Goal: Task Accomplishment & Management: Complete application form

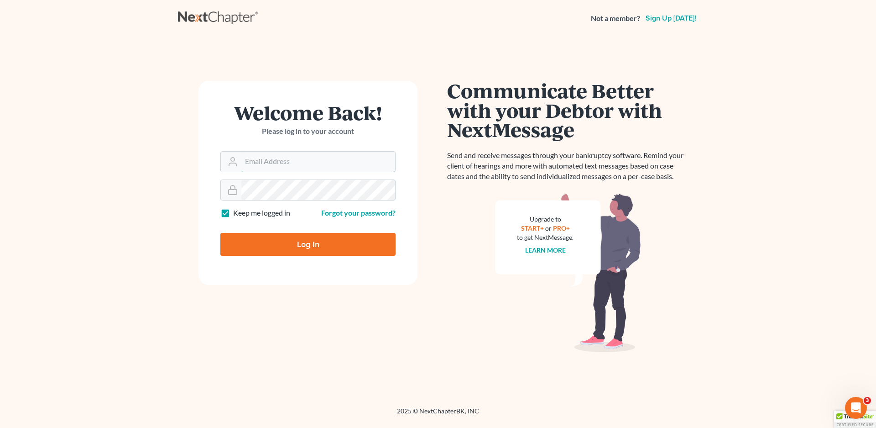
type input "[EMAIL_ADDRESS][DOMAIN_NAME]"
click at [330, 242] on input "Log In" at bounding box center [307, 244] width 175 height 23
type input "Thinking..."
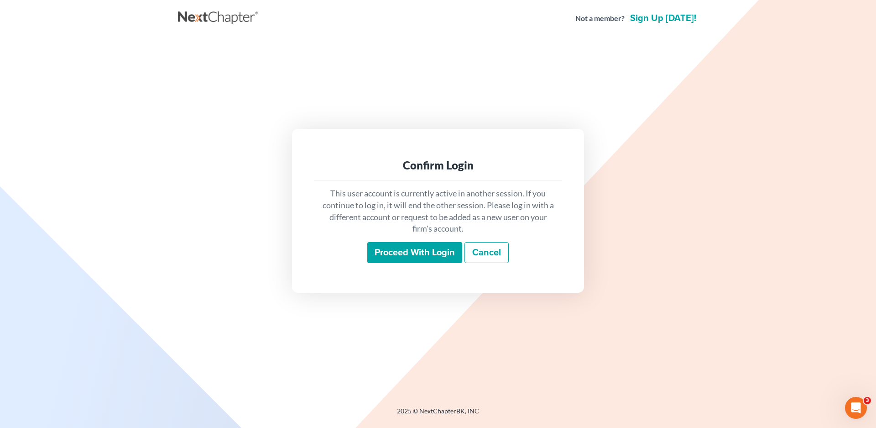
click at [421, 254] on input "Proceed with login" at bounding box center [414, 252] width 95 height 21
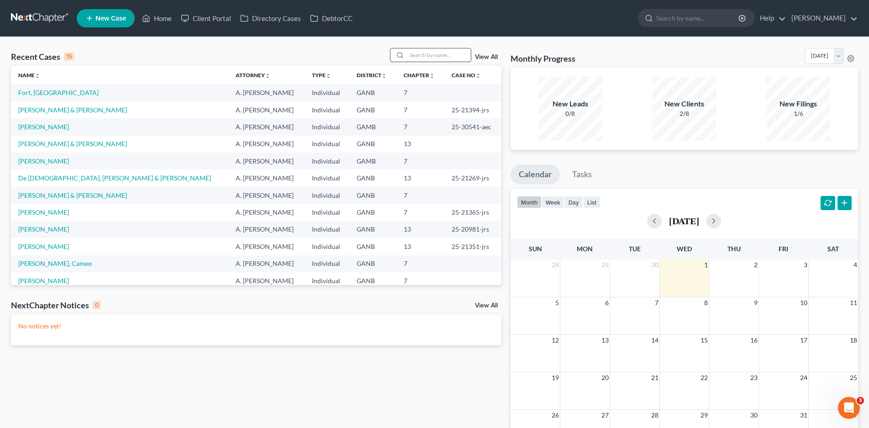
click at [426, 57] on input "search" at bounding box center [439, 54] width 64 height 13
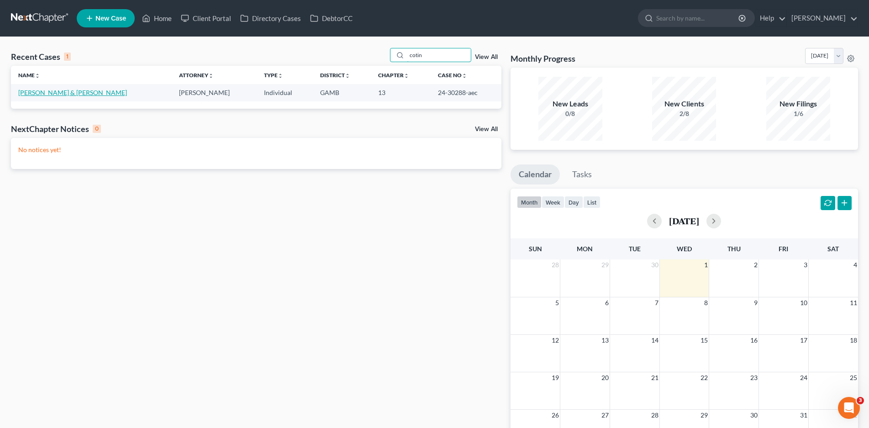
type input "cotin"
click at [55, 90] on link "[PERSON_NAME] & [PERSON_NAME]" at bounding box center [72, 93] width 109 height 8
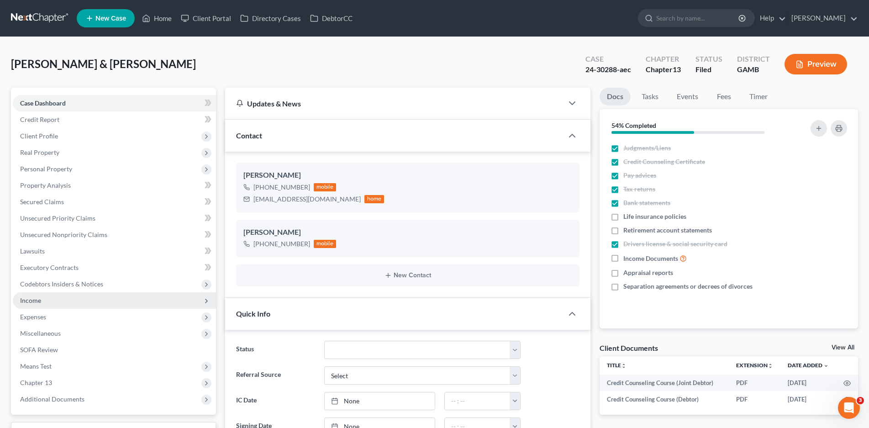
click at [39, 299] on span "Income" at bounding box center [30, 300] width 21 height 8
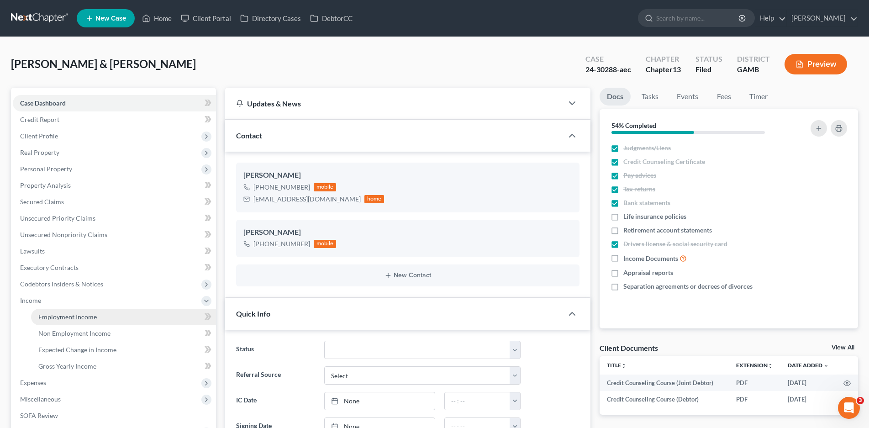
click at [68, 318] on span "Employment Income" at bounding box center [67, 317] width 58 height 8
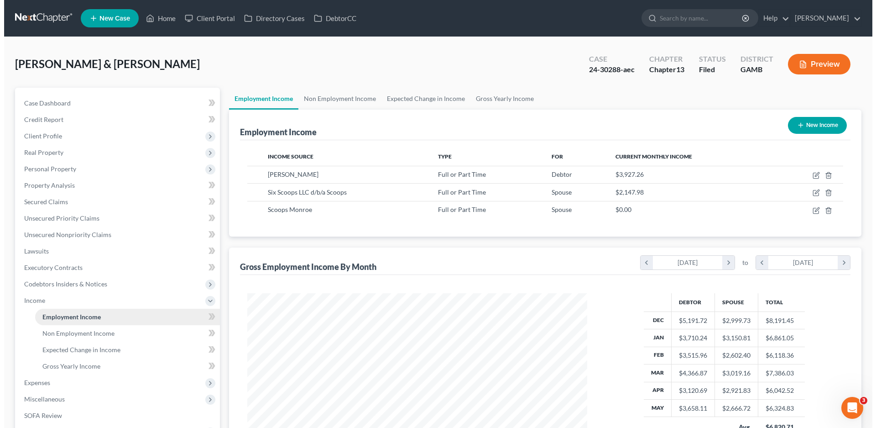
scroll to position [170, 359]
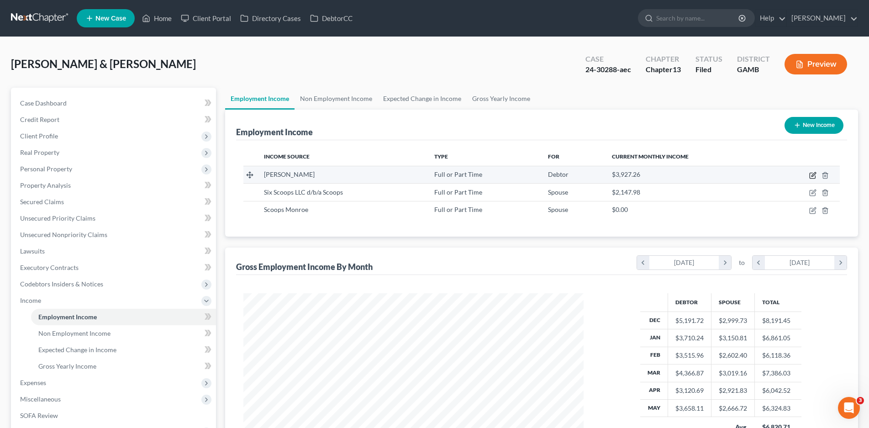
click at [811, 174] on icon "button" at bounding box center [812, 175] width 7 height 7
select select "0"
select select "10"
select select "3"
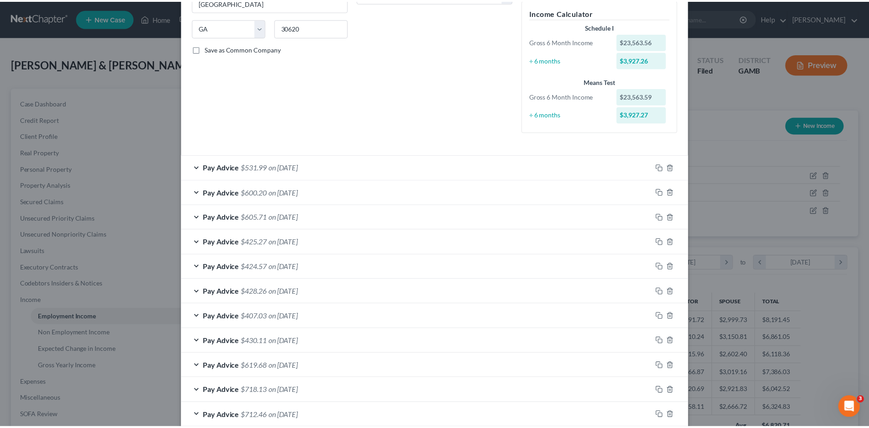
scroll to position [0, 0]
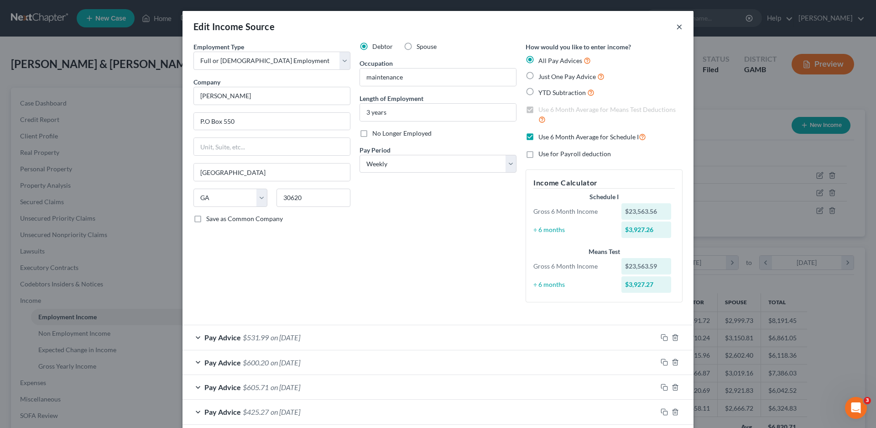
click at [676, 26] on button "×" at bounding box center [679, 26] width 6 height 11
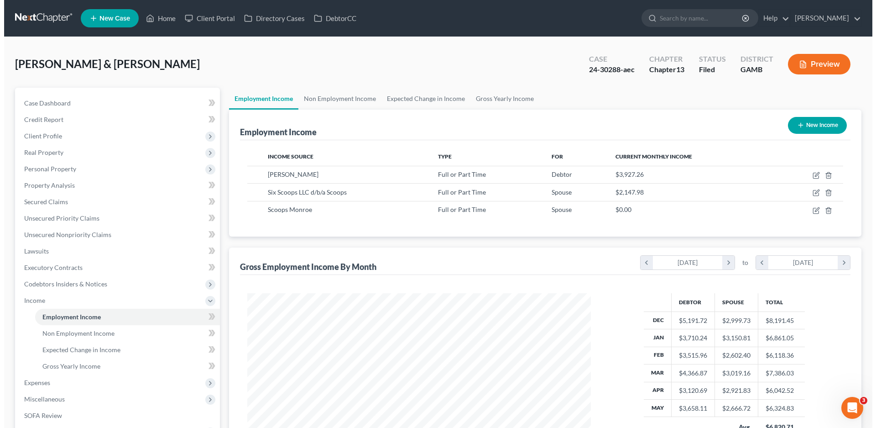
scroll to position [456281, 456093]
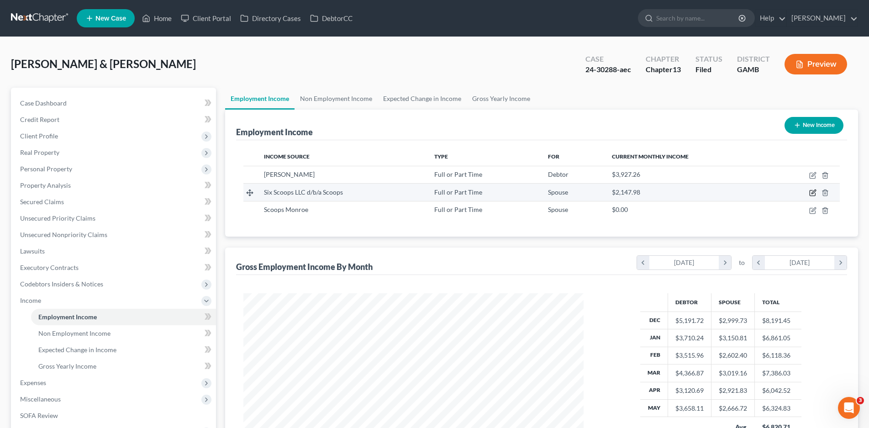
click at [812, 191] on icon "button" at bounding box center [812, 192] width 7 height 7
select select "0"
select select "10"
select select "2"
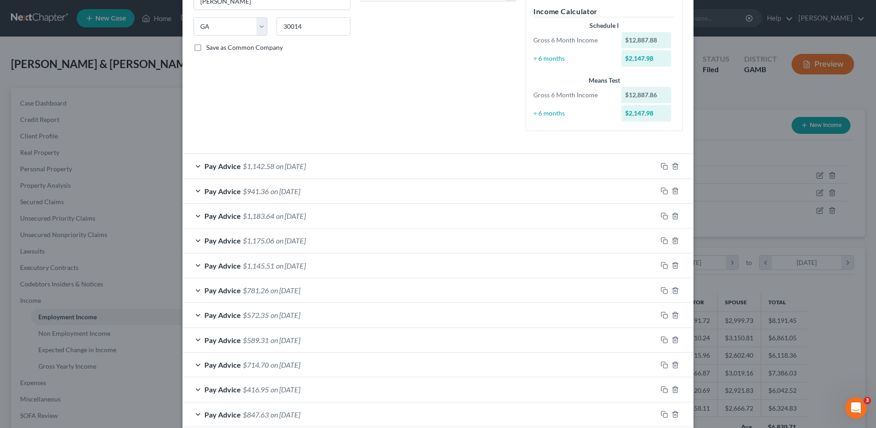
scroll to position [394, 0]
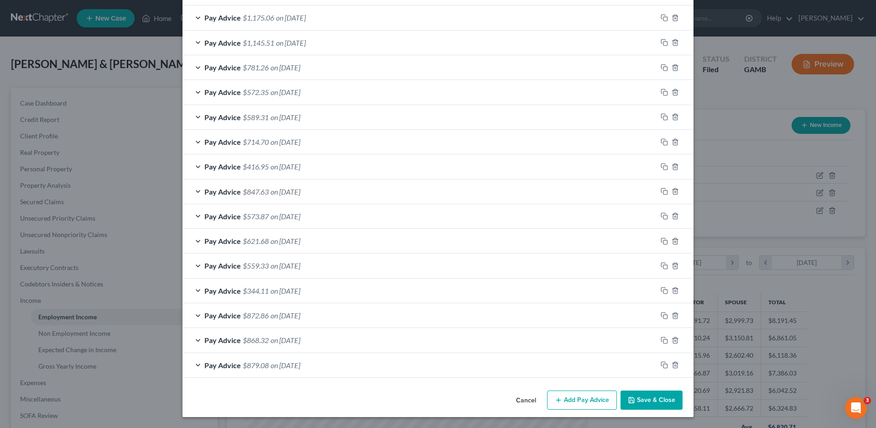
click at [559, 403] on icon "button" at bounding box center [558, 399] width 7 height 7
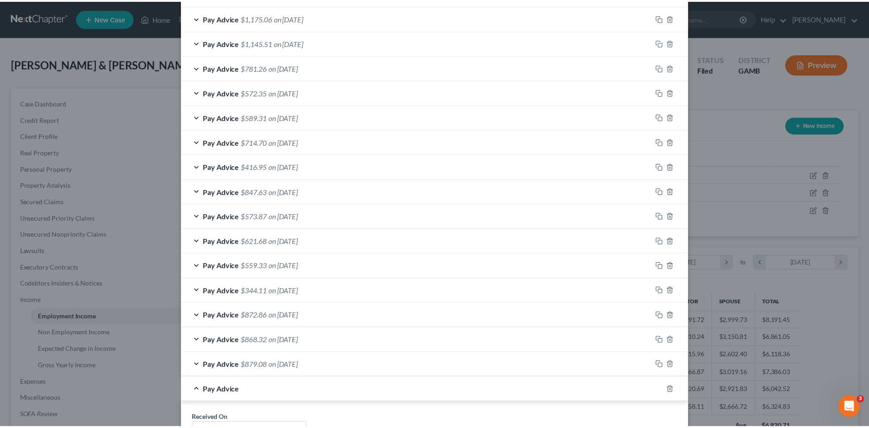
scroll to position [677, 0]
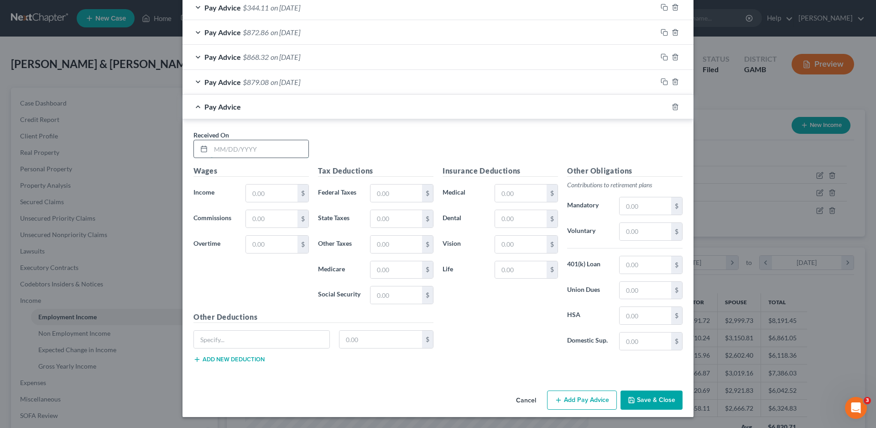
click at [231, 150] on input "text" at bounding box center [260, 148] width 98 height 17
type input "[DATE]"
type input "1,372.14"
type input "72.00"
type input "47.26"
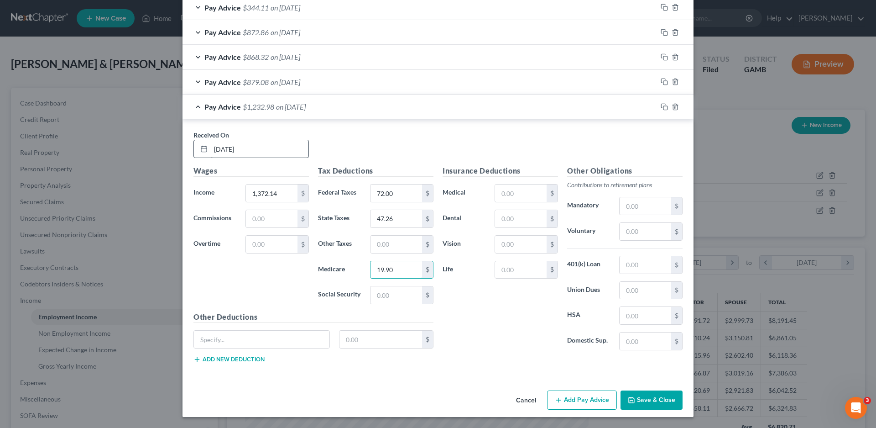
type input "19.90"
type input "85.07"
click at [667, 404] on button "Save & Close" at bounding box center [652, 399] width 62 height 19
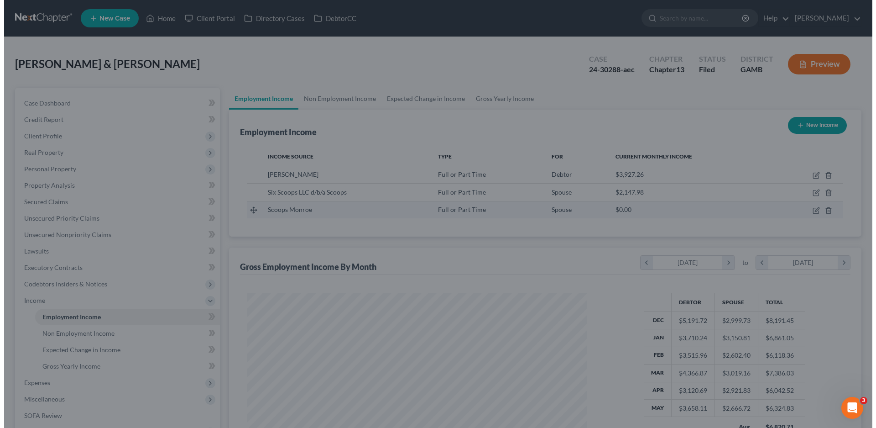
scroll to position [456281, 456093]
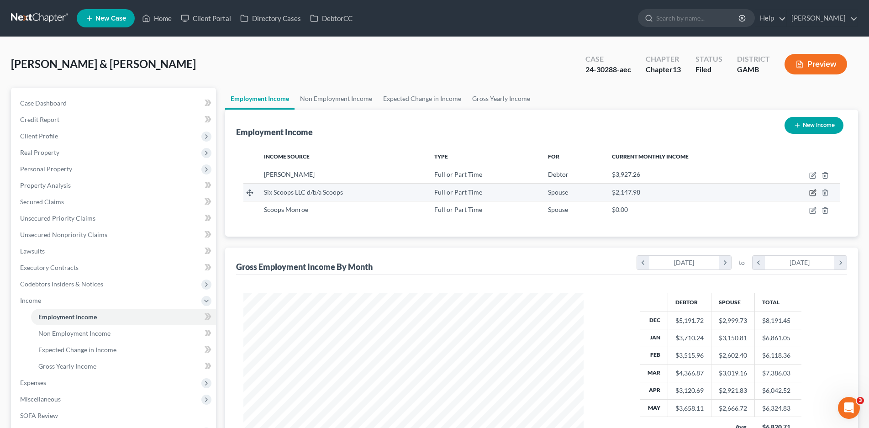
click at [811, 192] on icon "button" at bounding box center [812, 192] width 7 height 7
select select "0"
select select "10"
select select "2"
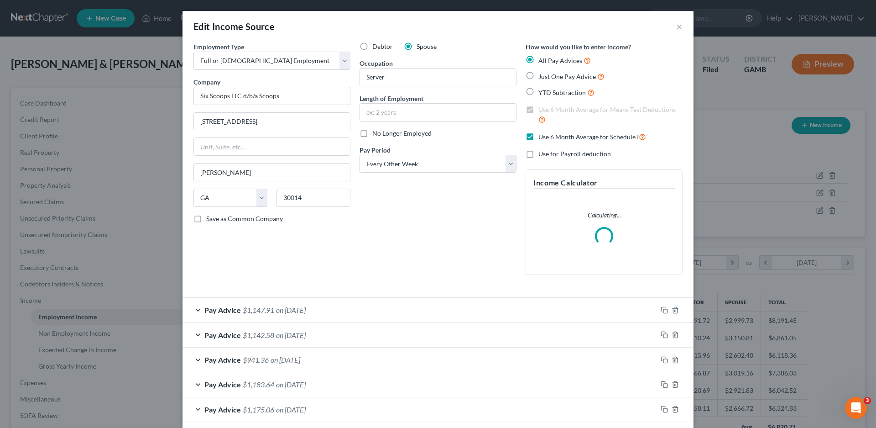
scroll to position [172, 362]
click at [539, 76] on label "Just One Pay Advice" at bounding box center [572, 76] width 66 height 10
click at [542, 76] on input "Just One Pay Advice" at bounding box center [545, 74] width 6 height 6
radio input "true"
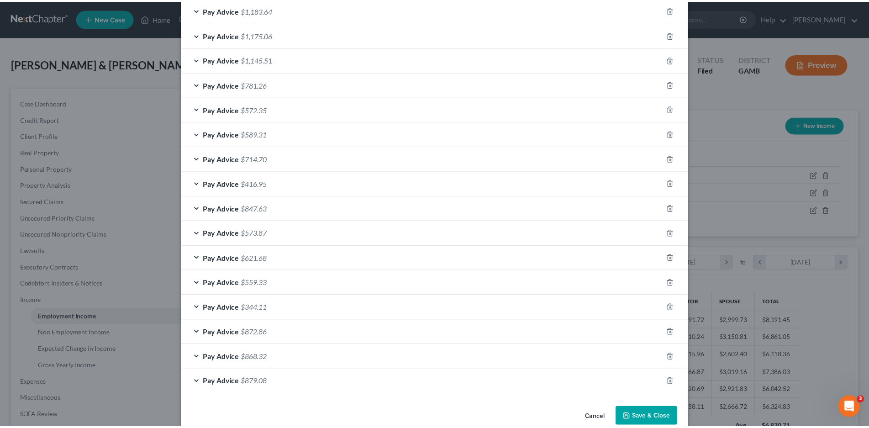
scroll to position [394, 0]
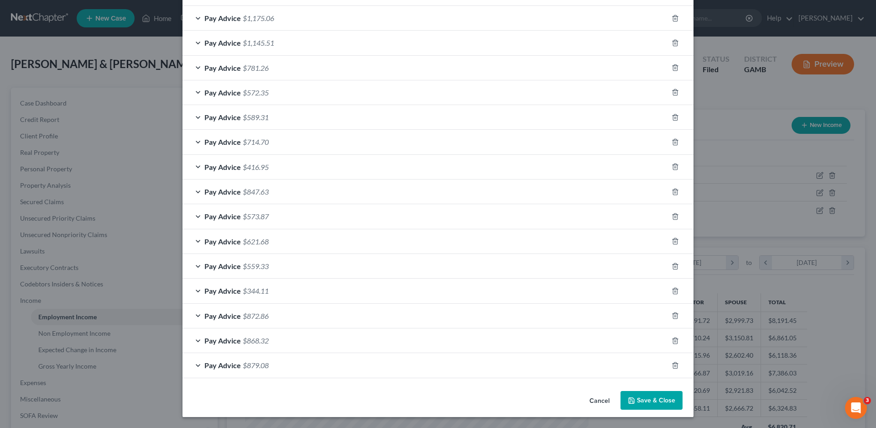
click at [651, 393] on button "Save & Close" at bounding box center [652, 400] width 62 height 19
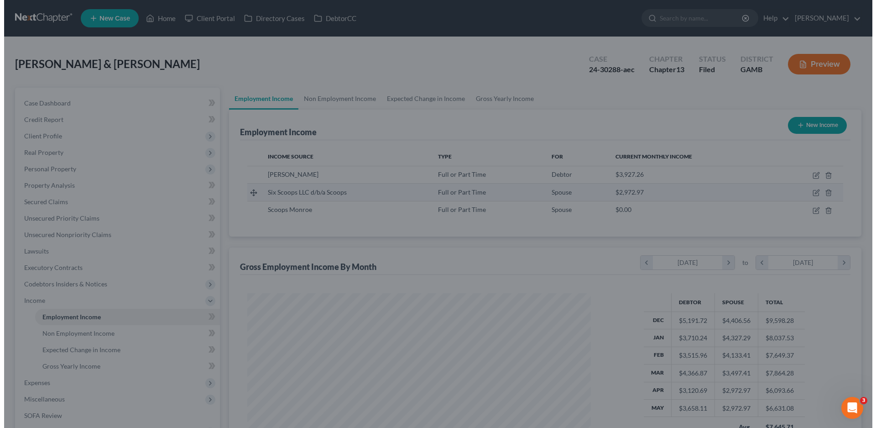
scroll to position [456281, 456093]
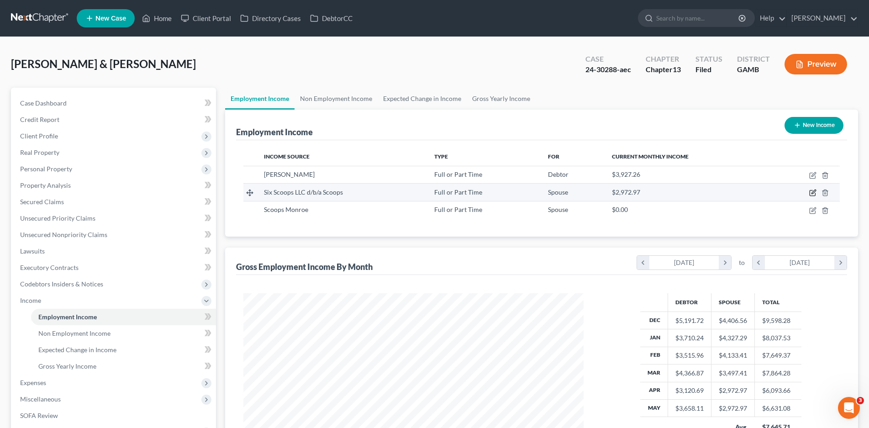
click at [812, 190] on icon "button" at bounding box center [811, 192] width 5 height 5
select select "0"
select select "10"
select select "2"
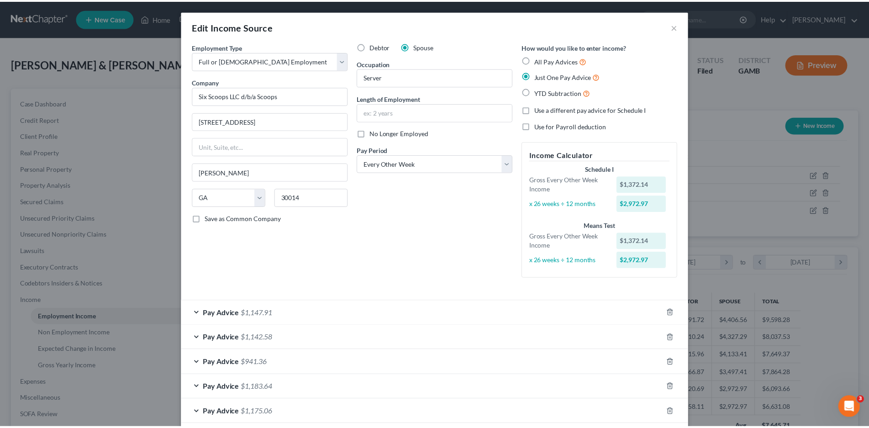
scroll to position [394, 0]
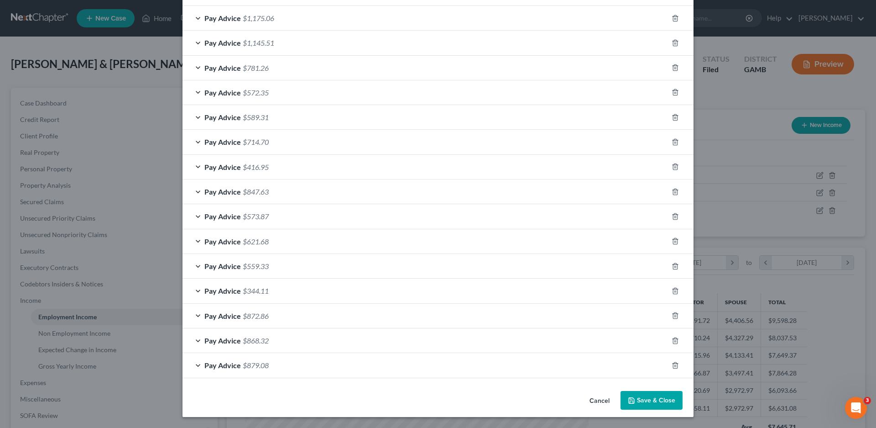
click at [641, 402] on button "Save & Close" at bounding box center [652, 400] width 62 height 19
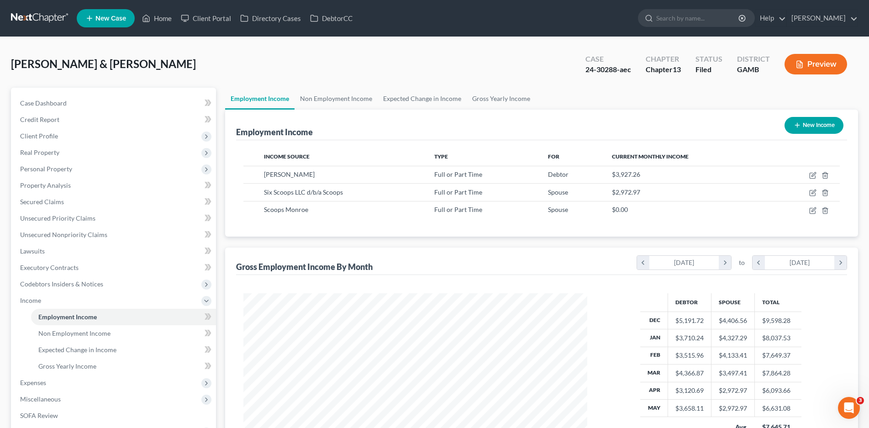
scroll to position [456281, 456093]
click at [35, 379] on span "Expenses" at bounding box center [33, 382] width 26 height 8
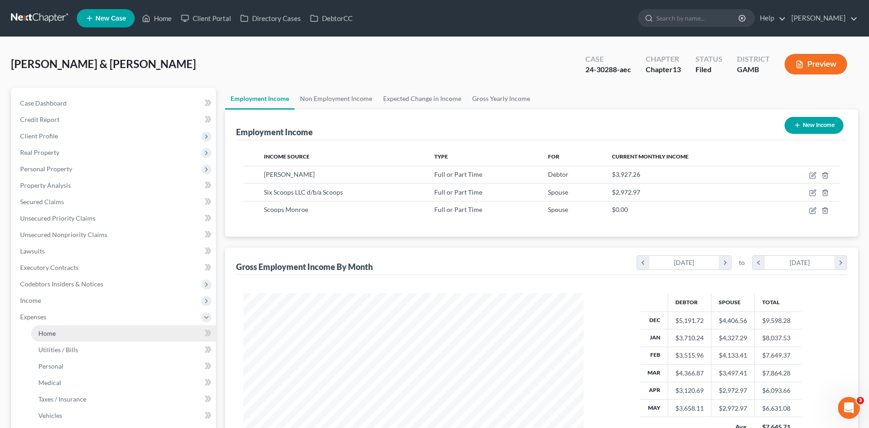
click at [58, 336] on link "Home" at bounding box center [123, 333] width 185 height 16
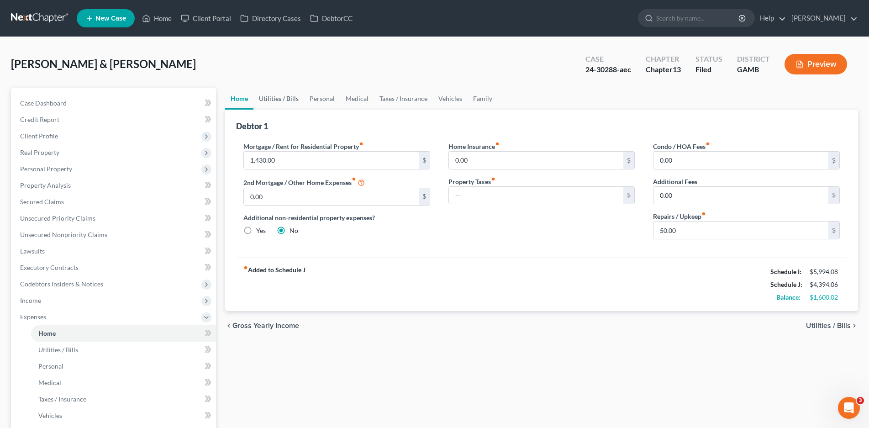
click at [277, 98] on link "Utilities / Bills" at bounding box center [278, 99] width 51 height 22
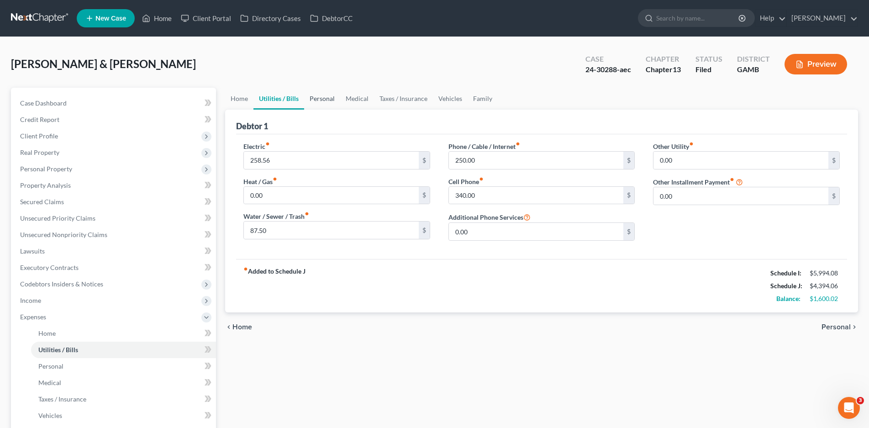
click at [330, 101] on link "Personal" at bounding box center [322, 99] width 36 height 22
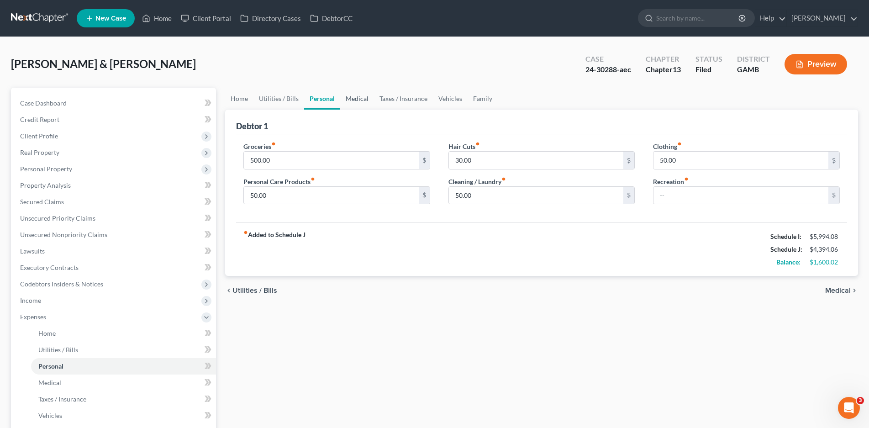
click at [360, 99] on link "Medical" at bounding box center [357, 99] width 34 height 22
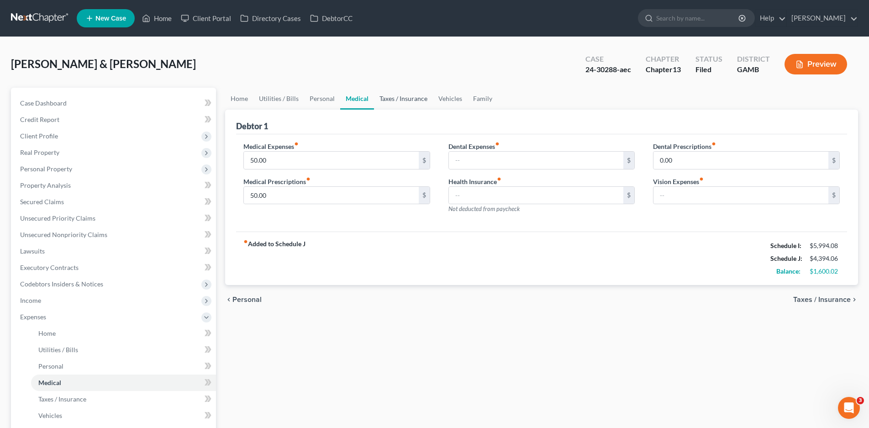
click at [382, 100] on link "Taxes / Insurance" at bounding box center [403, 99] width 59 height 22
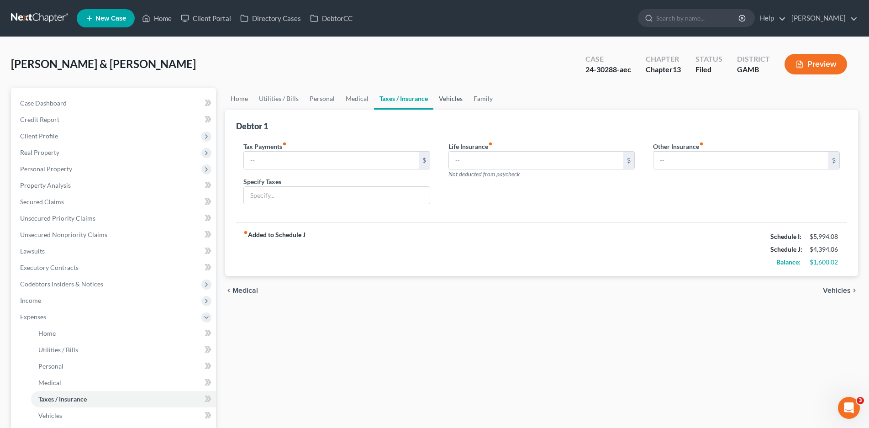
click at [453, 95] on link "Vehicles" at bounding box center [450, 99] width 35 height 22
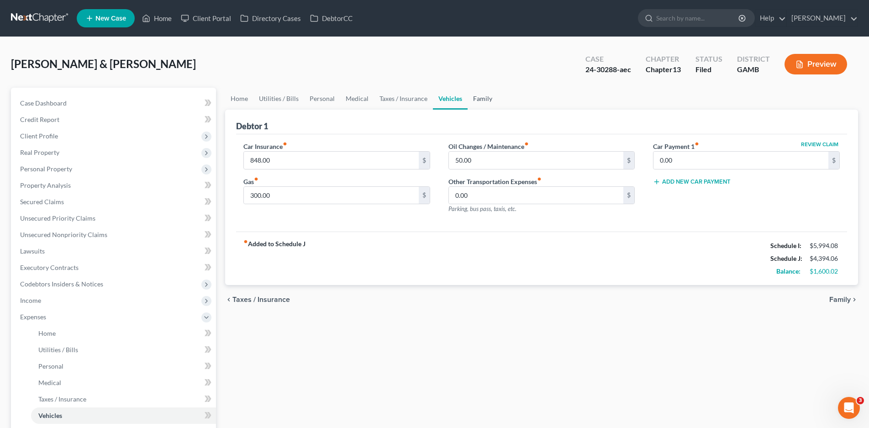
click at [487, 100] on link "Family" at bounding box center [482, 99] width 30 height 22
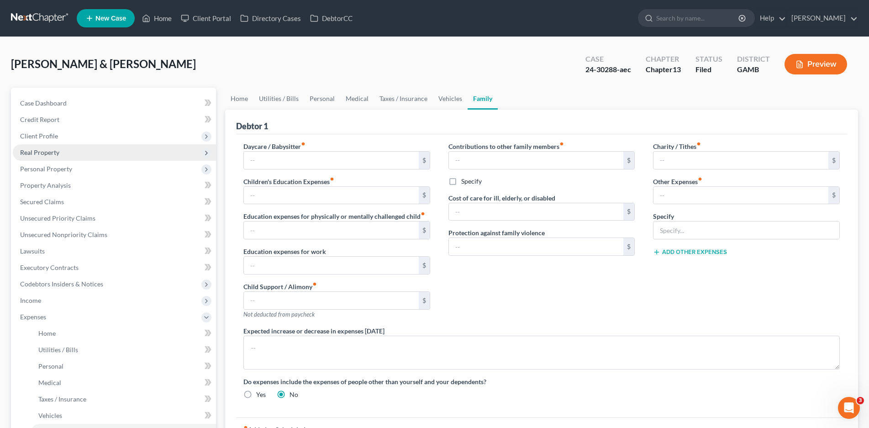
click at [44, 150] on span "Real Property" at bounding box center [39, 152] width 39 height 8
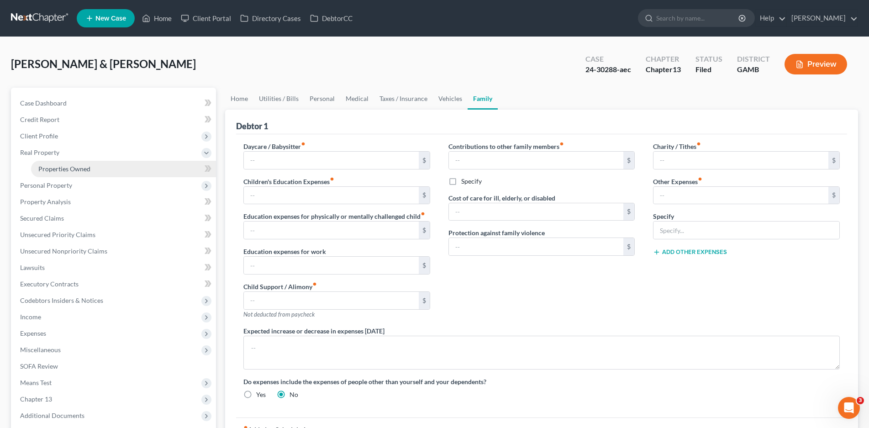
click at [62, 166] on span "Properties Owned" at bounding box center [64, 169] width 52 height 8
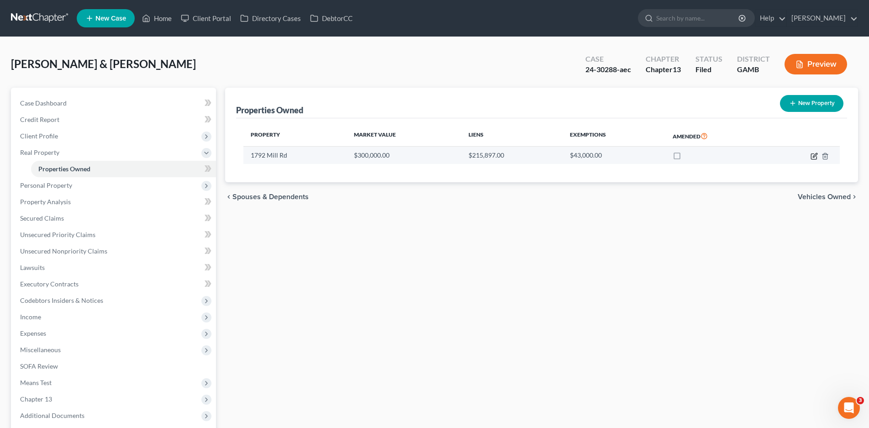
click at [812, 154] on icon "button" at bounding box center [813, 155] width 7 height 7
select select "10"
select select "2"
select select "1"
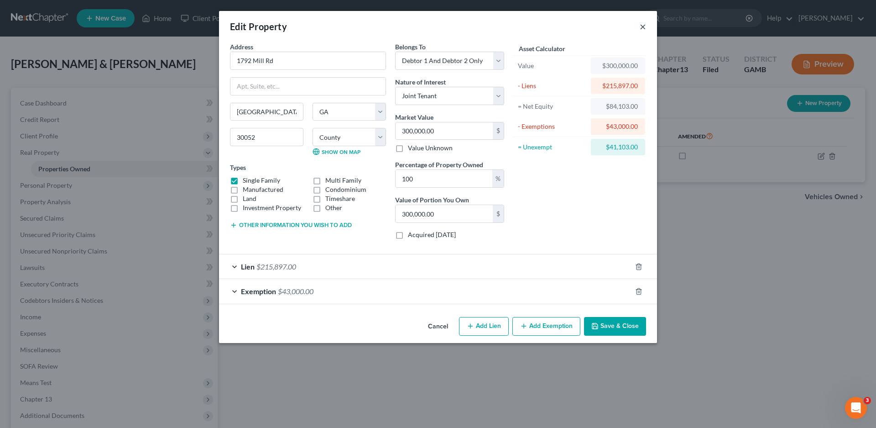
click at [643, 28] on button "×" at bounding box center [643, 26] width 6 height 11
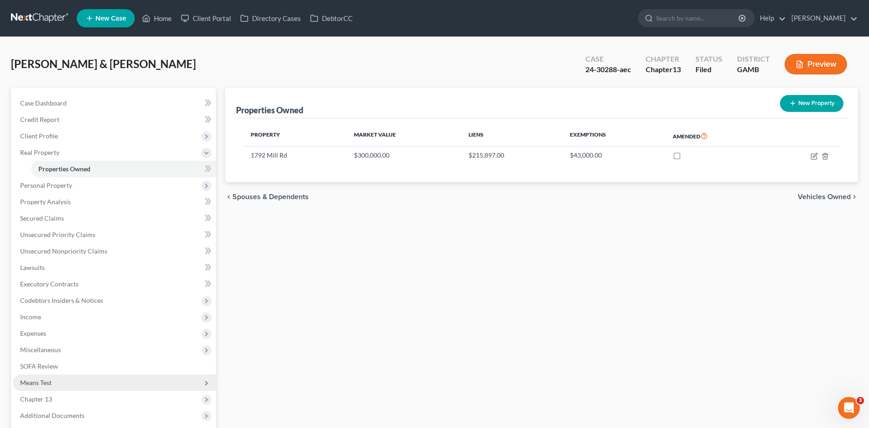
click at [49, 381] on span "Means Test" at bounding box center [35, 382] width 31 height 8
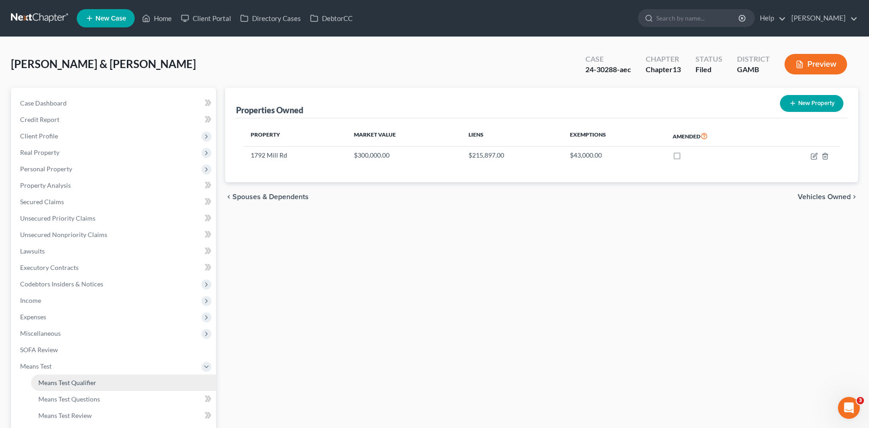
click at [66, 387] on link "Means Test Qualifier" at bounding box center [123, 382] width 185 height 16
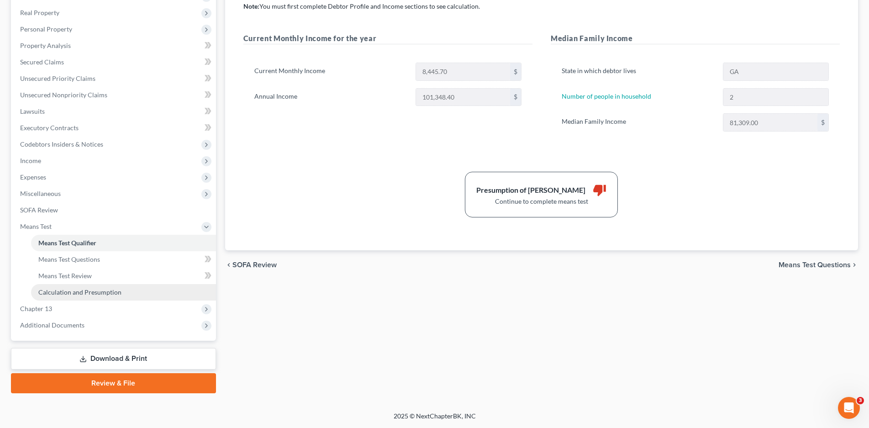
click at [76, 294] on span "Calculation and Presumption" at bounding box center [79, 292] width 83 height 8
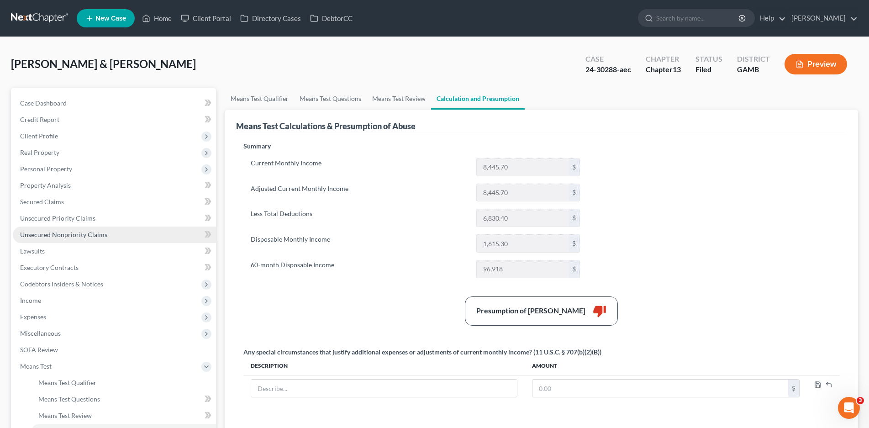
click at [53, 235] on span "Unsecured Nonpriority Claims" at bounding box center [63, 235] width 87 height 8
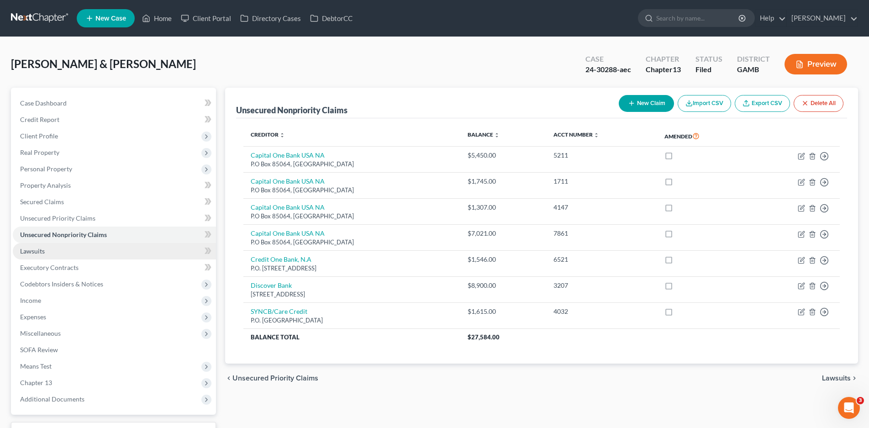
click at [36, 252] on span "Lawsuits" at bounding box center [32, 251] width 25 height 8
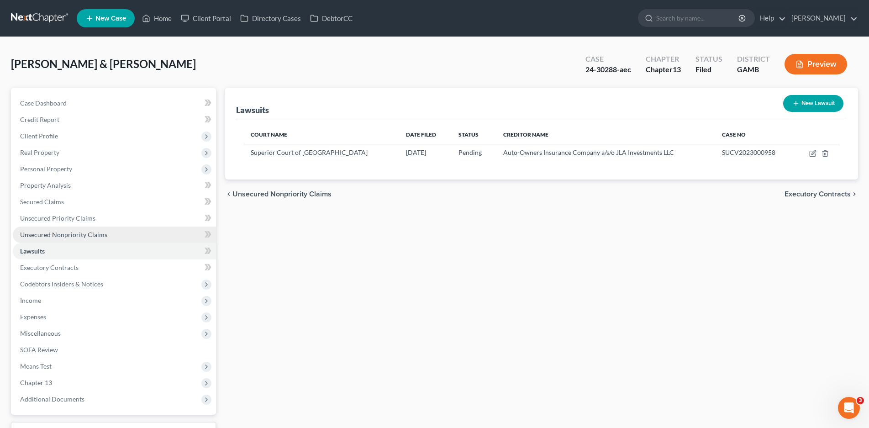
click at [50, 237] on span "Unsecured Nonpriority Claims" at bounding box center [63, 235] width 87 height 8
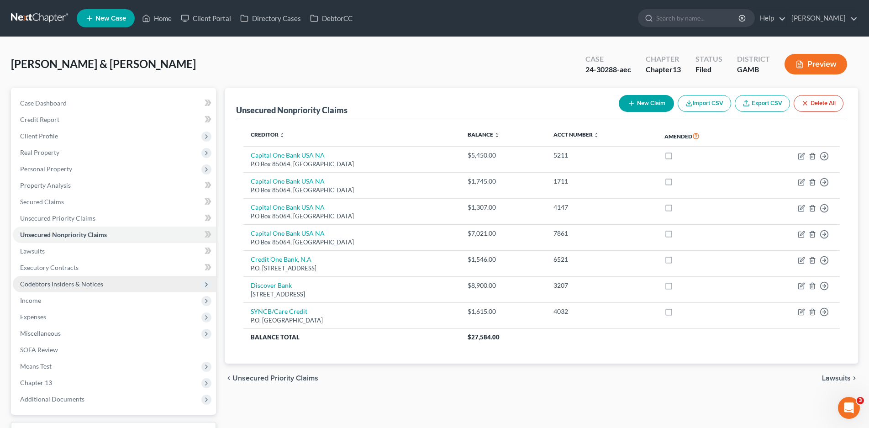
click at [52, 287] on span "Codebtors Insiders & Notices" at bounding box center [61, 284] width 83 height 8
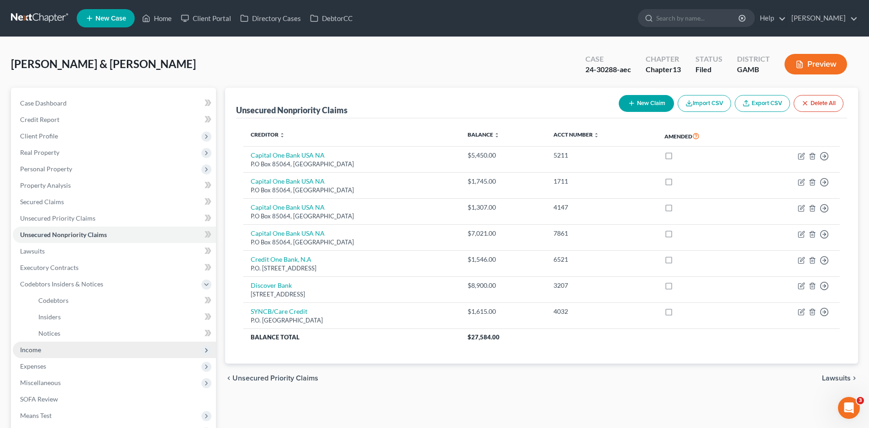
click at [31, 350] on span "Income" at bounding box center [30, 350] width 21 height 8
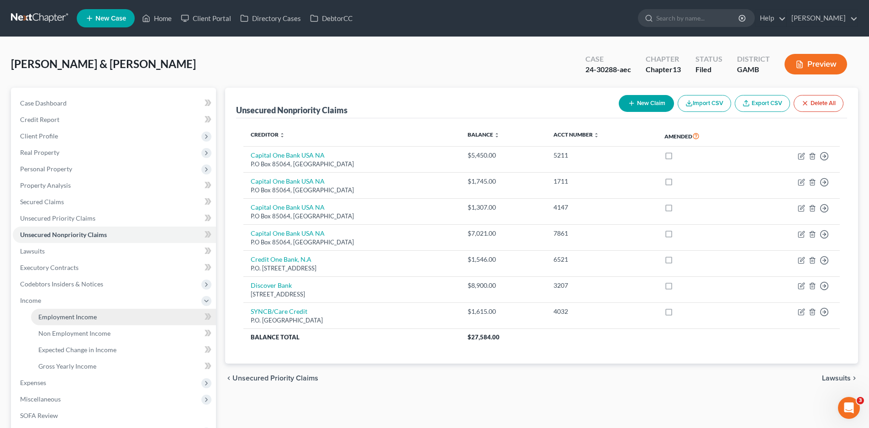
click at [69, 316] on span "Employment Income" at bounding box center [67, 317] width 58 height 8
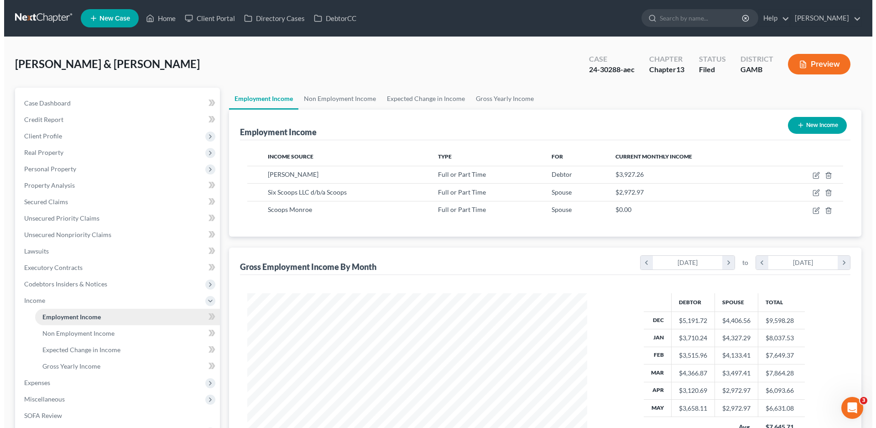
scroll to position [170, 359]
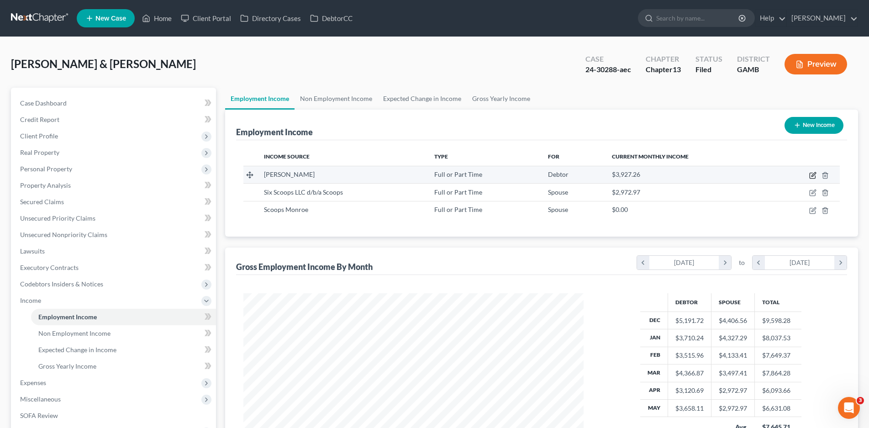
click at [810, 178] on icon "button" at bounding box center [812, 175] width 7 height 7
select select "0"
select select "10"
select select "3"
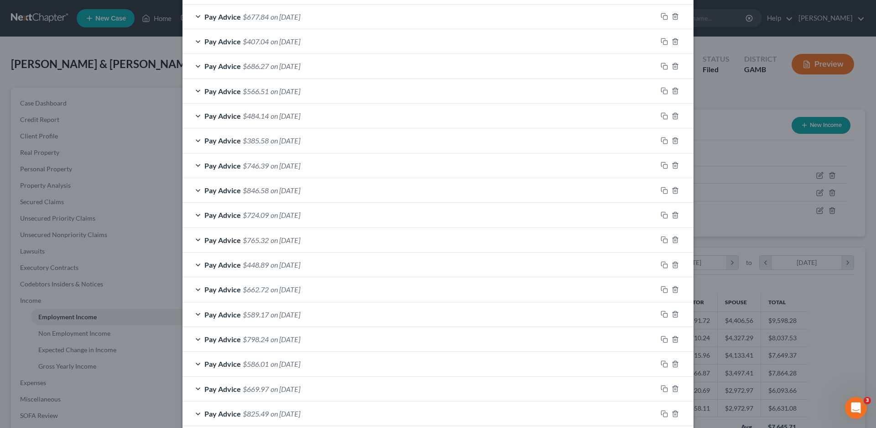
scroll to position [865, 0]
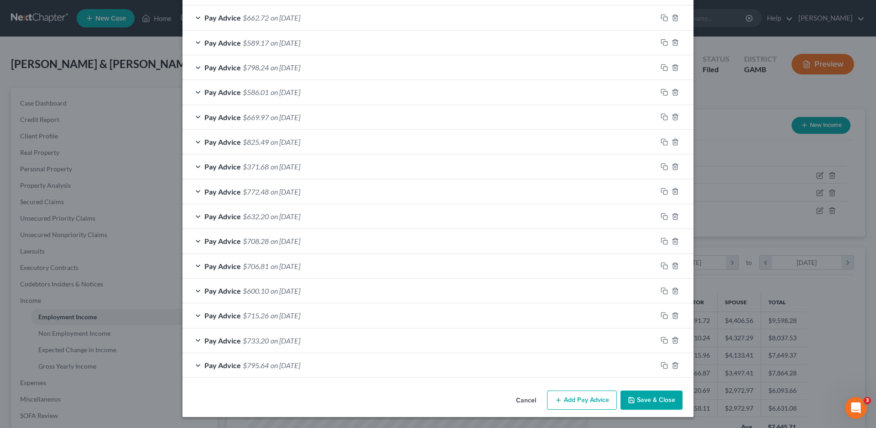
click at [580, 402] on button "Add Pay Advice" at bounding box center [582, 399] width 70 height 19
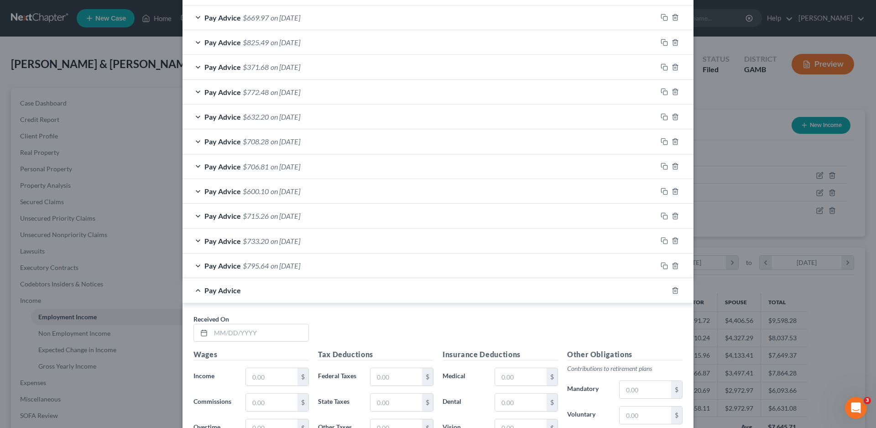
scroll to position [1139, 0]
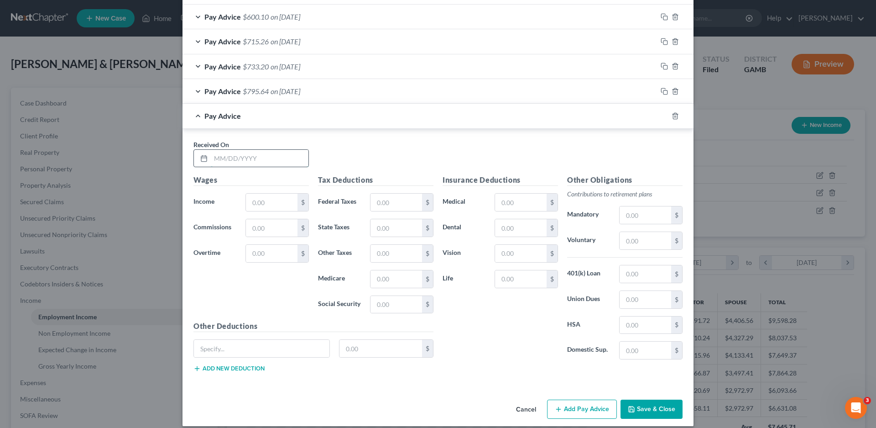
click at [225, 162] on input "text" at bounding box center [260, 158] width 98 height 17
type input "[DATE]"
type input "784.00"
type input "148.47"
click at [390, 196] on input "text" at bounding box center [397, 202] width 52 height 17
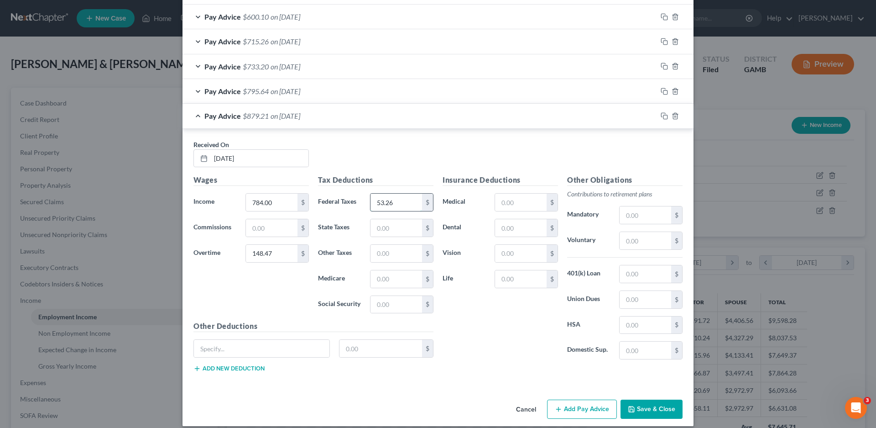
type input "53.26"
type input "32.09"
type input "12.31"
type input "52.64"
type input "70.38"
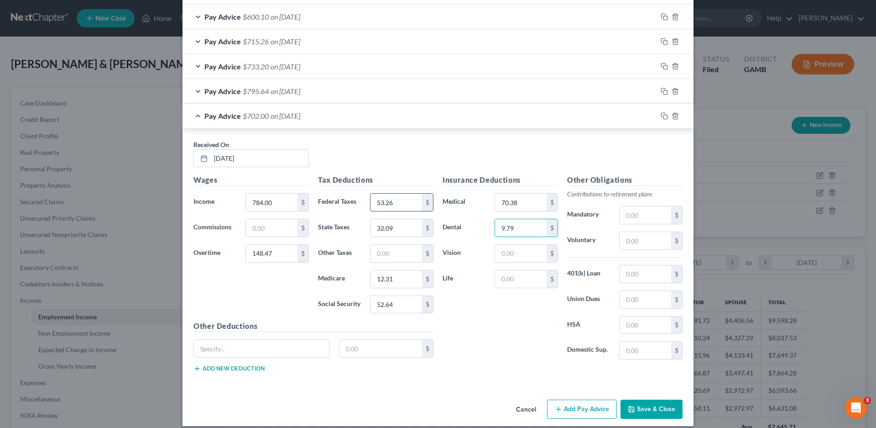
type input "9.79"
type input "3.25"
click at [215, 356] on input "text" at bounding box center [262, 348] width 136 height 17
type input "Cafeteria"
type input "8.70"
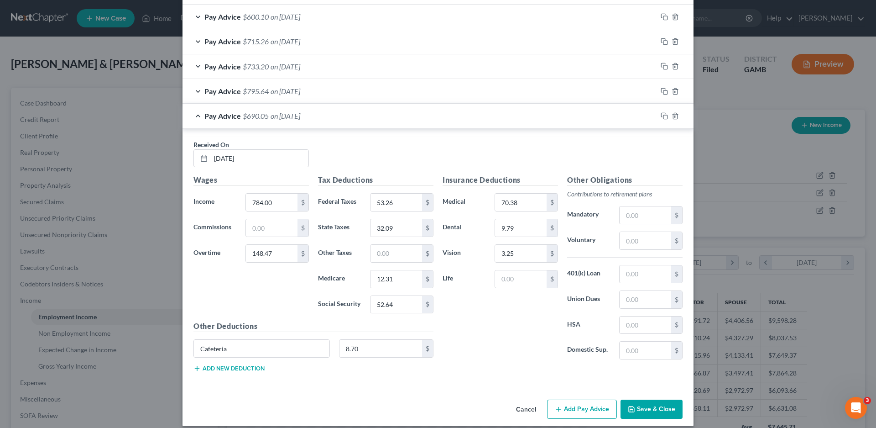
click at [212, 368] on button "Add new deduction" at bounding box center [229, 368] width 71 height 7
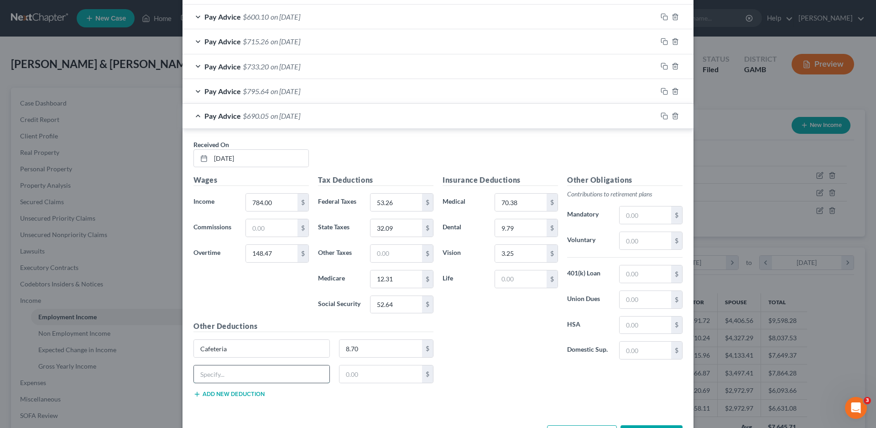
click at [210, 370] on input "text" at bounding box center [262, 373] width 136 height 17
type input "Uniform"
type input "12.31"
click at [208, 394] on button "Add new deduction" at bounding box center [229, 393] width 71 height 7
click at [220, 396] on input "text" at bounding box center [262, 399] width 136 height 17
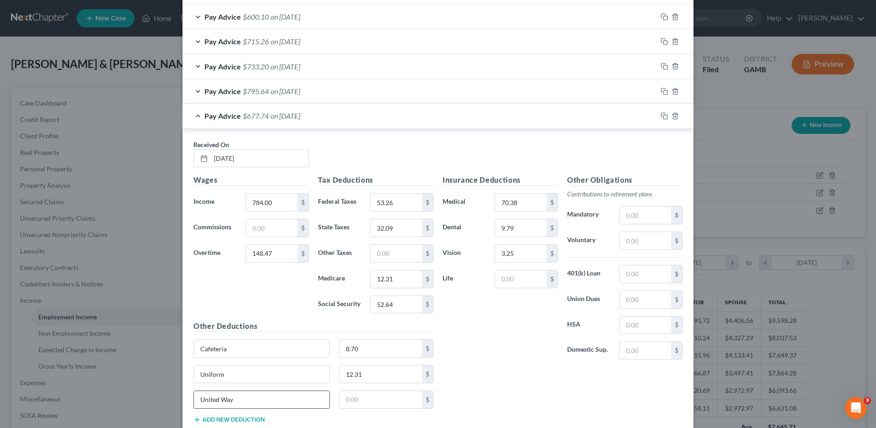
type input "United Way"
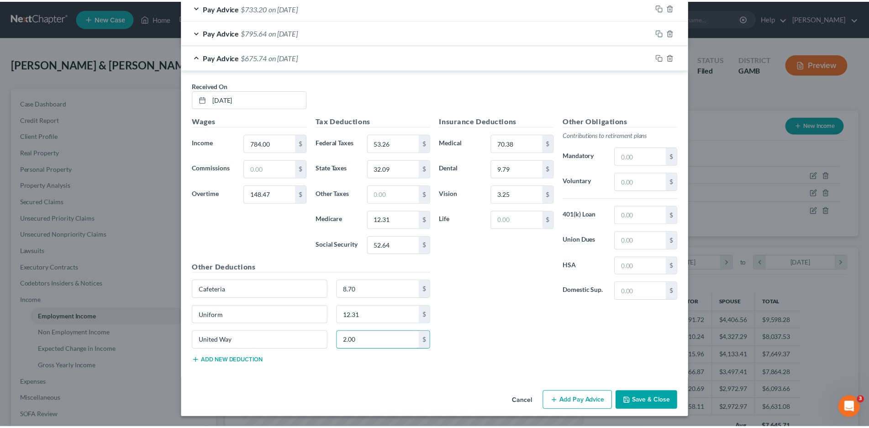
scroll to position [1199, 0]
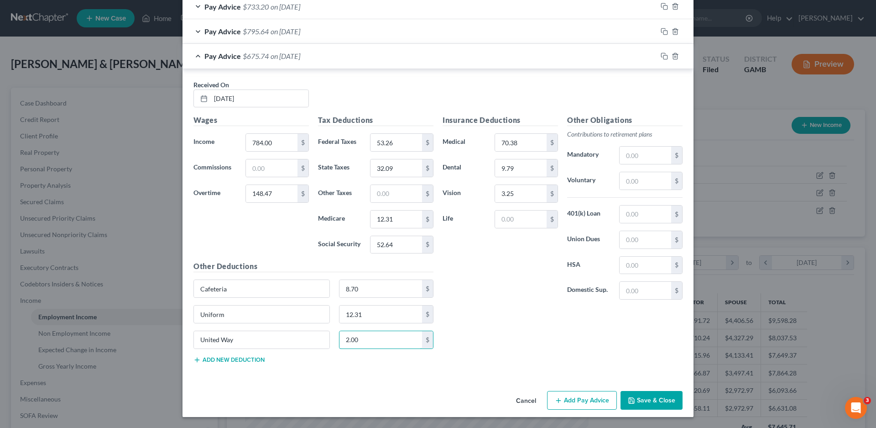
type input "2.00"
click at [654, 399] on button "Save & Close" at bounding box center [652, 400] width 62 height 19
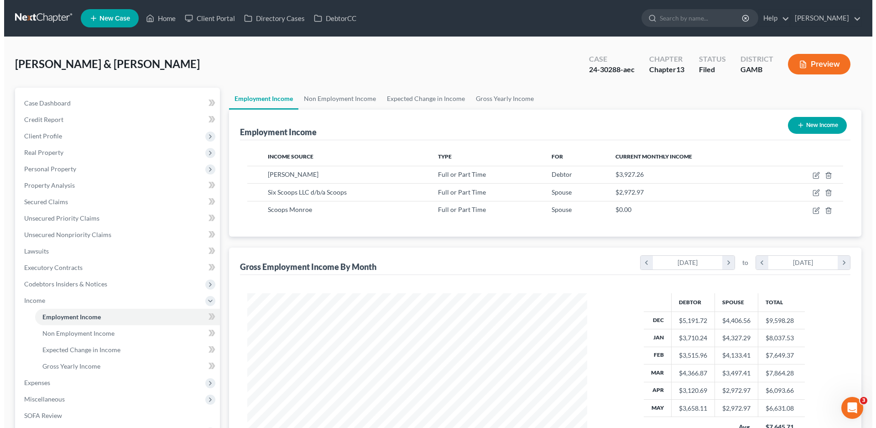
scroll to position [456281, 456093]
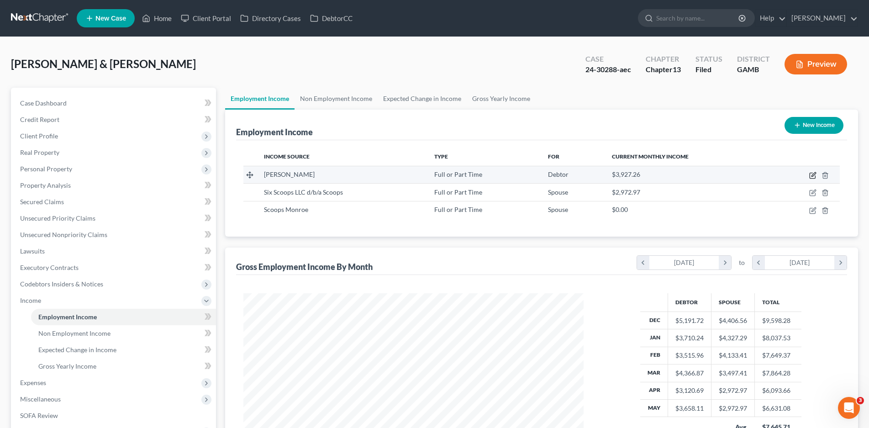
click at [812, 172] on icon "button" at bounding box center [812, 175] width 7 height 7
select select "0"
select select "10"
select select "3"
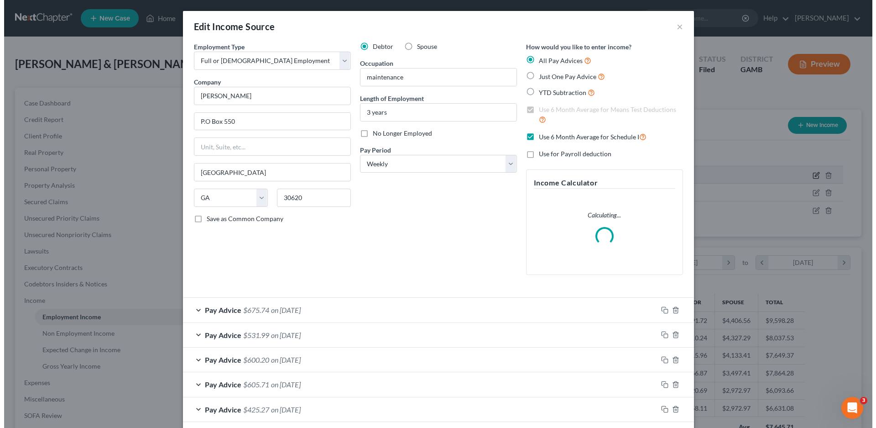
scroll to position [172, 362]
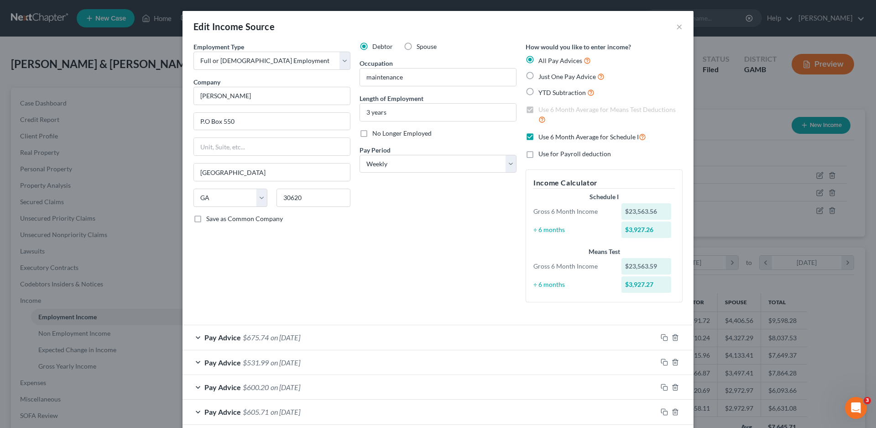
drag, startPoint x: 527, startPoint y: 76, endPoint x: 526, endPoint y: 80, distance: 4.7
click at [539, 76] on label "Just One Pay Advice" at bounding box center [572, 76] width 66 height 10
click at [542, 76] on input "Just One Pay Advice" at bounding box center [545, 74] width 6 height 6
radio input "true"
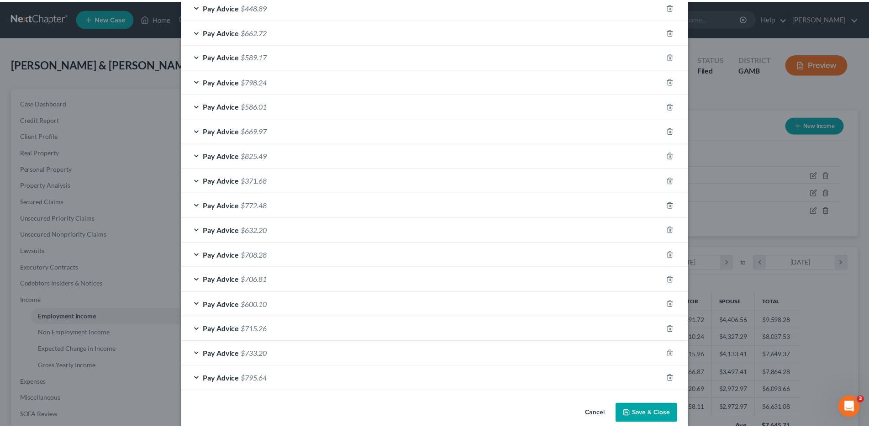
scroll to position [862, 0]
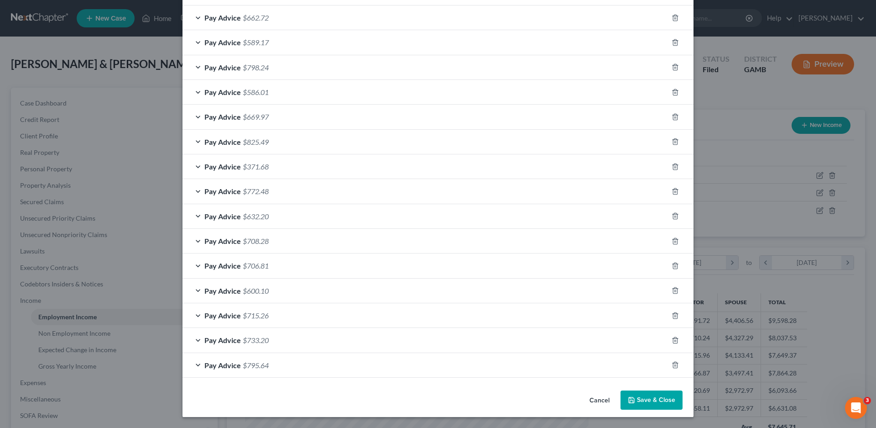
click at [653, 405] on button "Save & Close" at bounding box center [652, 399] width 62 height 19
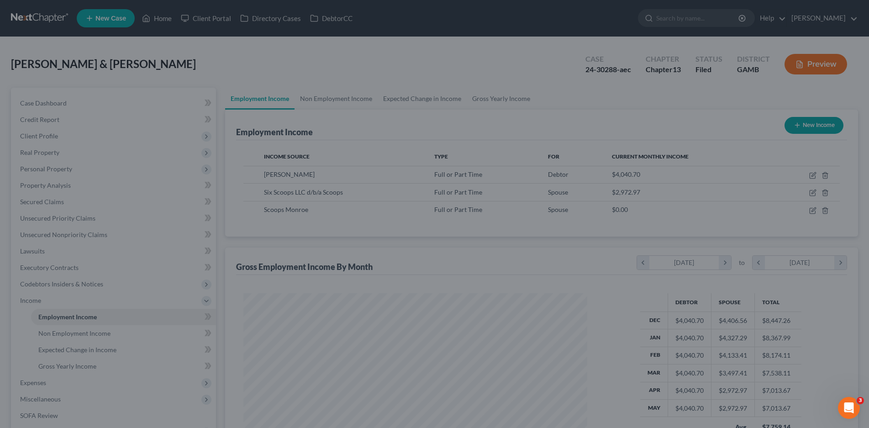
scroll to position [456281, 456093]
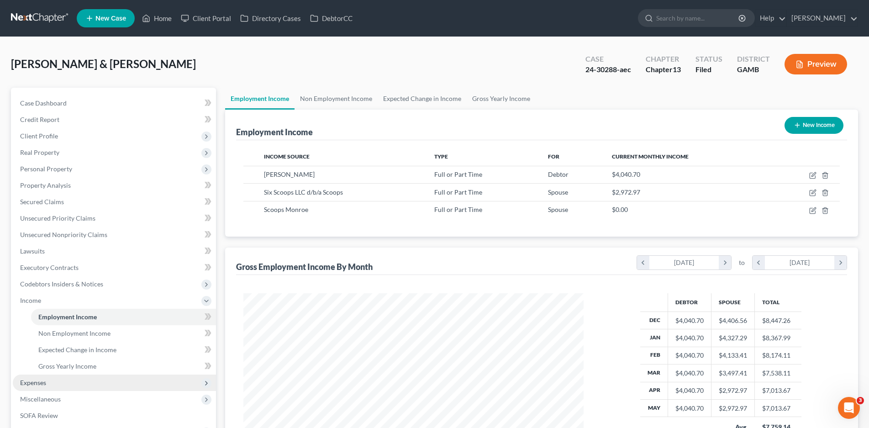
click at [40, 381] on span "Expenses" at bounding box center [33, 382] width 26 height 8
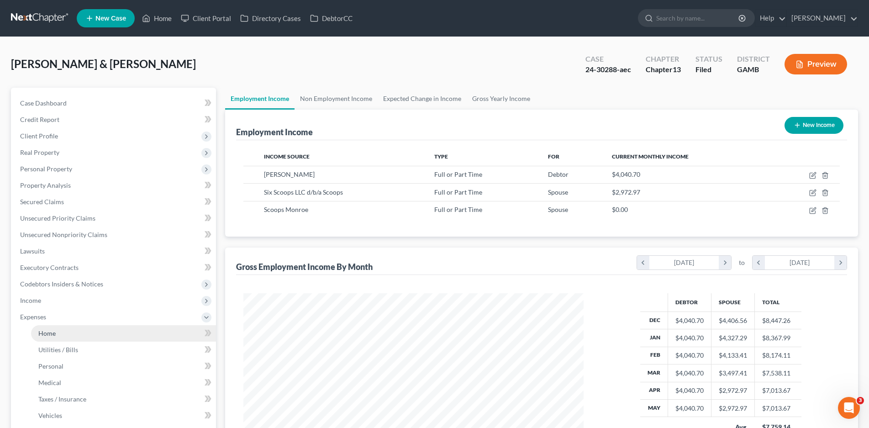
click at [55, 330] on span "Home" at bounding box center [46, 333] width 17 height 8
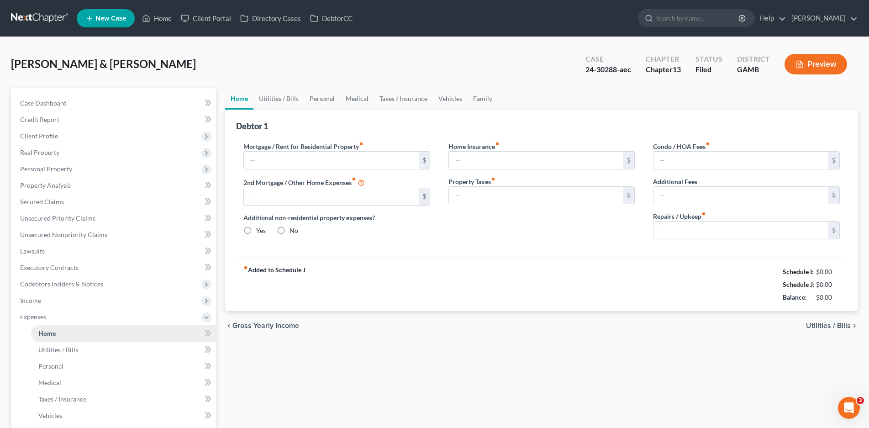
type input "1,430.00"
type input "0.00"
radio input "true"
type input "0.00"
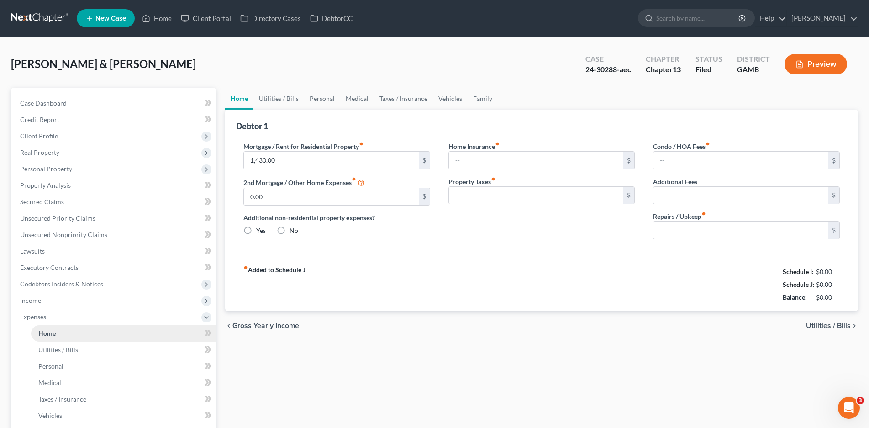
type input "0.00"
type input "50.00"
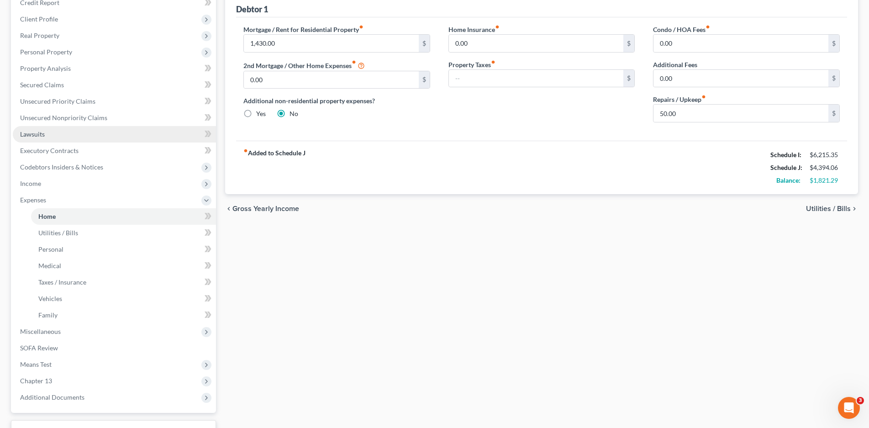
scroll to position [137, 0]
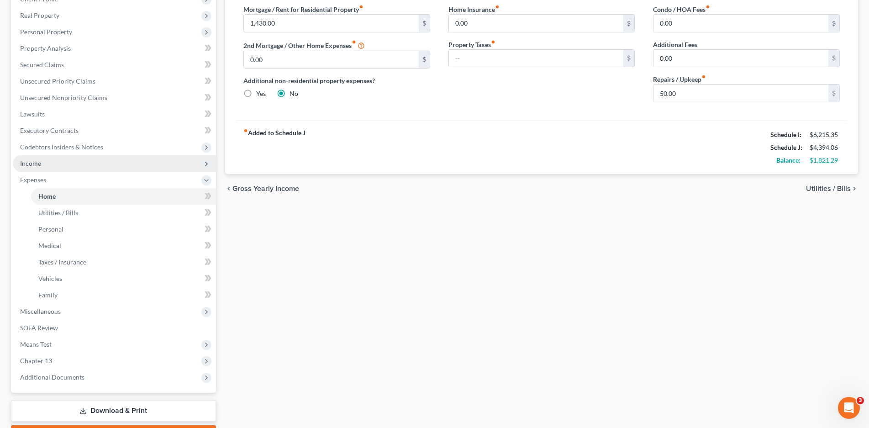
click at [37, 164] on span "Income" at bounding box center [30, 163] width 21 height 8
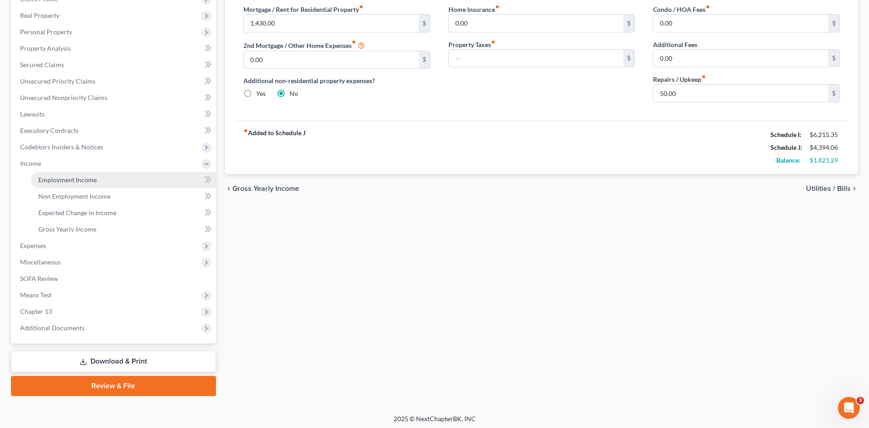
click at [95, 182] on span "Employment Income" at bounding box center [67, 180] width 58 height 8
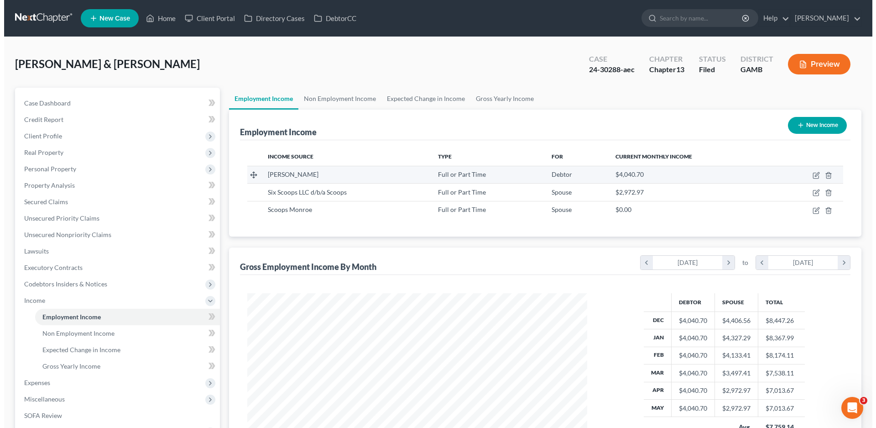
scroll to position [170, 359]
click at [812, 173] on icon "button" at bounding box center [811, 175] width 5 height 5
select select "0"
select select "10"
select select "3"
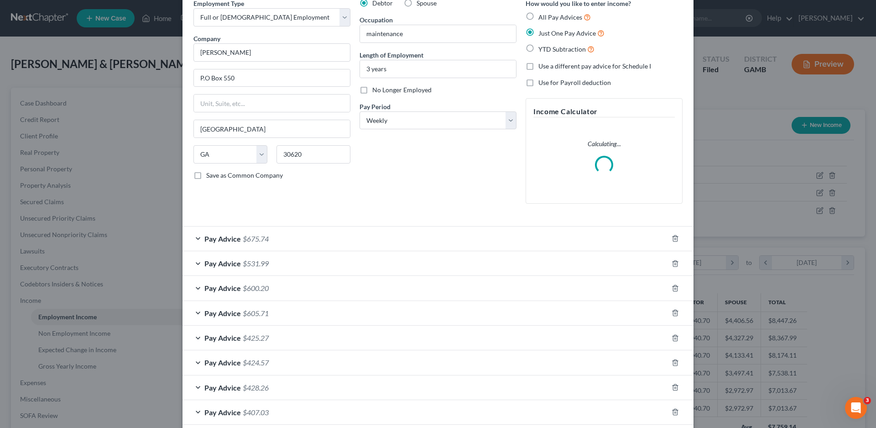
scroll to position [46, 0]
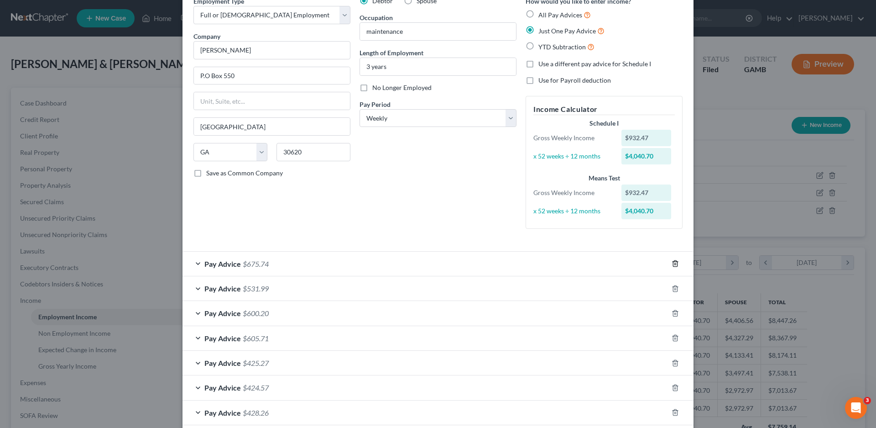
click at [673, 262] on icon "button" at bounding box center [675, 264] width 4 height 6
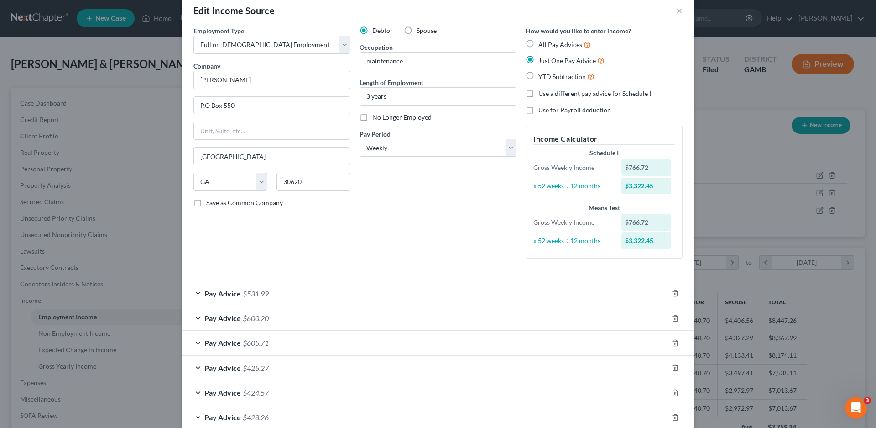
scroll to position [0, 0]
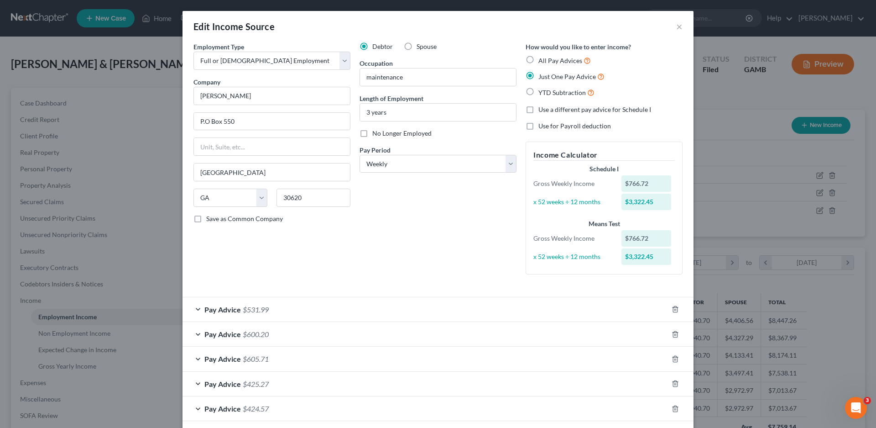
click at [539, 57] on label "All Pay Advices" at bounding box center [565, 60] width 52 height 10
click at [542, 57] on input "All Pay Advices" at bounding box center [545, 58] width 6 height 6
radio input "true"
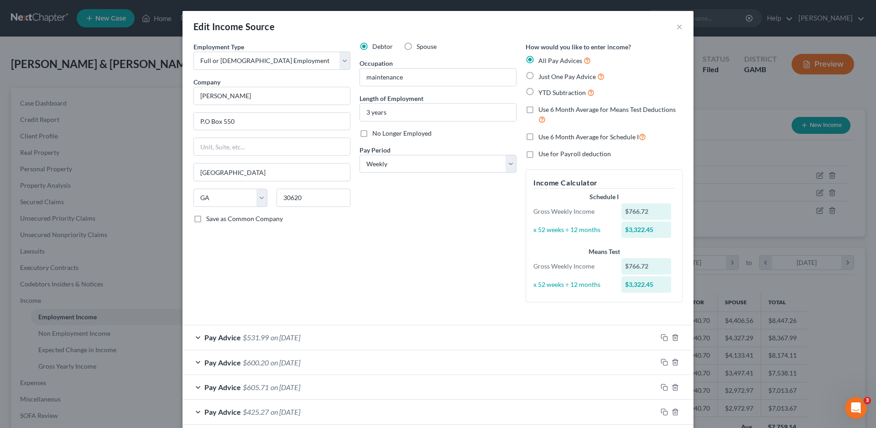
click at [539, 137] on label "Use 6 Month Average for Schedule I" at bounding box center [593, 136] width 108 height 10
click at [542, 137] on input "Use 6 Month Average for Schedule I" at bounding box center [545, 134] width 6 height 6
checkbox input "true"
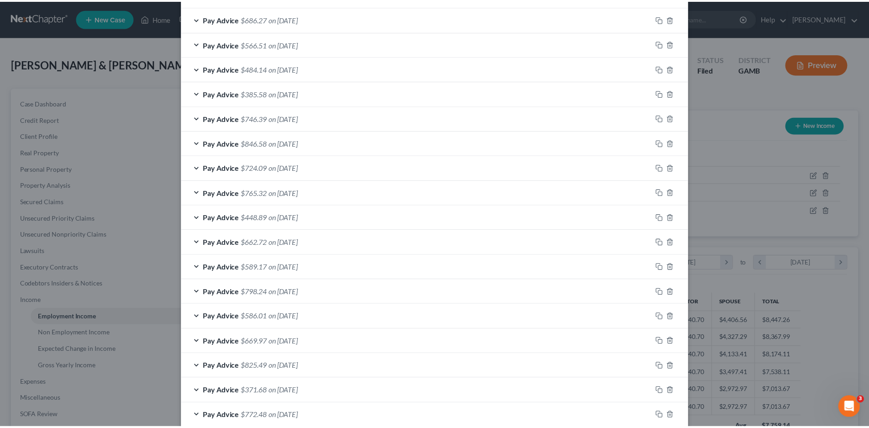
scroll to position [865, 0]
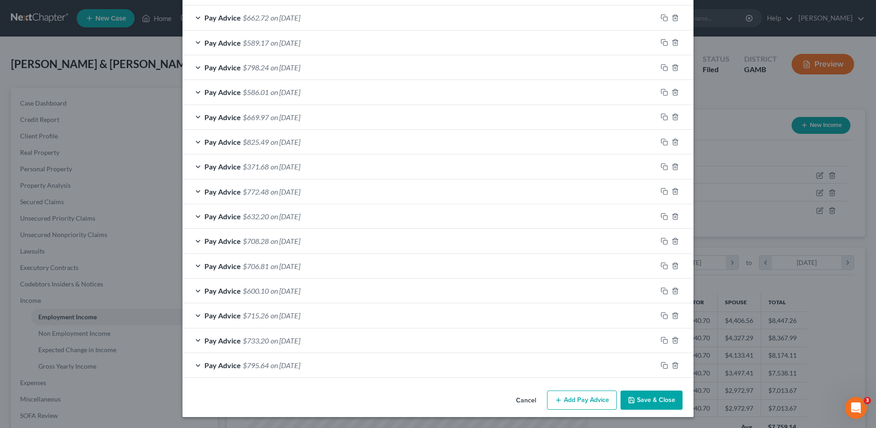
click at [639, 395] on button "Save & Close" at bounding box center [652, 399] width 62 height 19
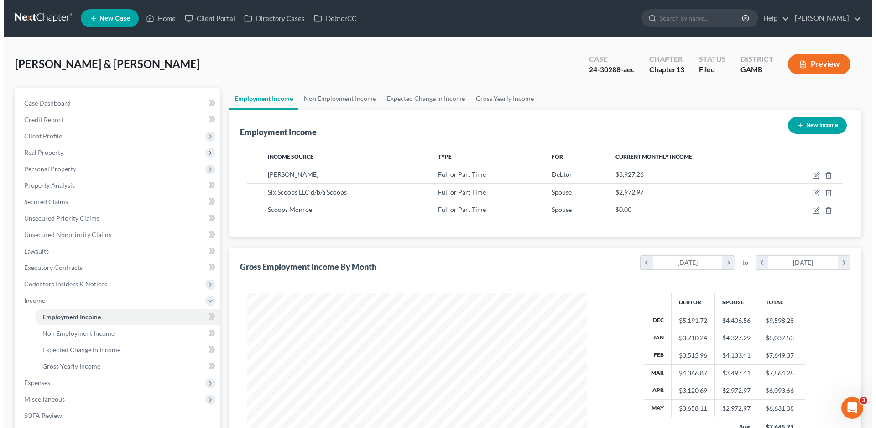
scroll to position [456281, 456093]
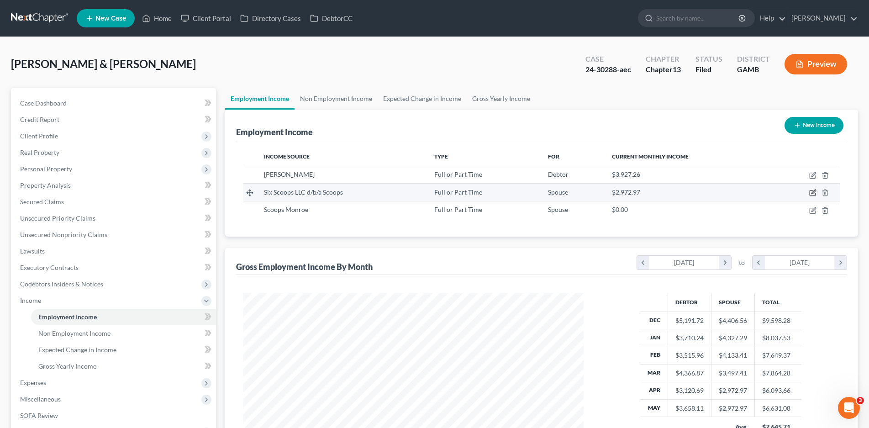
click at [812, 194] on icon "button" at bounding box center [813, 192] width 4 height 4
select select "0"
select select "10"
select select "2"
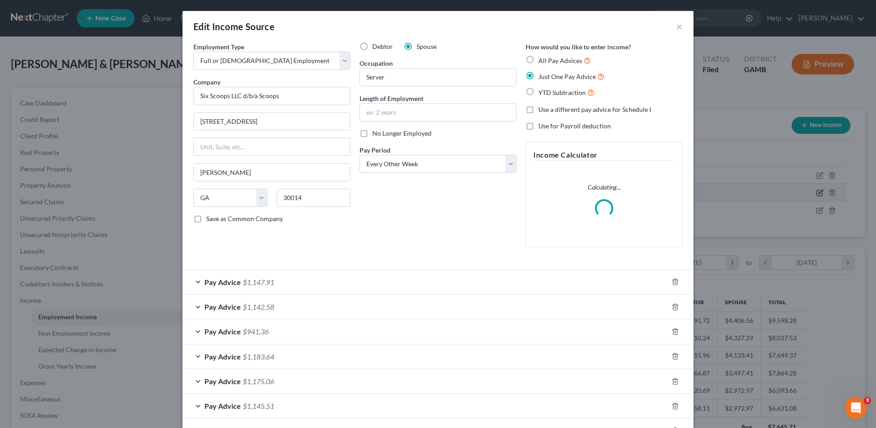
scroll to position [172, 362]
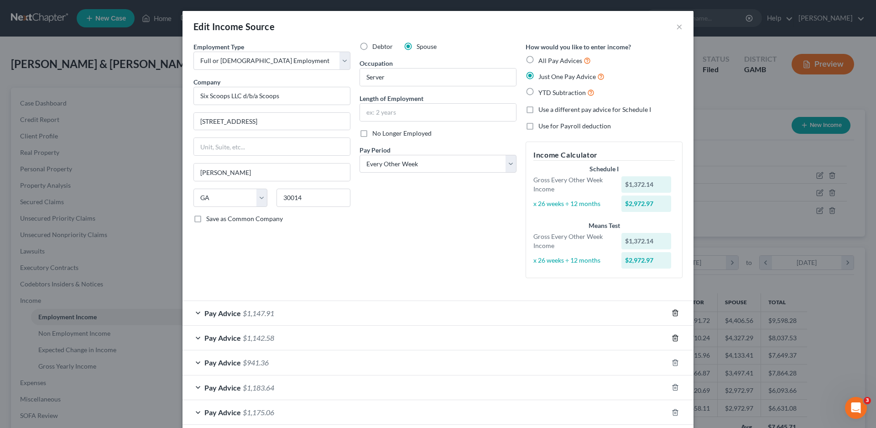
click at [672, 314] on icon "button" at bounding box center [675, 312] width 7 height 7
click at [539, 61] on label "All Pay Advices" at bounding box center [565, 60] width 52 height 10
click at [542, 61] on input "All Pay Advices" at bounding box center [545, 58] width 6 height 6
radio input "true"
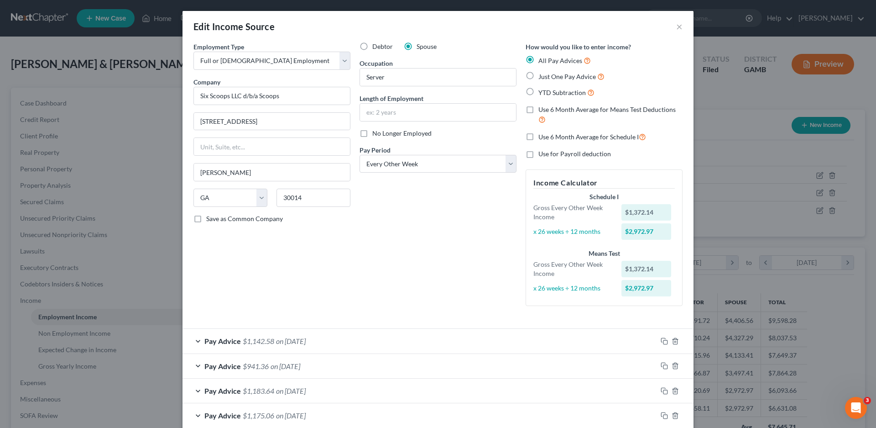
click at [539, 137] on label "Use 6 Month Average for Schedule I" at bounding box center [593, 136] width 108 height 10
click at [542, 137] on input "Use 6 Month Average for Schedule I" at bounding box center [545, 134] width 6 height 6
checkbox input "true"
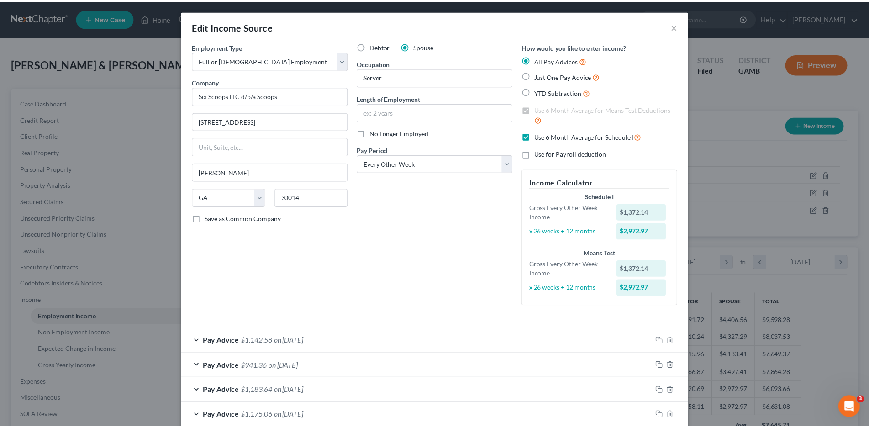
scroll to position [398, 0]
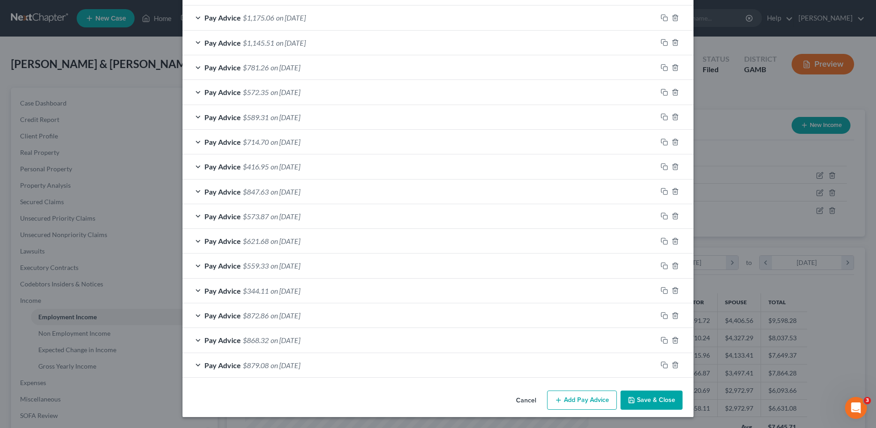
click at [655, 399] on button "Save & Close" at bounding box center [652, 399] width 62 height 19
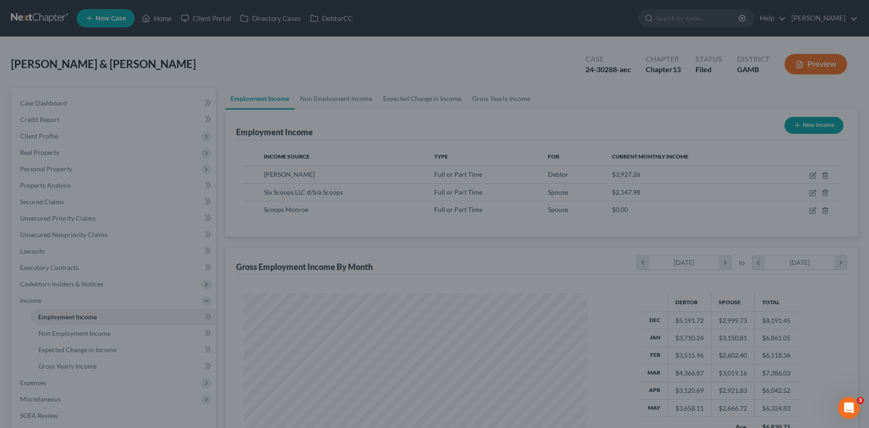
scroll to position [456281, 456093]
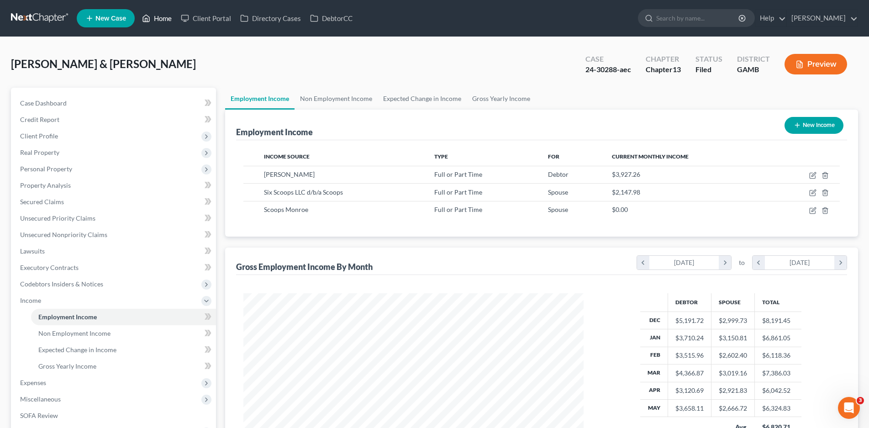
click at [158, 17] on link "Home" at bounding box center [156, 18] width 39 height 16
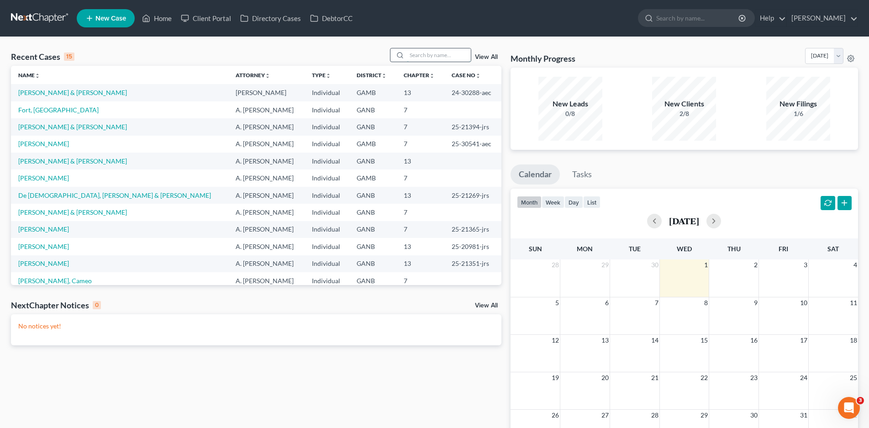
click at [423, 55] on input "search" at bounding box center [439, 54] width 64 height 13
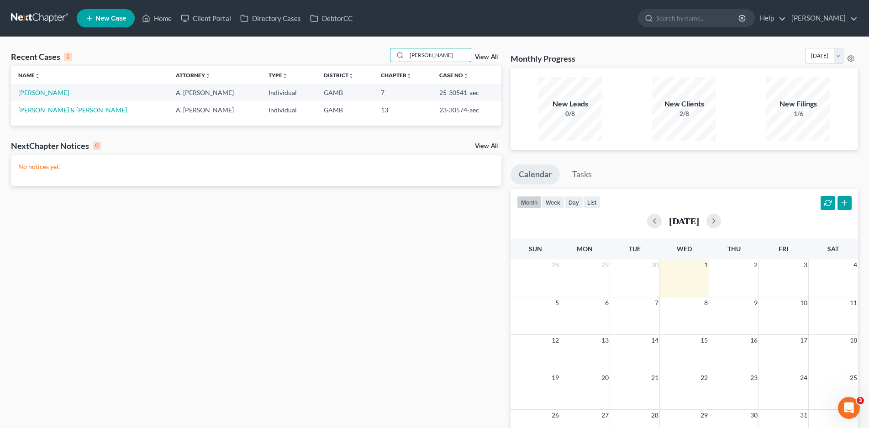
type input "[PERSON_NAME]"
click at [102, 107] on link "[PERSON_NAME] & [PERSON_NAME]" at bounding box center [72, 110] width 109 height 8
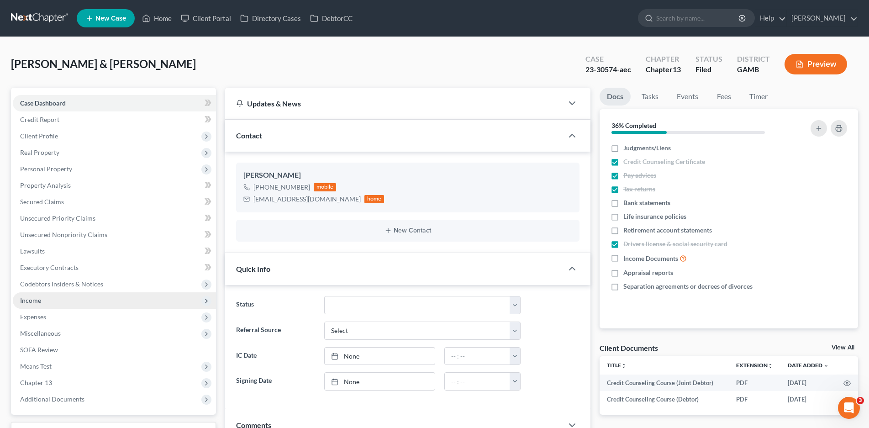
click at [31, 302] on span "Income" at bounding box center [30, 300] width 21 height 8
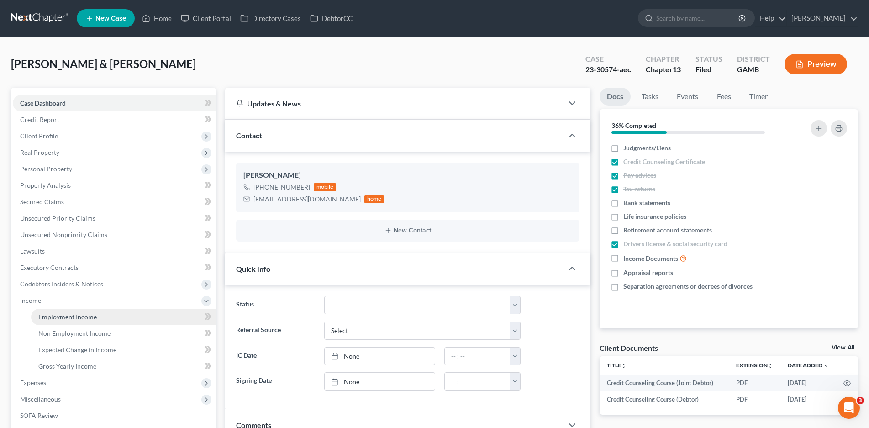
click at [57, 315] on span "Employment Income" at bounding box center [67, 317] width 58 height 8
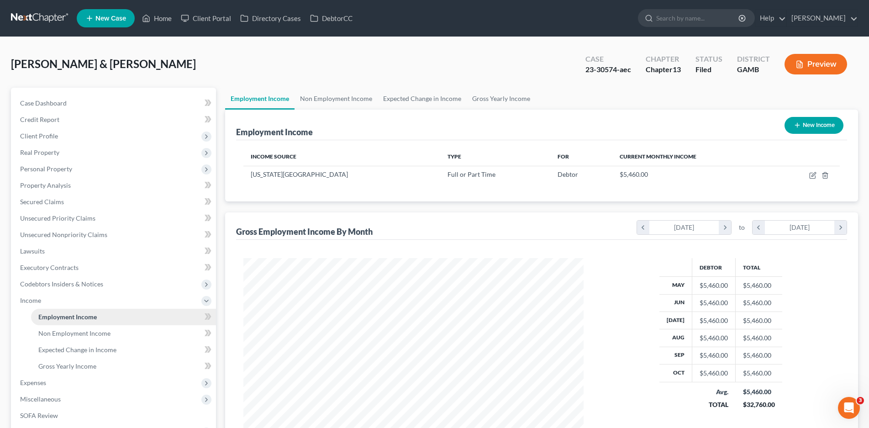
scroll to position [170, 359]
click at [36, 383] on span "Expenses" at bounding box center [33, 382] width 26 height 8
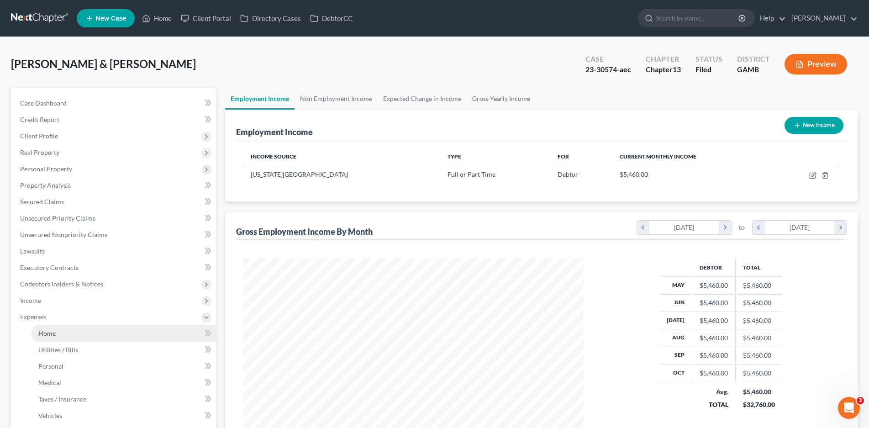
click at [59, 330] on link "Home" at bounding box center [123, 333] width 185 height 16
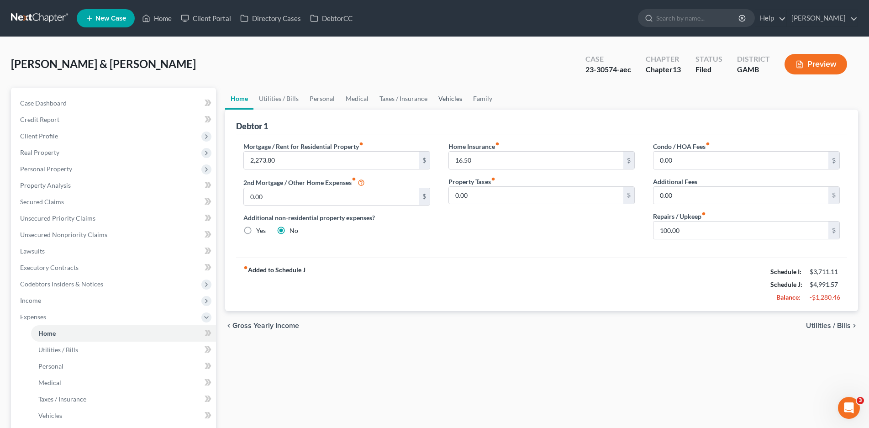
click at [441, 96] on link "Vehicles" at bounding box center [450, 99] width 35 height 22
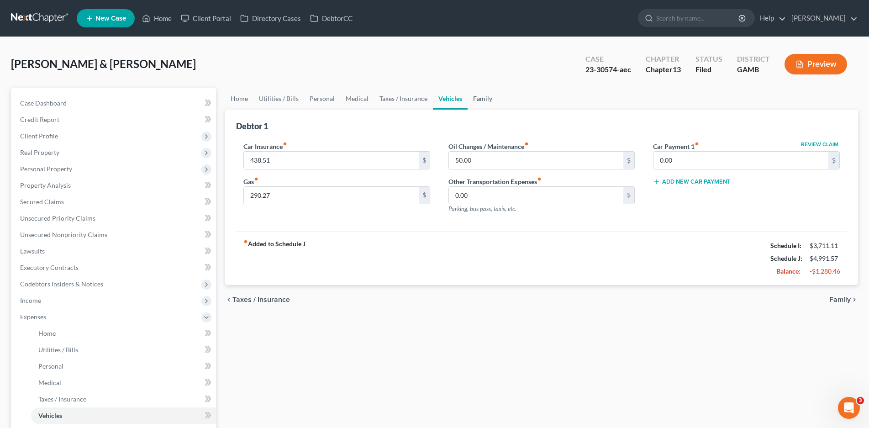
click at [472, 94] on link "Family" at bounding box center [482, 99] width 30 height 22
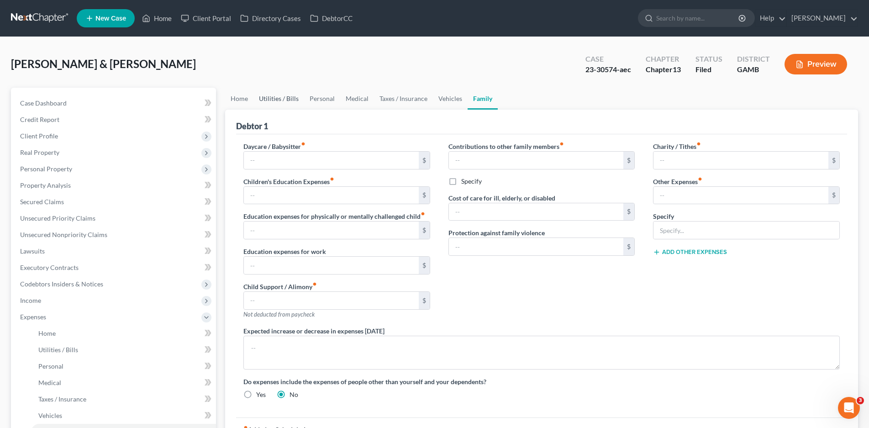
click at [282, 98] on link "Utilities / Bills" at bounding box center [278, 99] width 51 height 22
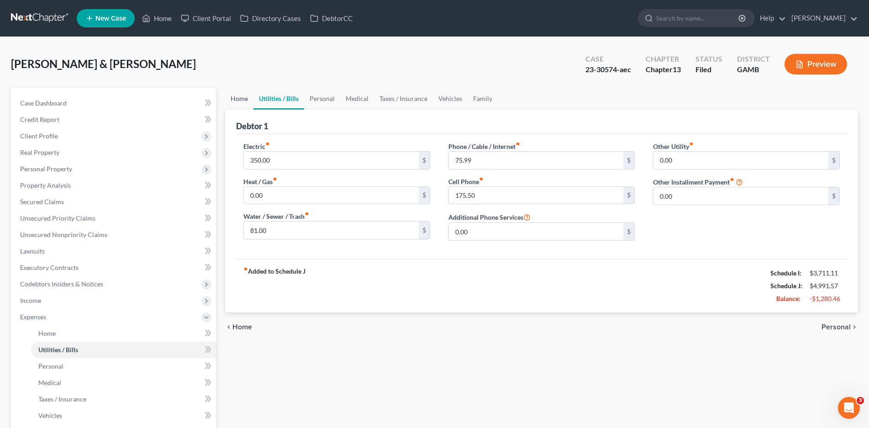
click at [237, 101] on link "Home" at bounding box center [239, 99] width 28 height 22
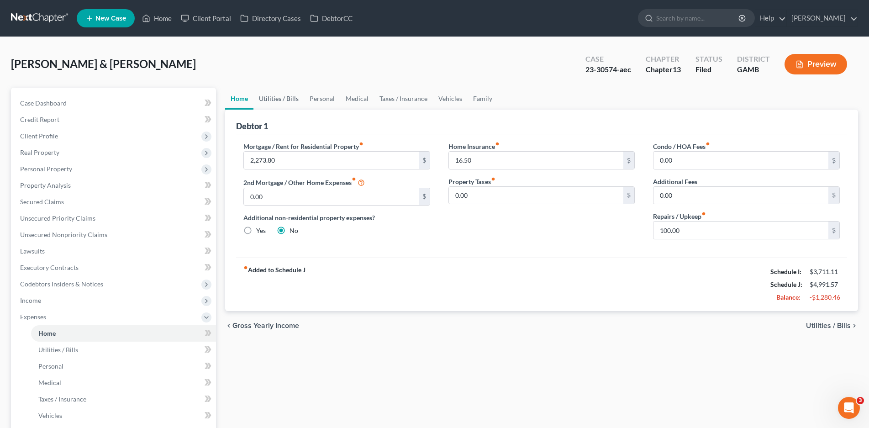
click at [279, 97] on link "Utilities / Bills" at bounding box center [278, 99] width 51 height 22
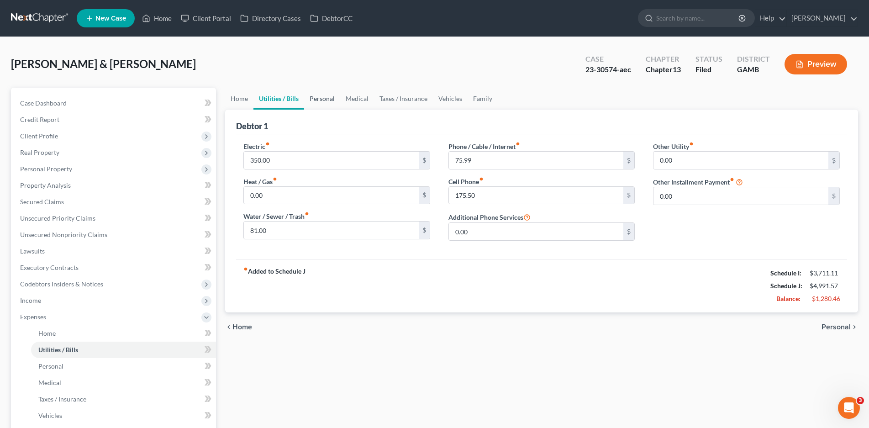
click at [324, 100] on link "Personal" at bounding box center [322, 99] width 36 height 22
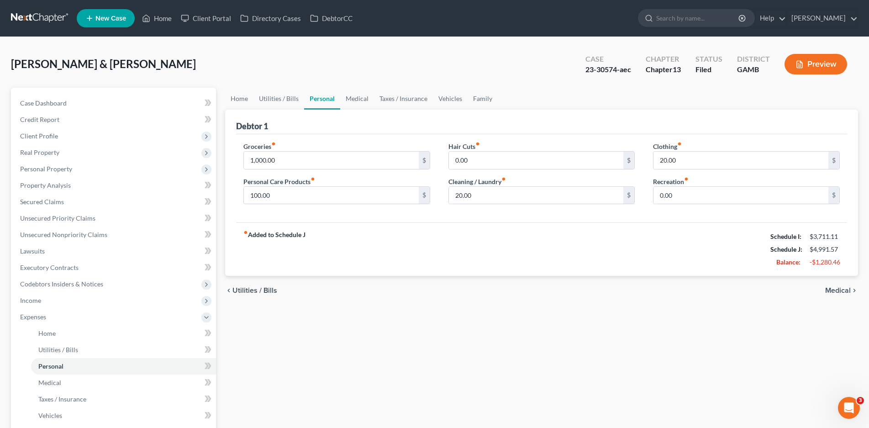
click at [304, 88] on link "Personal" at bounding box center [322, 99] width 36 height 22
click at [358, 98] on link "Medical" at bounding box center [357, 99] width 34 height 22
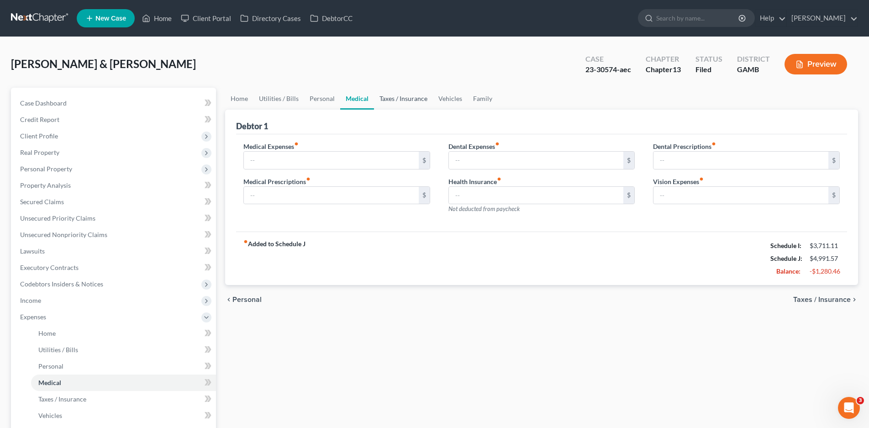
click at [399, 99] on link "Taxes / Insurance" at bounding box center [403, 99] width 59 height 22
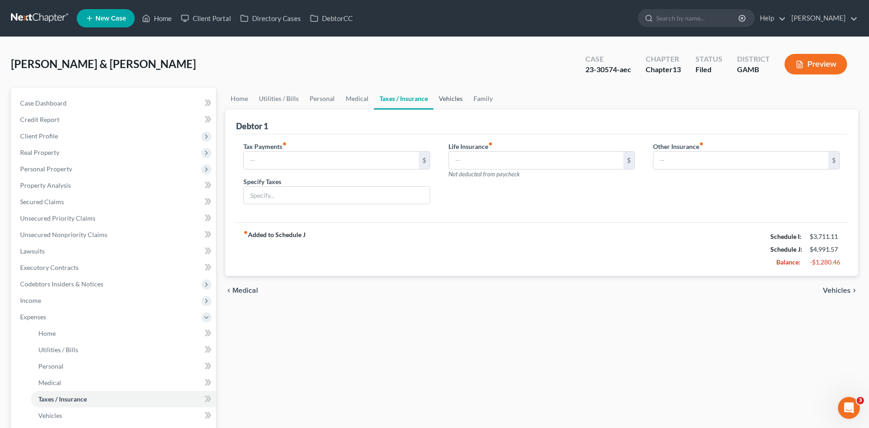
click at [448, 99] on link "Vehicles" at bounding box center [450, 99] width 35 height 22
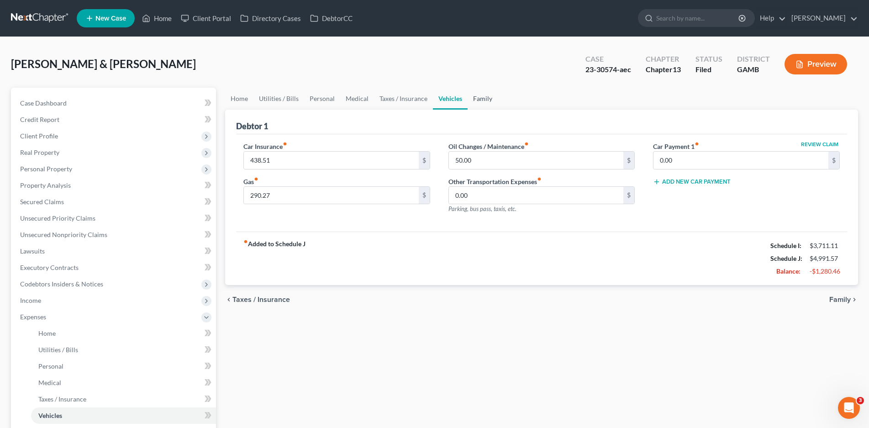
click at [483, 100] on link "Family" at bounding box center [482, 99] width 30 height 22
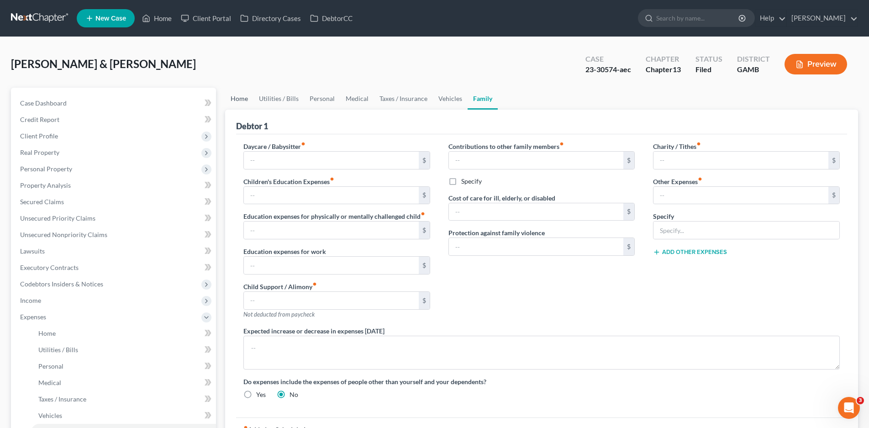
click at [232, 98] on link "Home" at bounding box center [239, 99] width 28 height 22
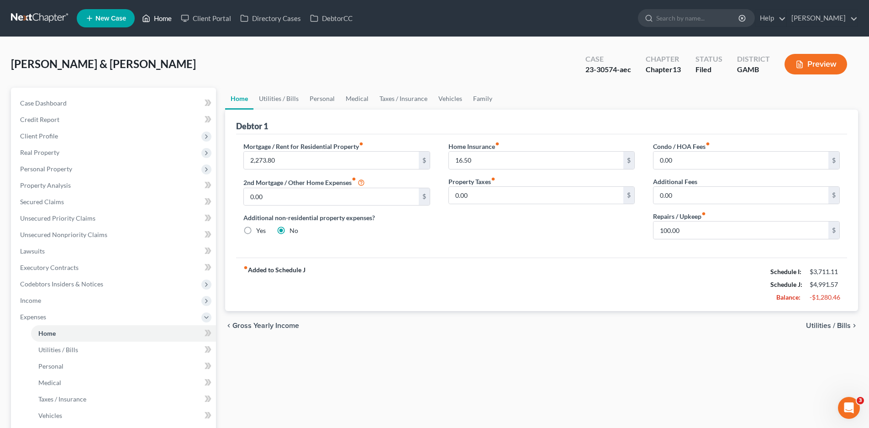
click at [161, 19] on link "Home" at bounding box center [156, 18] width 39 height 16
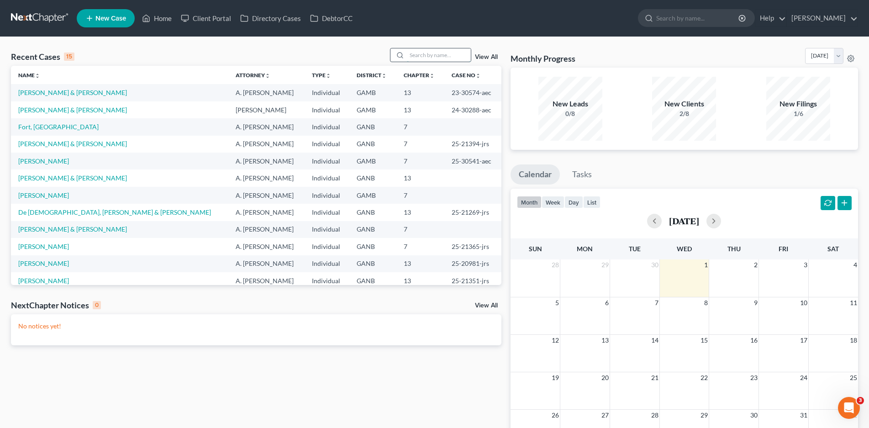
click at [426, 54] on input "search" at bounding box center [439, 54] width 64 height 13
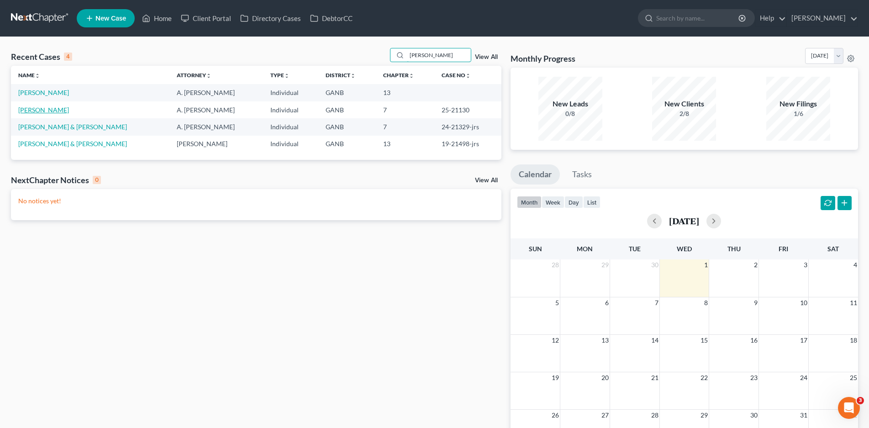
type input "[PERSON_NAME]"
click at [37, 108] on link "[PERSON_NAME]" at bounding box center [43, 110] width 51 height 8
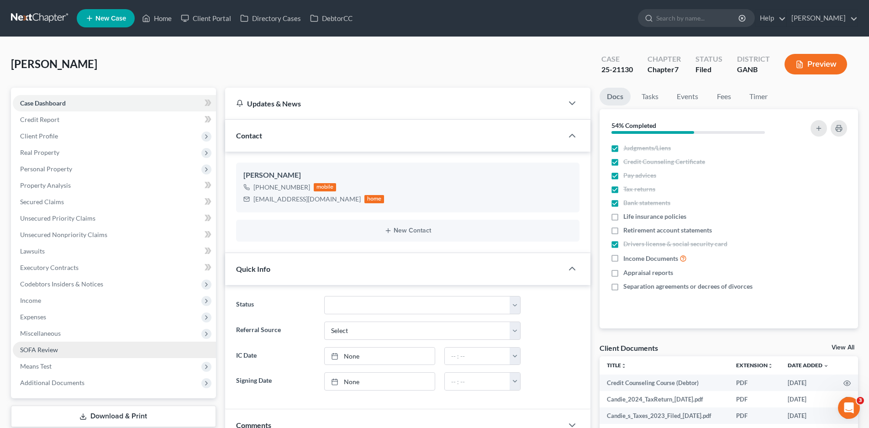
click at [38, 350] on span "SOFA Review" at bounding box center [39, 350] width 38 height 8
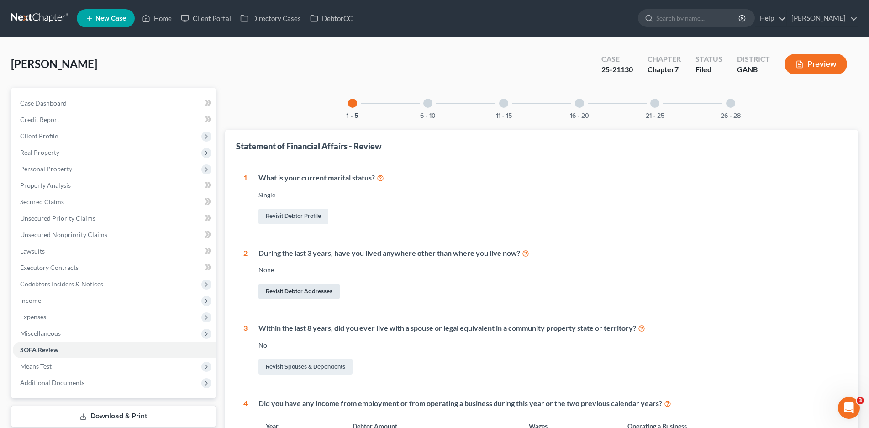
click at [302, 295] on link "Revisit Debtor Addresses" at bounding box center [298, 291] width 81 height 16
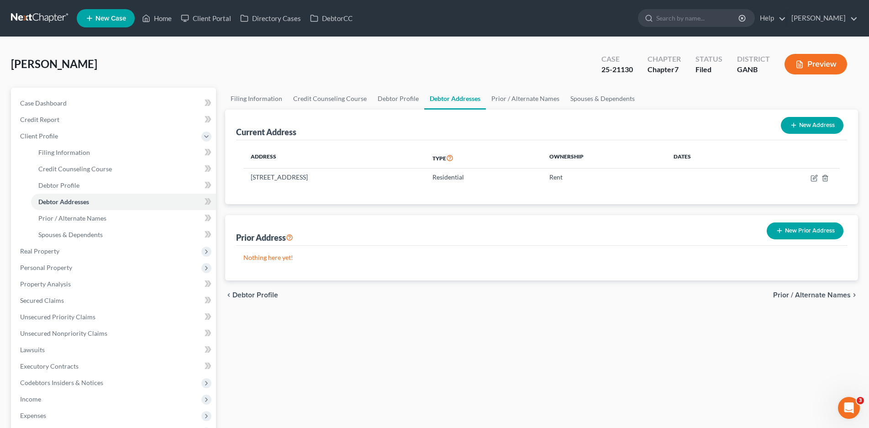
click at [797, 230] on button "New Prior Address" at bounding box center [804, 230] width 77 height 17
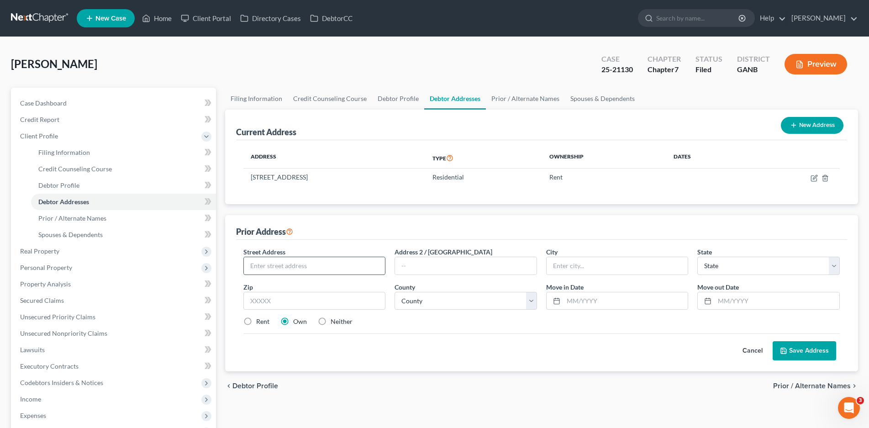
click at [282, 267] on input "text" at bounding box center [314, 265] width 141 height 17
type input "[STREET_ADDRESS]"
type input "Auburn"
select select "10"
type input "30011"
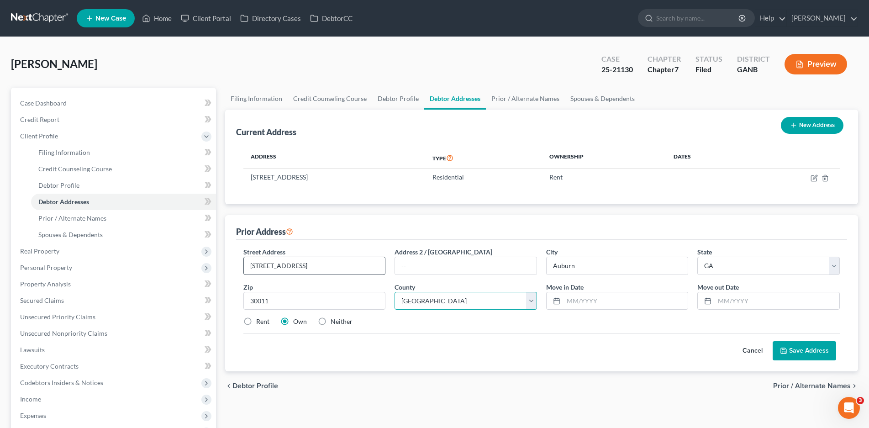
select select "6"
click at [721, 302] on input "text" at bounding box center [776, 300] width 125 height 17
type input "[DATE]"
click at [566, 299] on input "text" at bounding box center [625, 300] width 125 height 17
type input "05/2022"
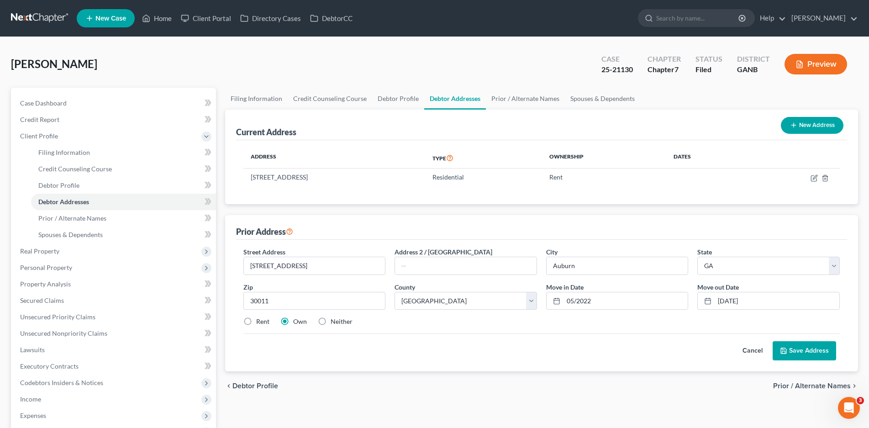
click at [803, 350] on button "Save Address" at bounding box center [803, 350] width 63 height 19
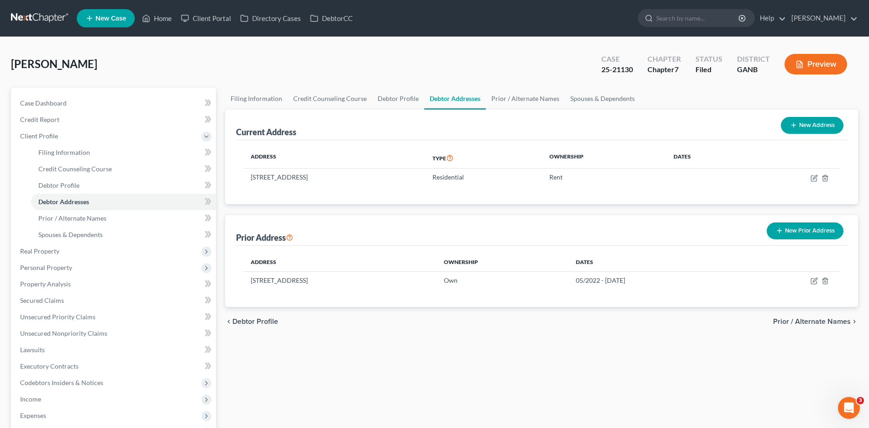
click at [801, 67] on icon "button" at bounding box center [799, 64] width 8 height 8
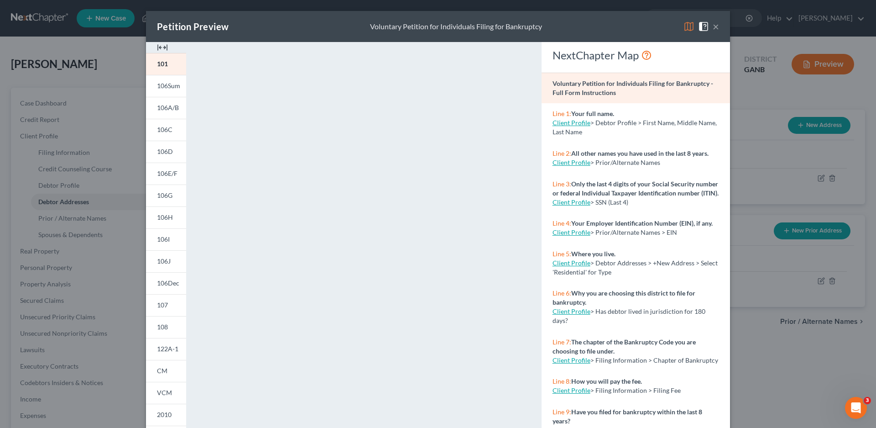
scroll to position [46, 0]
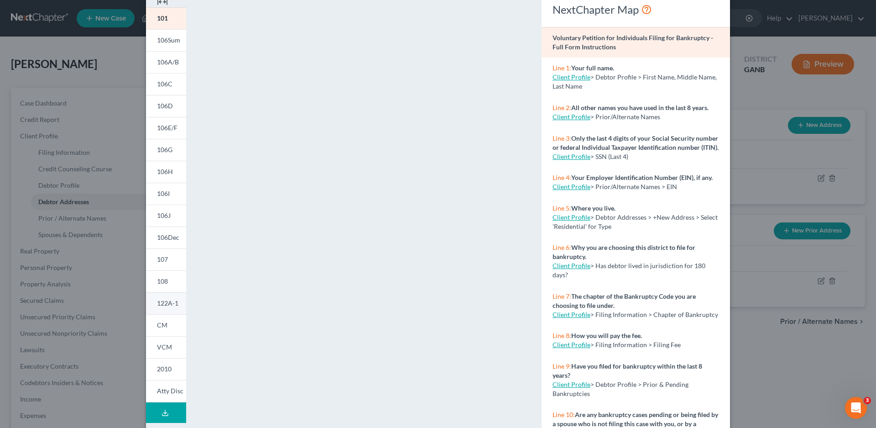
click at [165, 302] on span "122A-1" at bounding box center [167, 303] width 21 height 8
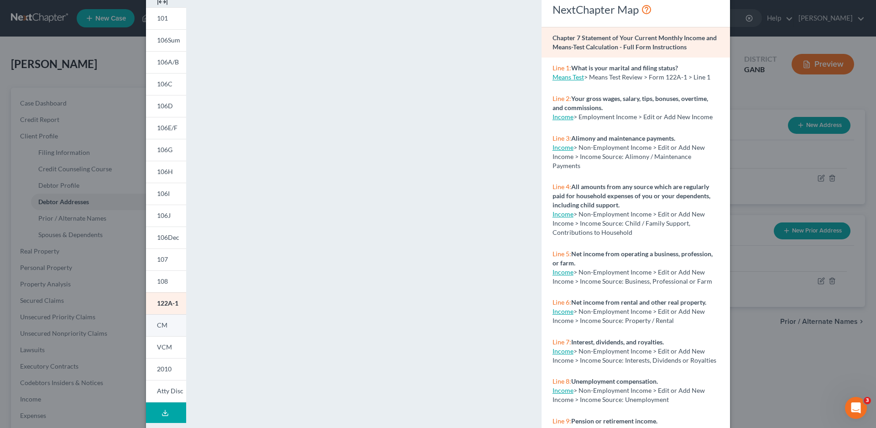
click at [163, 328] on span "CM" at bounding box center [162, 325] width 10 height 8
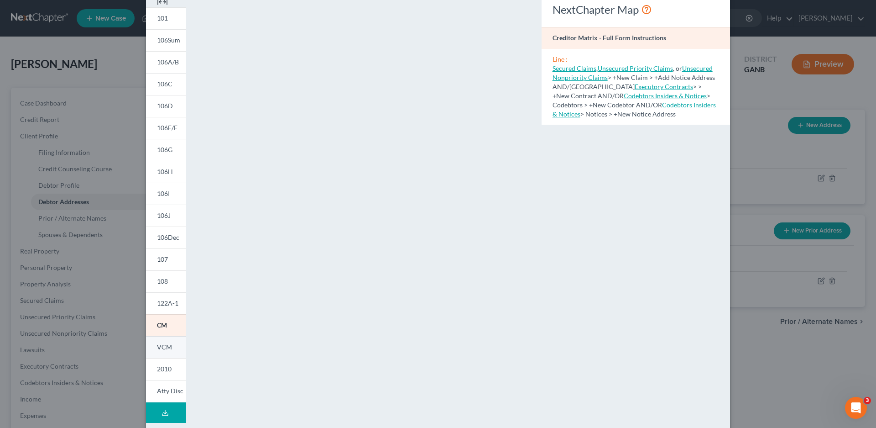
click at [163, 349] on span "VCM" at bounding box center [164, 347] width 15 height 8
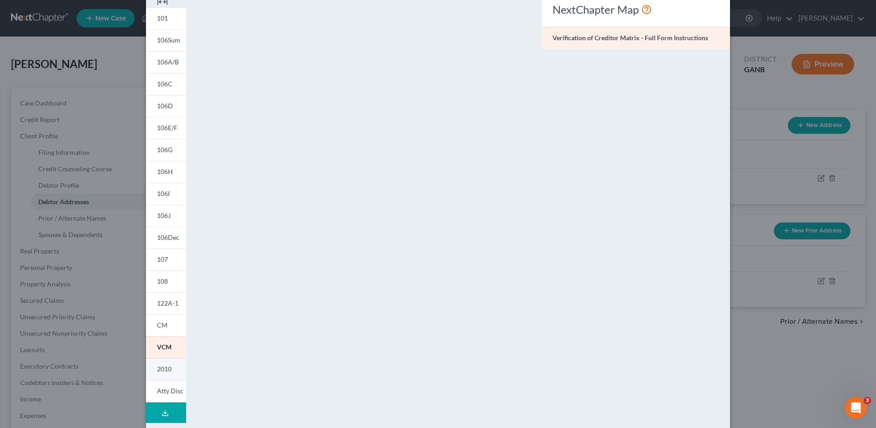
click at [157, 366] on span "2010" at bounding box center [164, 369] width 15 height 8
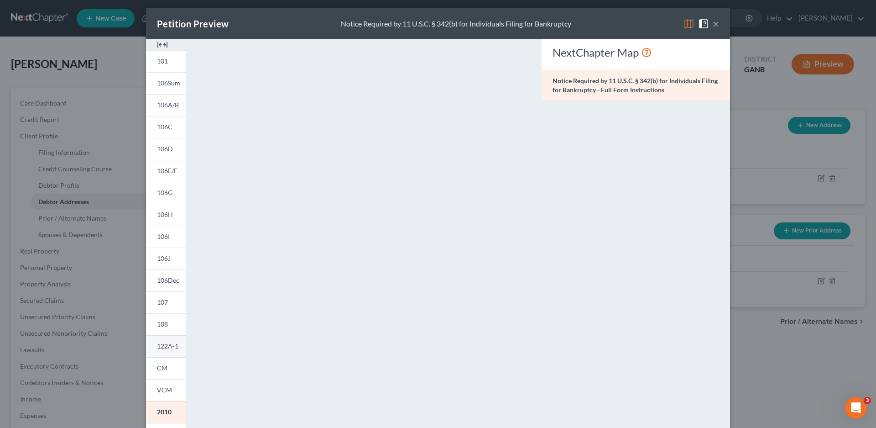
scroll to position [0, 0]
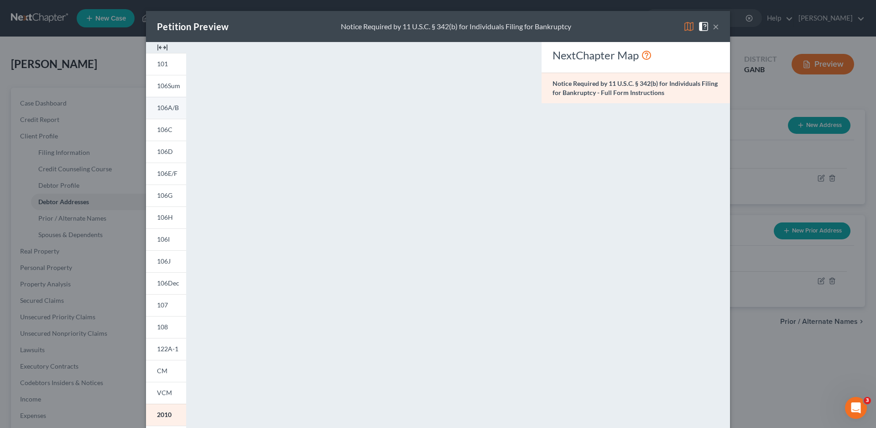
click at [175, 110] on link "106A/B" at bounding box center [166, 108] width 40 height 22
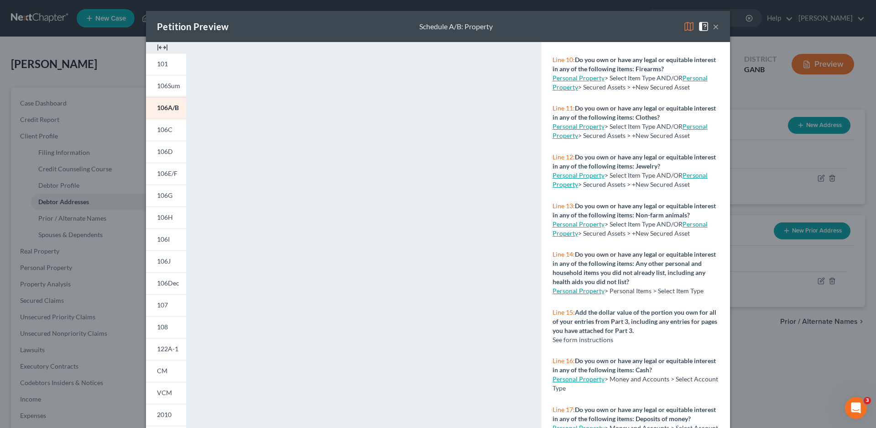
scroll to position [548, 0]
click at [713, 29] on button "×" at bounding box center [716, 26] width 6 height 11
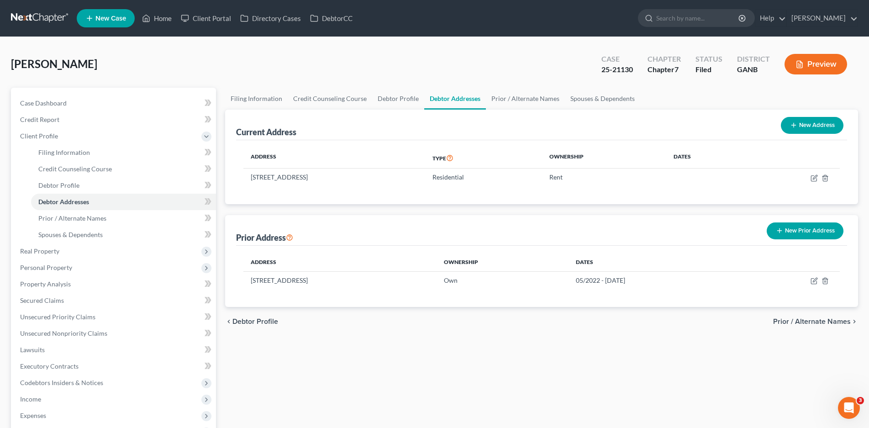
click at [816, 68] on button "Preview" at bounding box center [815, 64] width 63 height 21
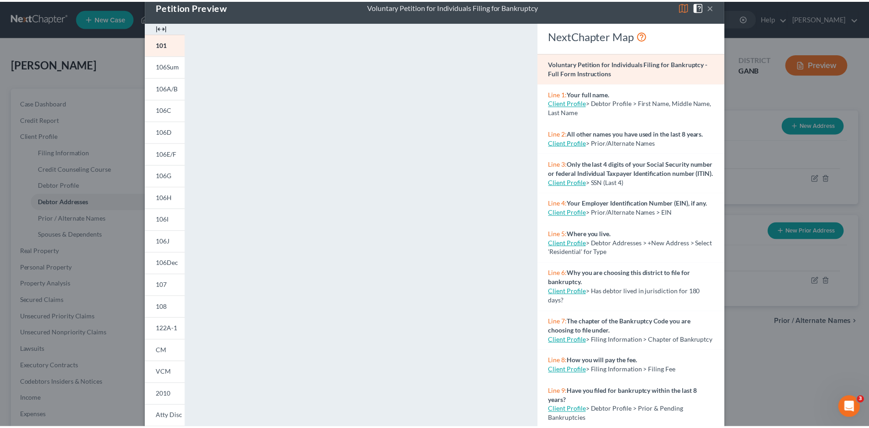
scroll to position [0, 0]
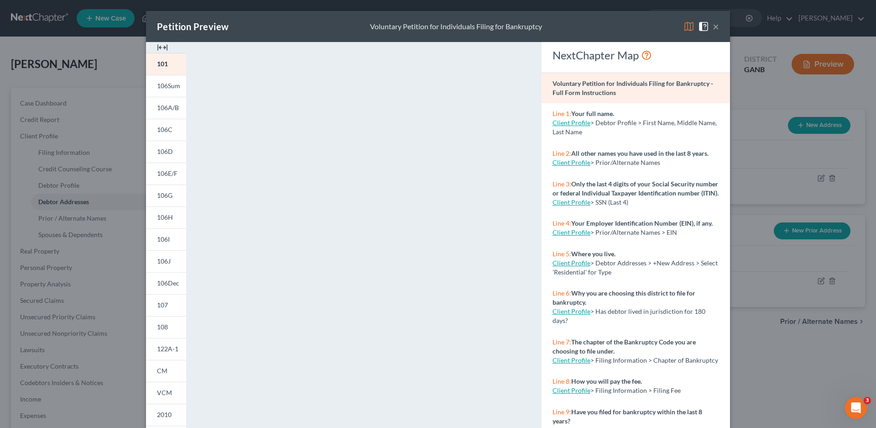
click at [714, 28] on button "×" at bounding box center [716, 26] width 6 height 11
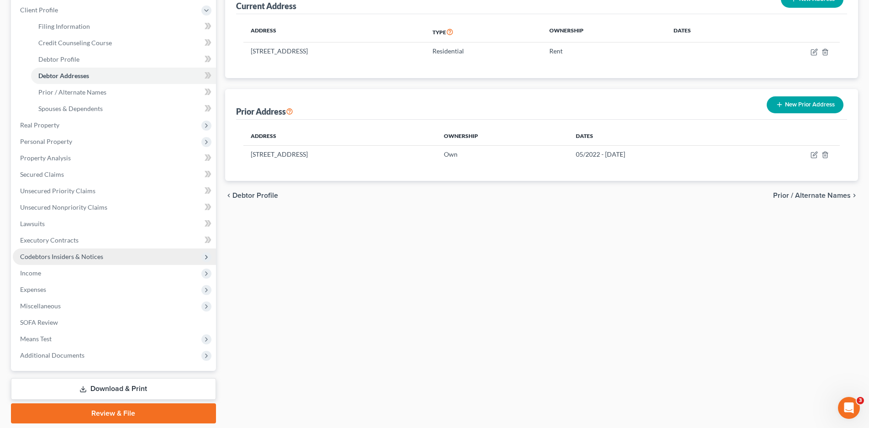
scroll to position [156, 0]
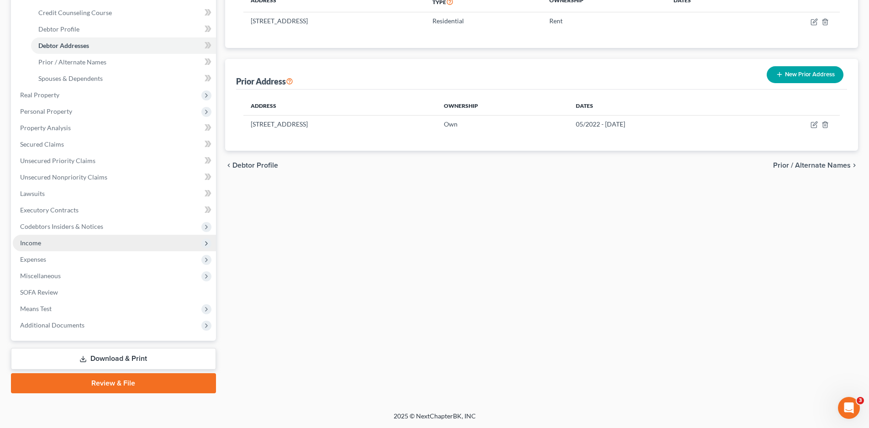
click at [35, 244] on span "Income" at bounding box center [30, 243] width 21 height 8
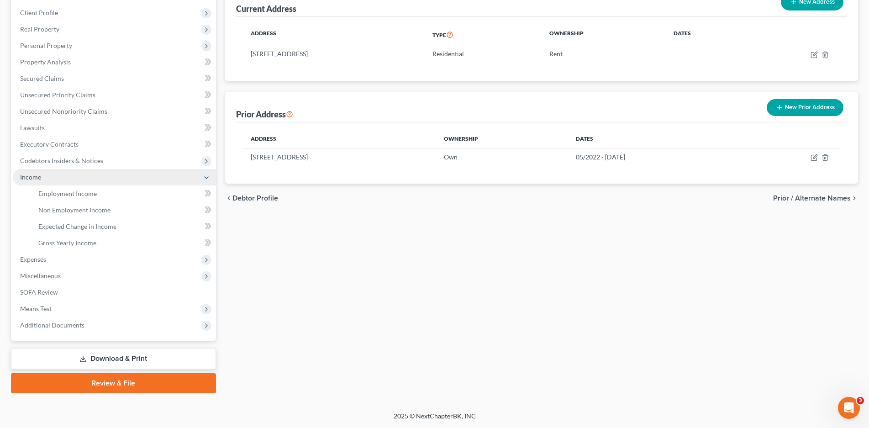
scroll to position [123, 0]
click at [37, 278] on span "Miscellaneous" at bounding box center [40, 276] width 41 height 8
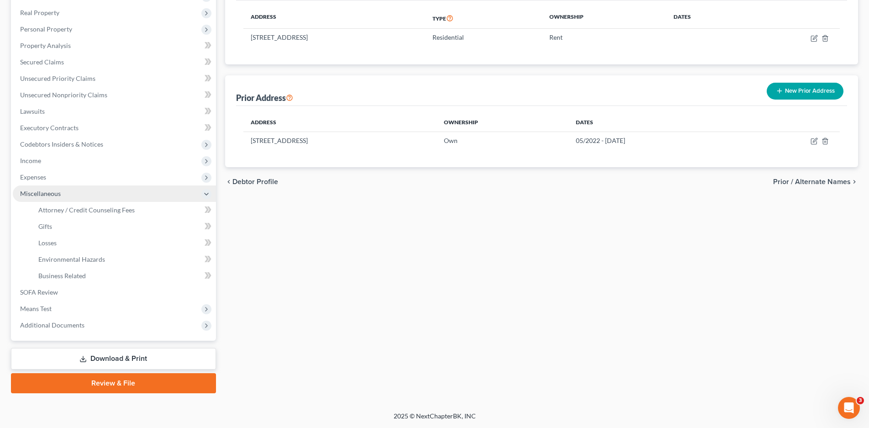
scroll to position [140, 0]
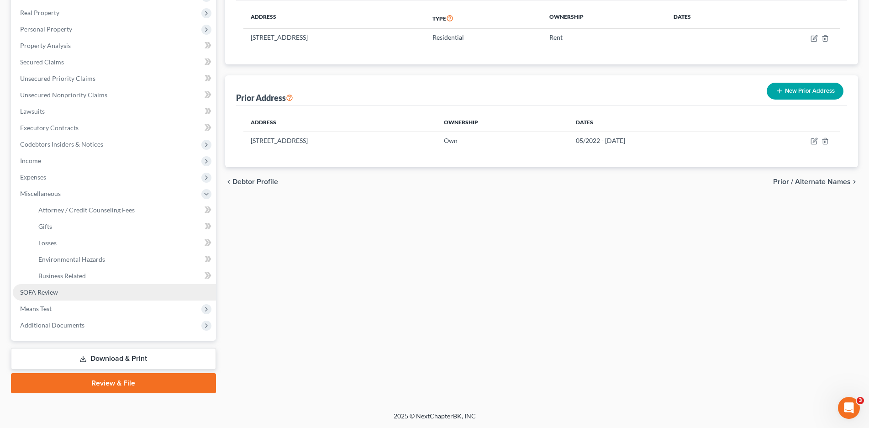
click at [47, 288] on link "SOFA Review" at bounding box center [114, 292] width 203 height 16
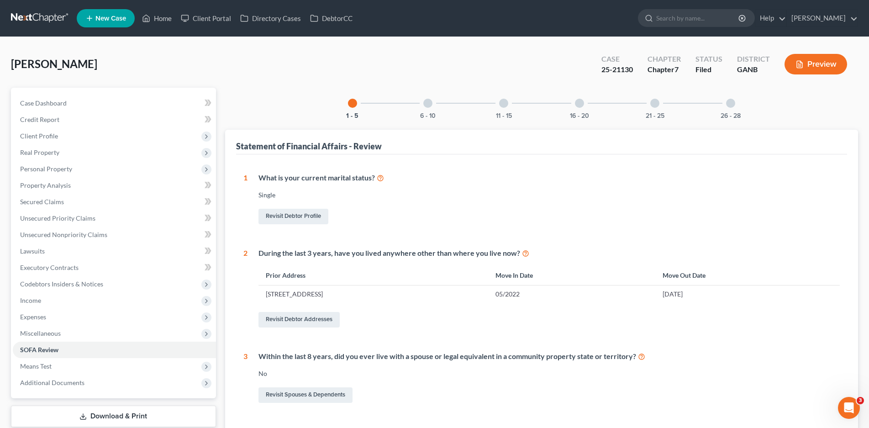
click at [426, 107] on div at bounding box center [427, 103] width 9 height 9
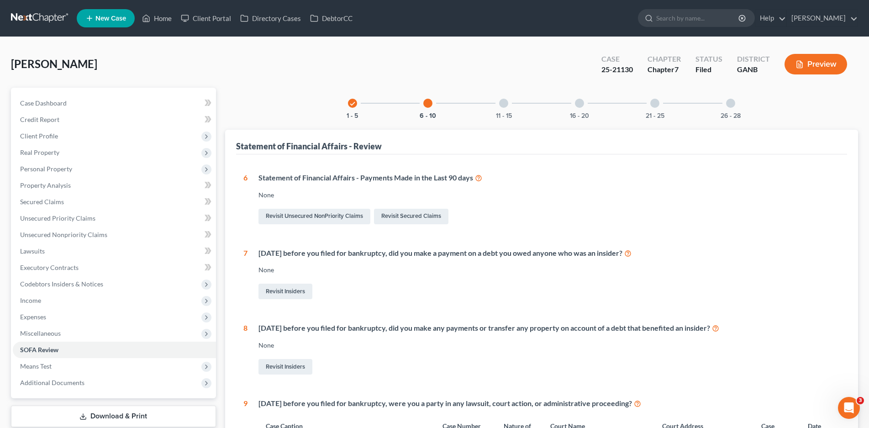
click at [502, 102] on div at bounding box center [503, 103] width 9 height 9
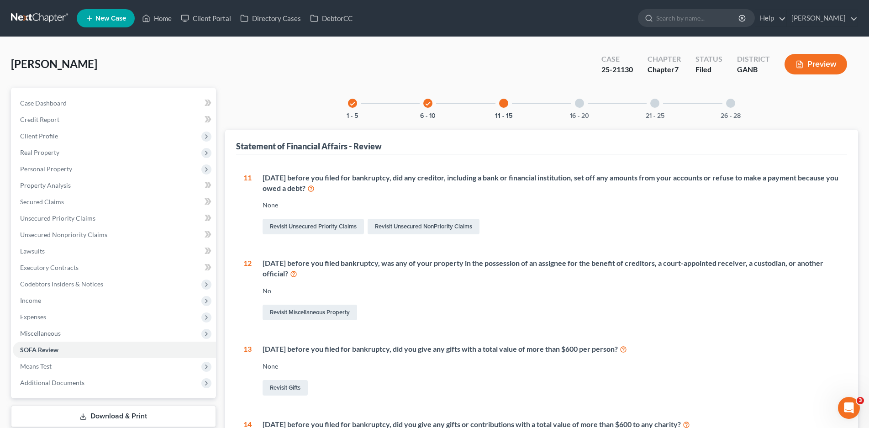
click at [580, 101] on div at bounding box center [579, 103] width 9 height 9
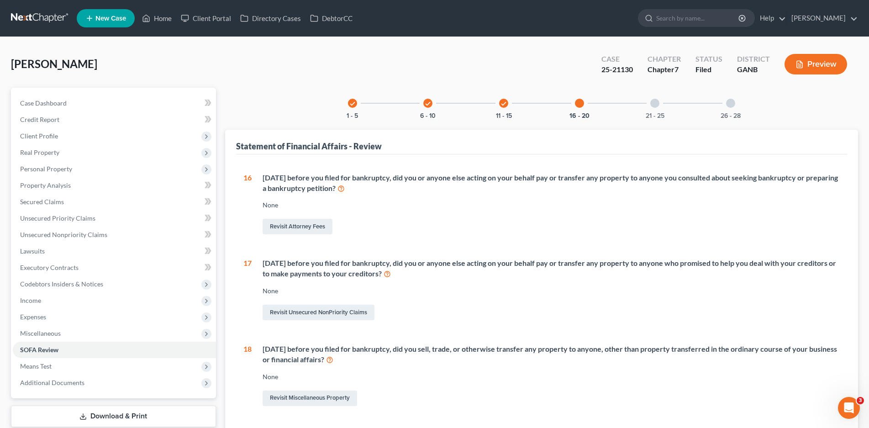
click at [656, 103] on div at bounding box center [654, 103] width 9 height 9
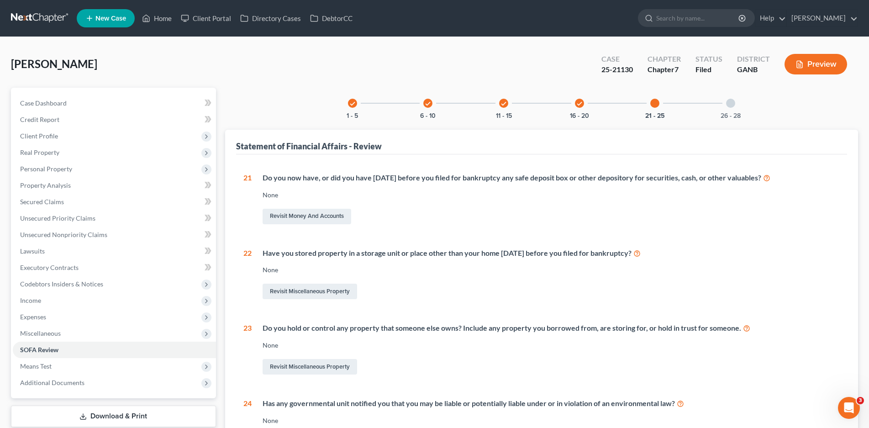
click at [733, 105] on div at bounding box center [730, 103] width 9 height 9
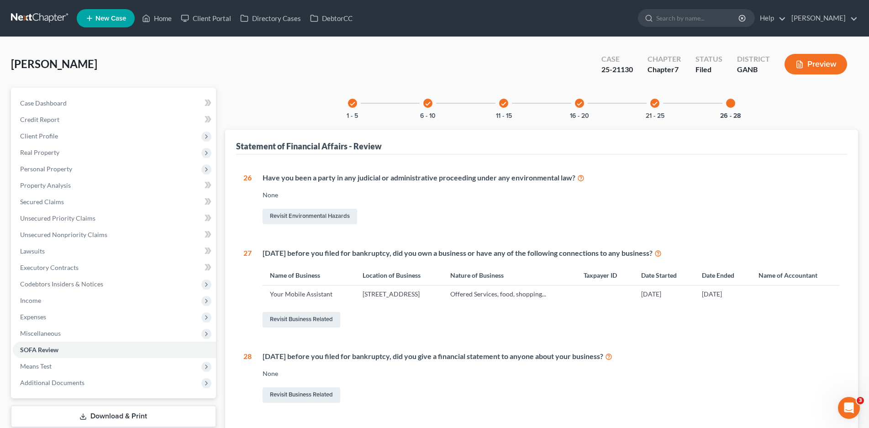
click at [578, 105] on icon "check" at bounding box center [579, 103] width 6 height 6
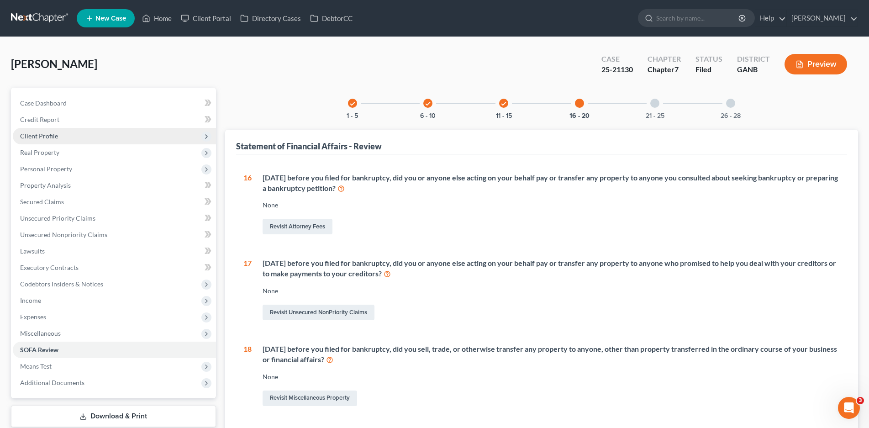
click at [48, 139] on span "Client Profile" at bounding box center [39, 136] width 38 height 8
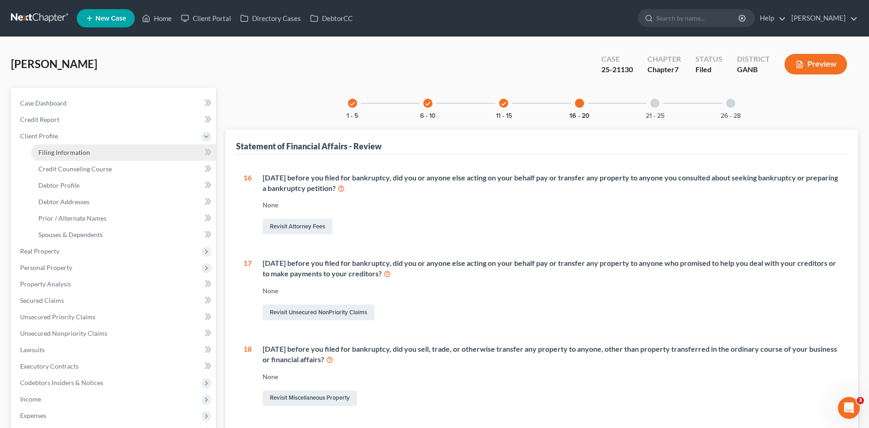
click at [69, 154] on span "Filing Information" at bounding box center [64, 152] width 52 height 8
select select "1"
select select "0"
select select "10"
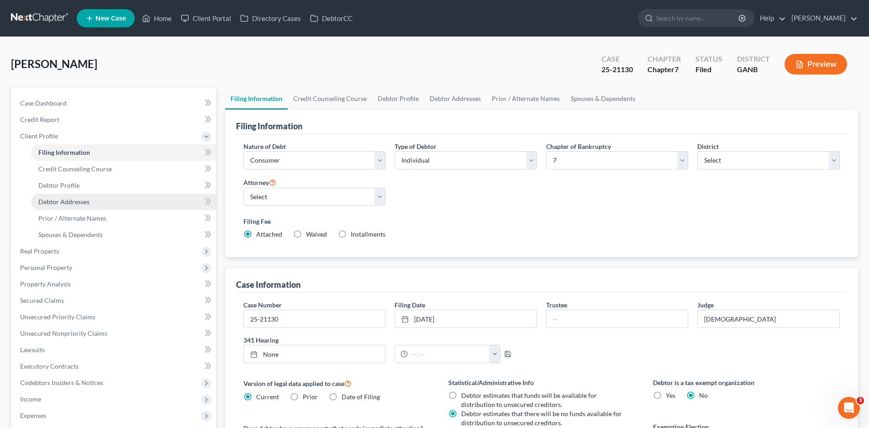
click at [73, 202] on span "Debtor Addresses" at bounding box center [63, 202] width 51 height 8
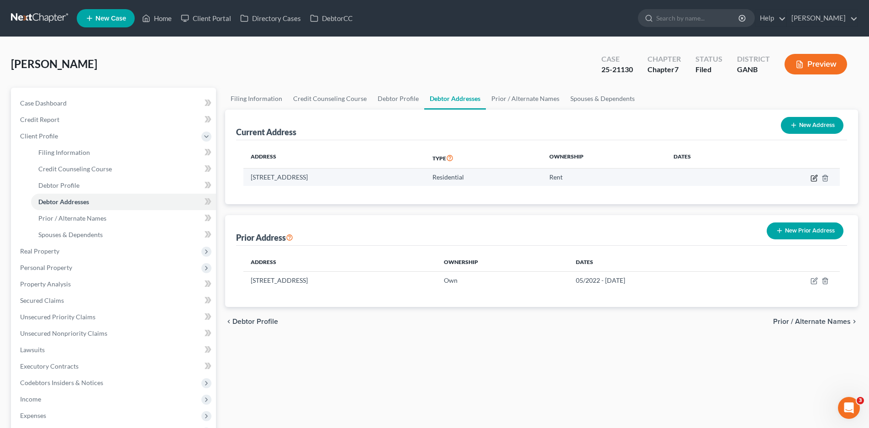
click at [813, 178] on icon "button" at bounding box center [813, 177] width 7 height 7
select select "10"
select select "6"
select select "0"
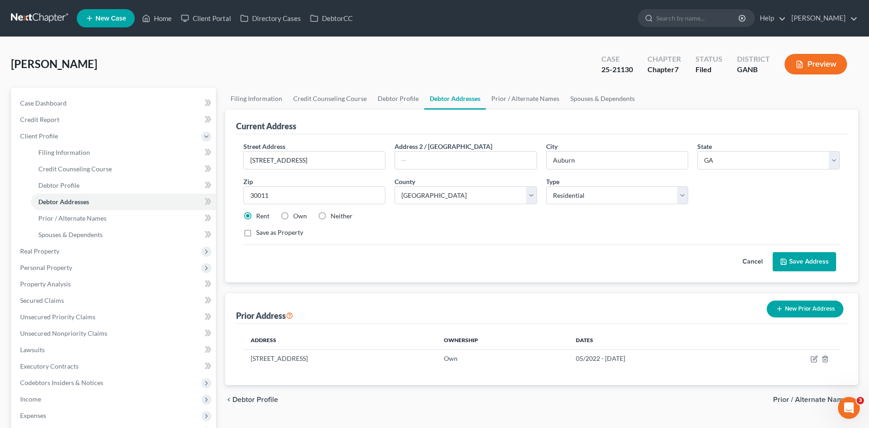
click at [330, 218] on label "Neither" at bounding box center [341, 215] width 22 height 9
click at [334, 217] on input "Neither" at bounding box center [337, 214] width 6 height 6
radio input "true"
click at [800, 259] on button "Save Address" at bounding box center [803, 261] width 63 height 19
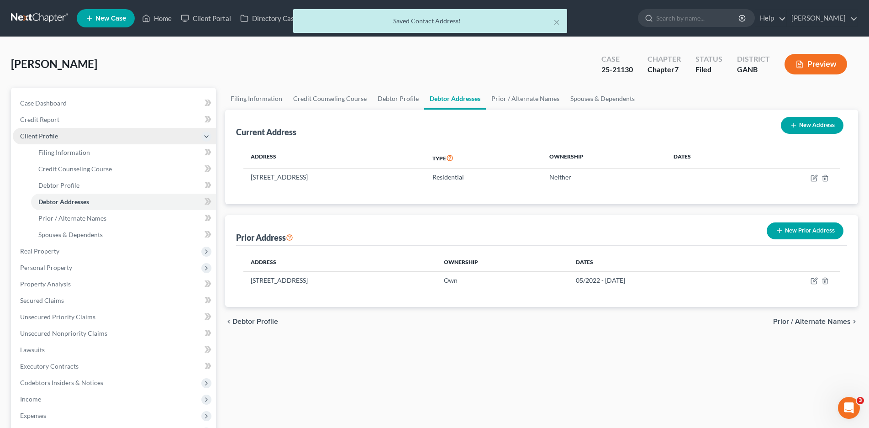
click at [40, 137] on span "Client Profile" at bounding box center [39, 136] width 38 height 8
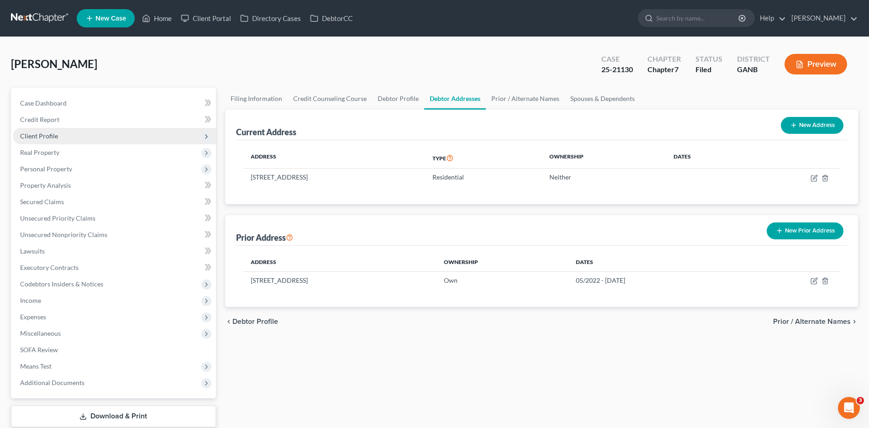
click at [40, 137] on span "Client Profile" at bounding box center [39, 136] width 38 height 8
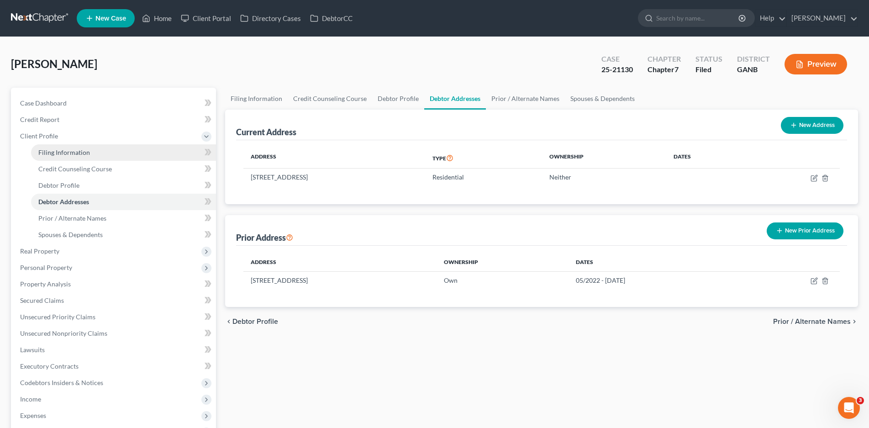
click at [63, 153] on span "Filing Information" at bounding box center [64, 152] width 52 height 8
select select "1"
select select "0"
select select "19"
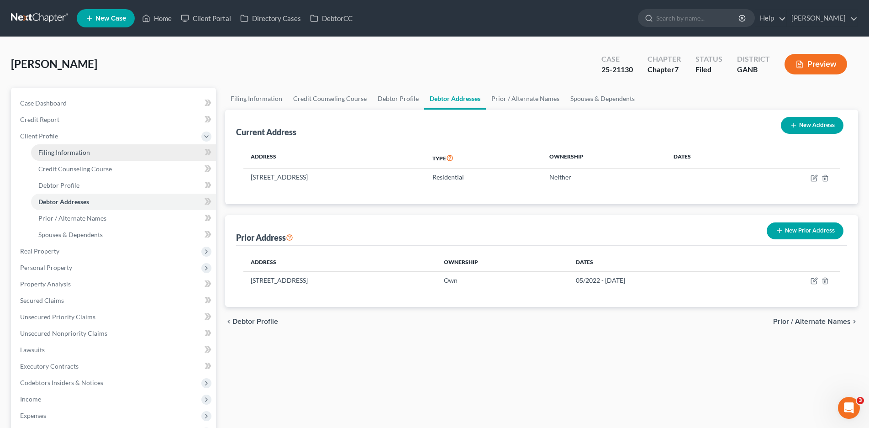
select select "2"
select select "10"
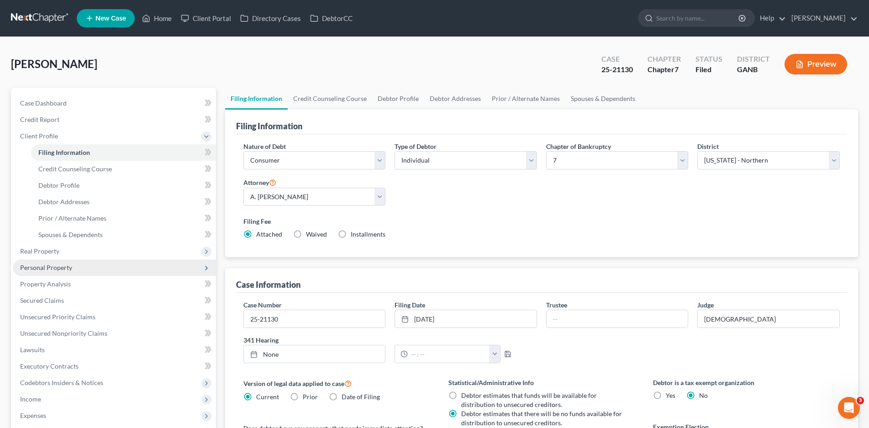
click at [57, 264] on span "Personal Property" at bounding box center [46, 267] width 52 height 8
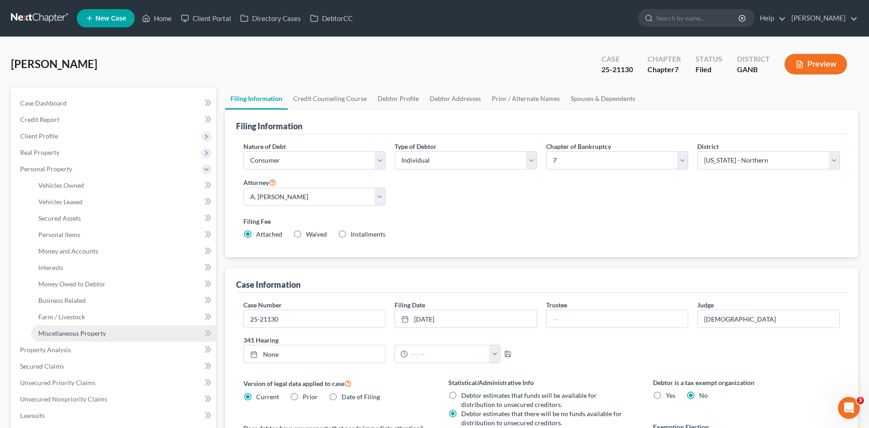
click at [83, 331] on span "Miscellaneous Property" at bounding box center [72, 333] width 68 height 8
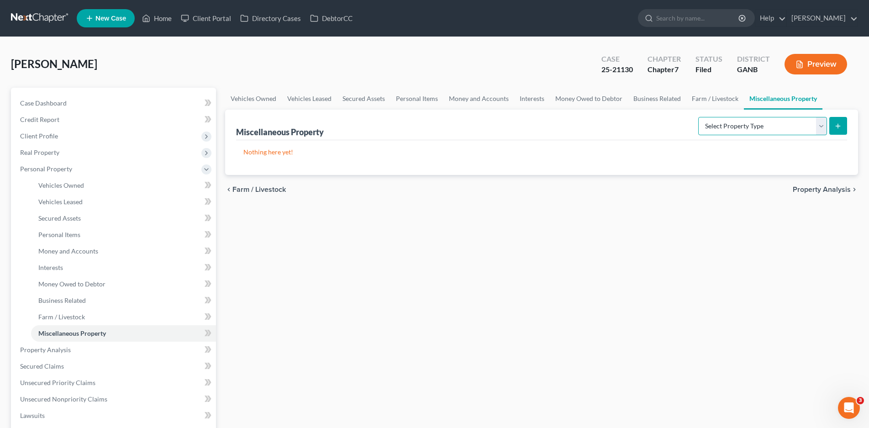
click at [748, 128] on select "Select Property Type Assigned for Creditor Benefit [DATE] Holding for Another N…" at bounding box center [762, 126] width 129 height 18
select select "transferred"
click at [698, 117] on select "Select Property Type Assigned for Creditor Benefit [DATE] Holding for Another N…" at bounding box center [762, 126] width 129 height 18
click at [832, 126] on button "submit" at bounding box center [838, 126] width 18 height 18
select select "Ordinary ([DATE])"
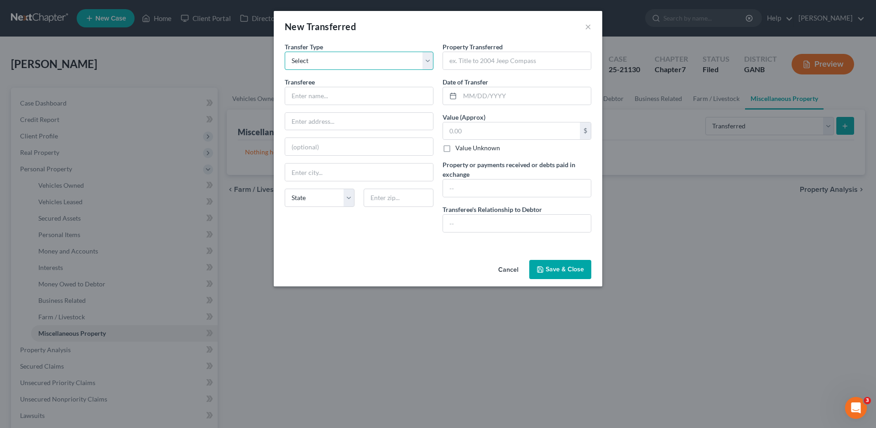
click at [340, 60] on select "Select Ordinary ([DATE]) [DATE]" at bounding box center [359, 61] width 149 height 18
click at [322, 101] on input "text" at bounding box center [359, 95] width 148 height 17
type input "[PERSON_NAME]"
type input "3"
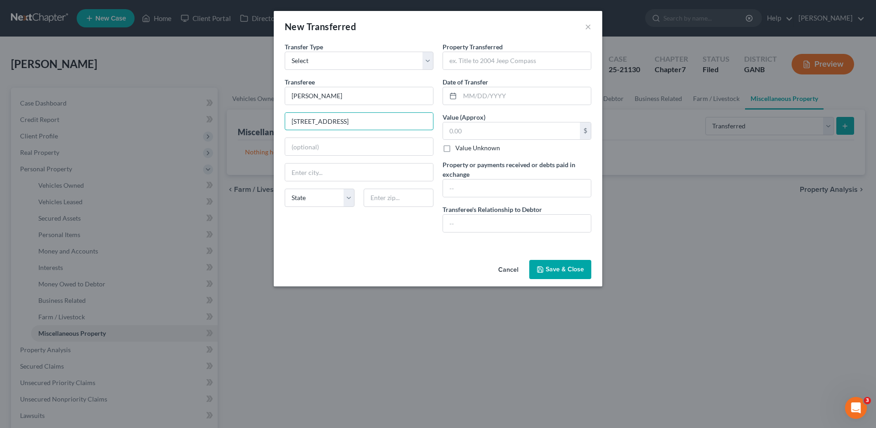
type input "[STREET_ADDRESS]"
type input "Auburn"
select select "10"
type input "30011"
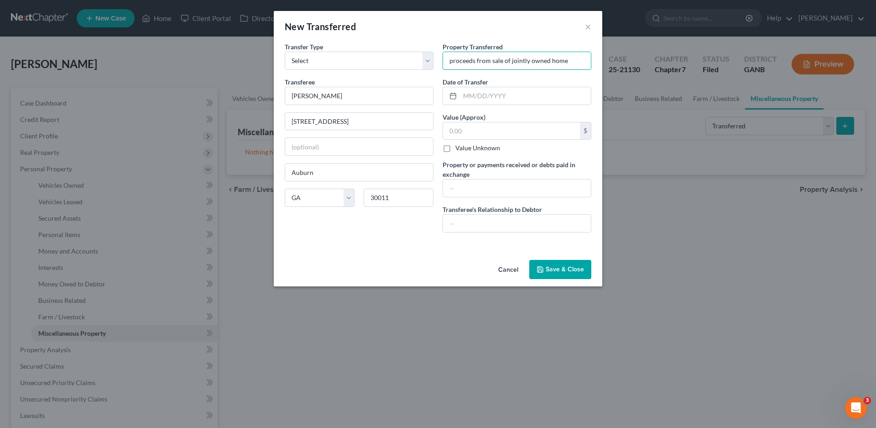
type input "proceeds from sale of jointly owned home"
click at [462, 130] on input "text" at bounding box center [511, 130] width 137 height 17
type input "31,313.50"
click at [470, 97] on input "text" at bounding box center [525, 95] width 131 height 17
type input "[DATE]"
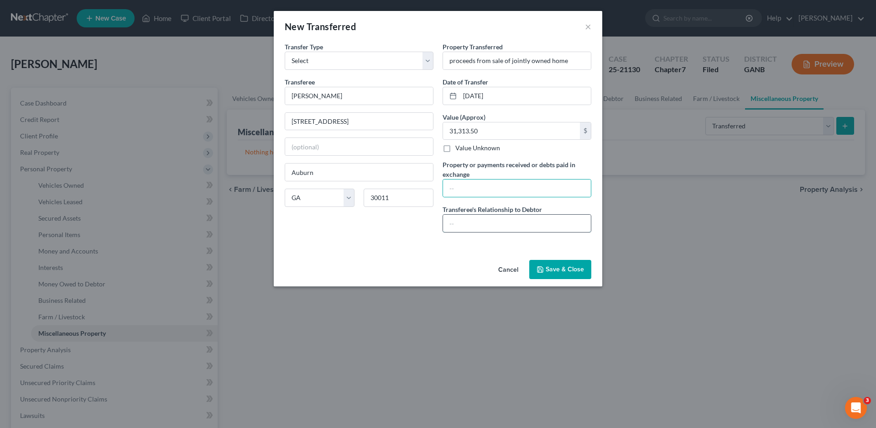
click at [483, 221] on input "text" at bounding box center [517, 223] width 148 height 17
type input "finace"
click at [457, 194] on input "text" at bounding box center [517, 187] width 148 height 17
type input "D"
click at [503, 191] on input "Funds were used as part of down payment for another home. Debtor wsas not eligi…" at bounding box center [517, 187] width 148 height 17
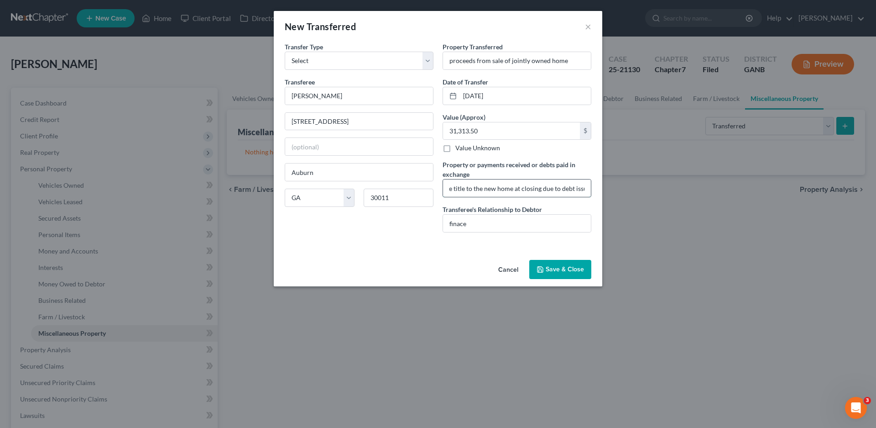
scroll to position [0, 300]
type input "Funds were used as part of down payment for another home. Debtor was not eligib…"
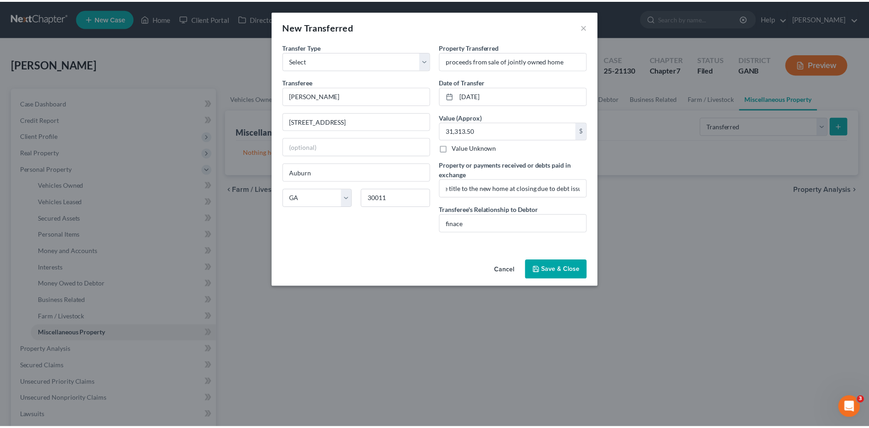
scroll to position [0, 0]
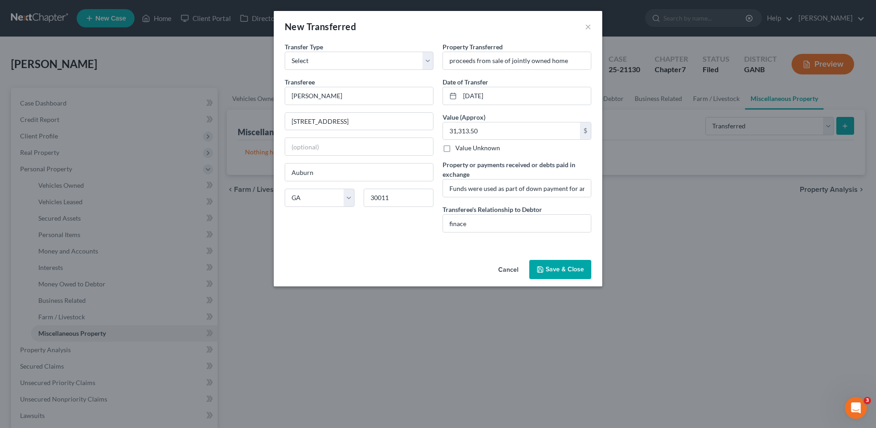
click at [564, 270] on button "Save & Close" at bounding box center [560, 269] width 62 height 19
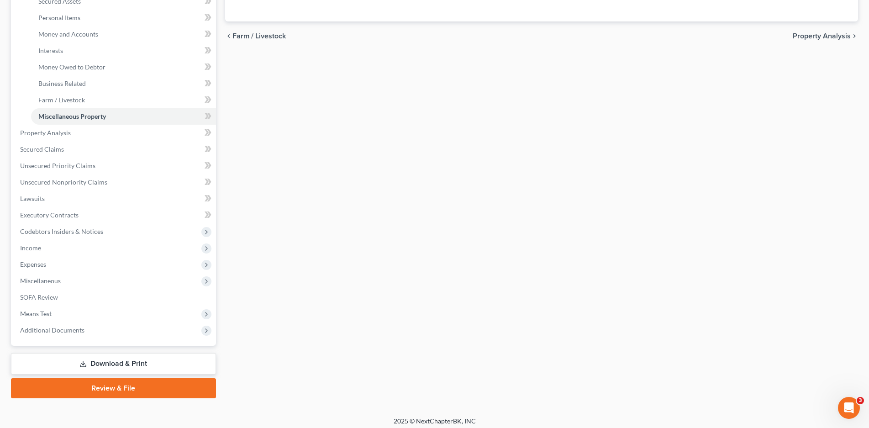
scroll to position [222, 0]
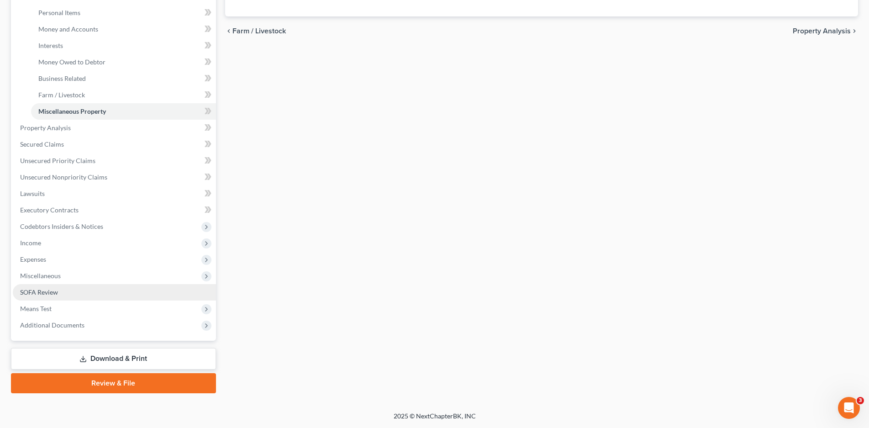
click at [37, 293] on span "SOFA Review" at bounding box center [39, 292] width 38 height 8
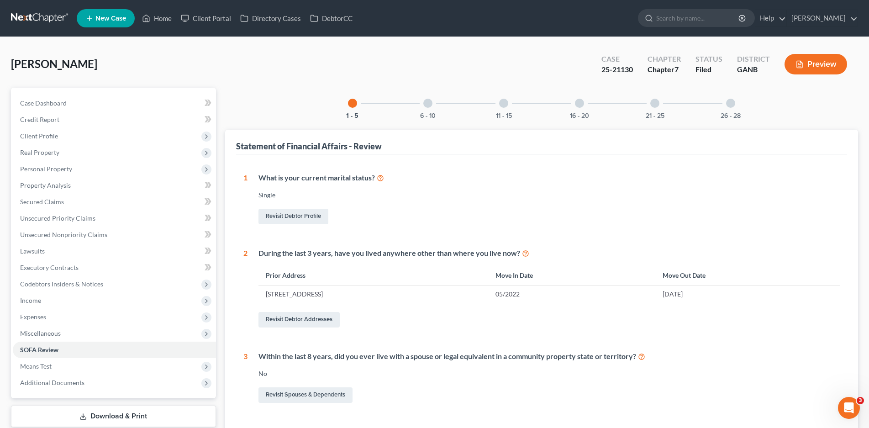
click at [818, 66] on button "Preview" at bounding box center [815, 64] width 63 height 21
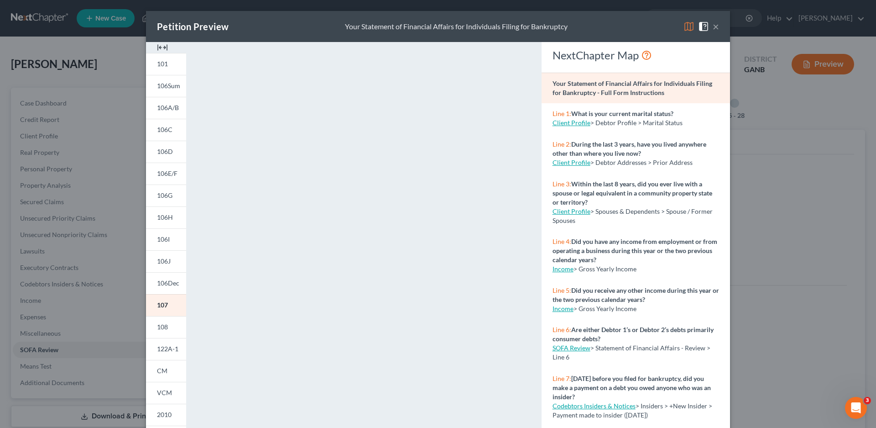
scroll to position [87, 0]
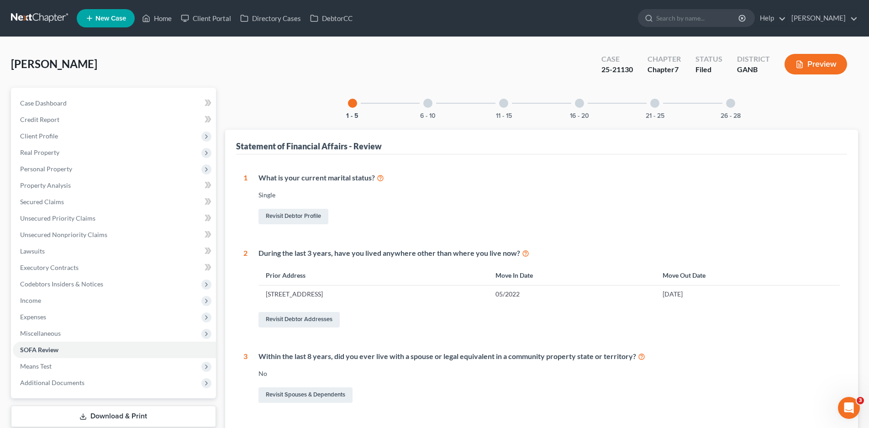
click at [813, 65] on button "Preview" at bounding box center [815, 64] width 63 height 21
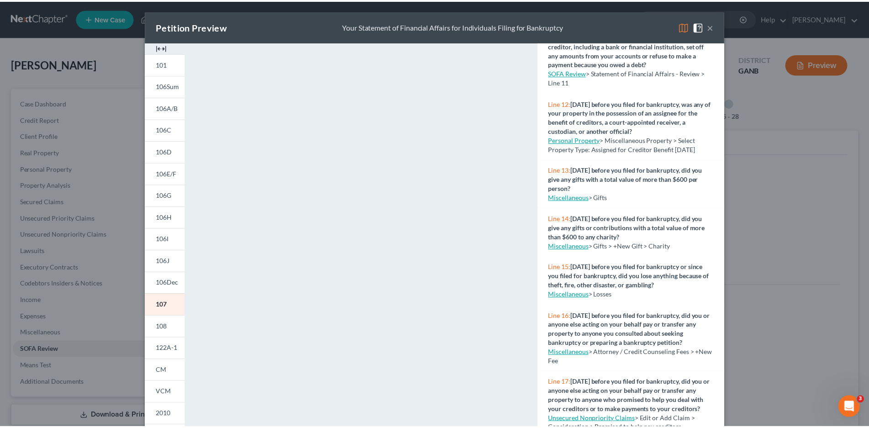
scroll to position [504, 0]
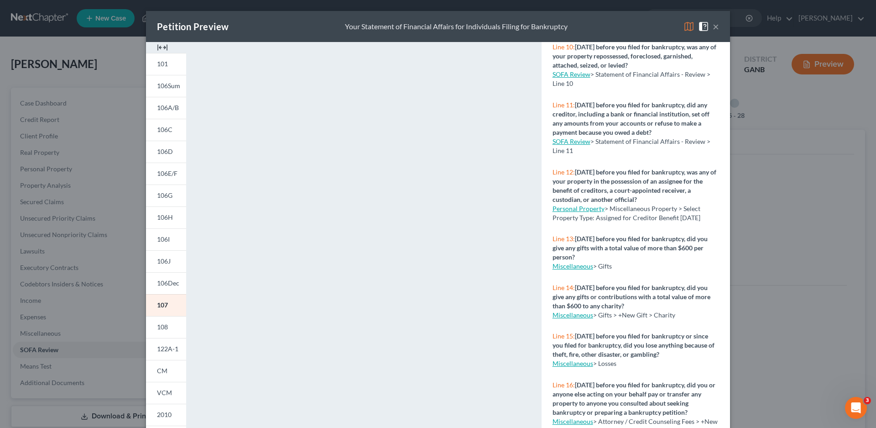
click at [715, 23] on button "×" at bounding box center [716, 26] width 6 height 11
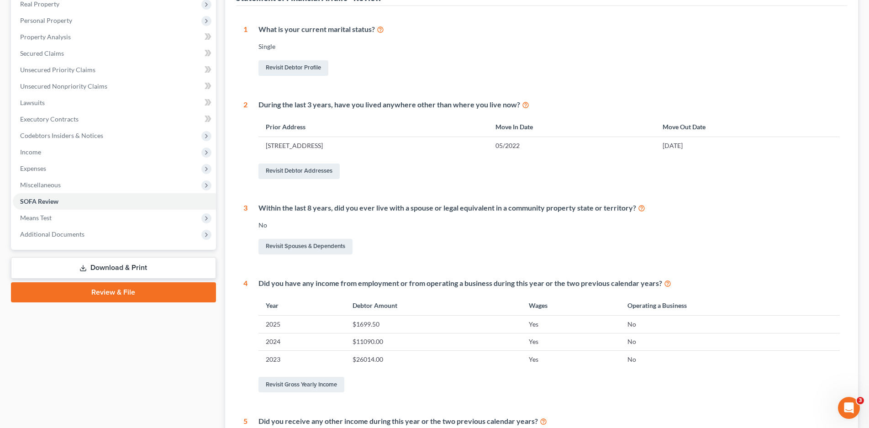
scroll to position [139, 0]
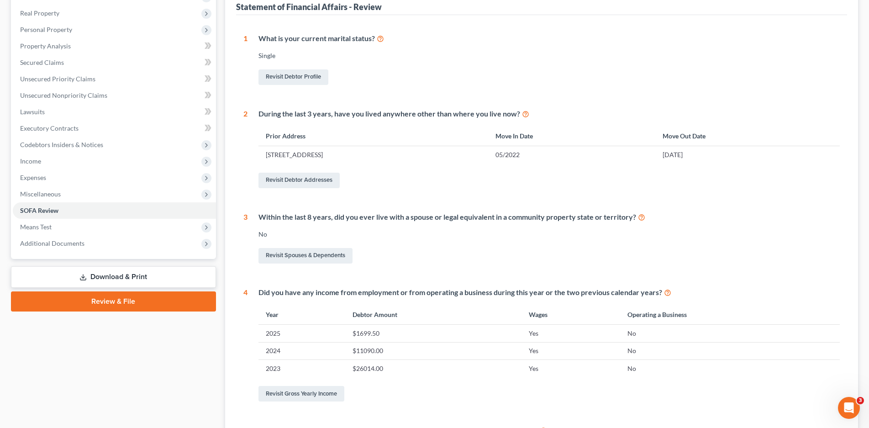
click at [105, 277] on link "Download & Print" at bounding box center [113, 276] width 205 height 21
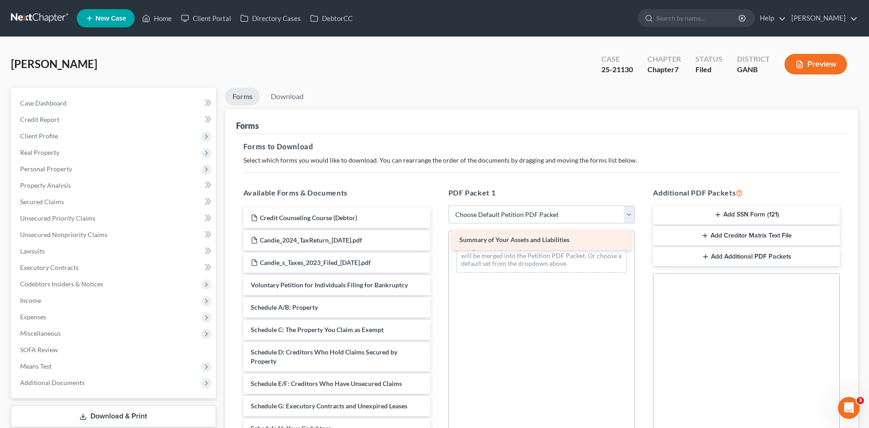
drag, startPoint x: 303, startPoint y: 304, endPoint x: 507, endPoint y: 243, distance: 213.4
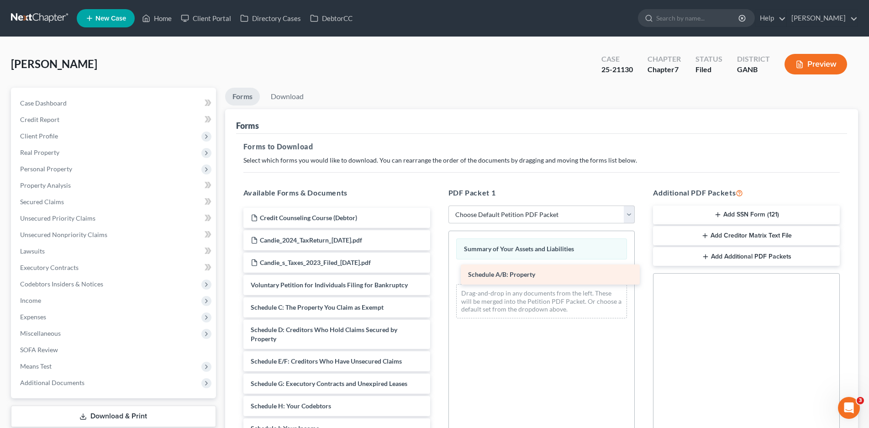
drag, startPoint x: 274, startPoint y: 304, endPoint x: 491, endPoint y: 273, distance: 219.0
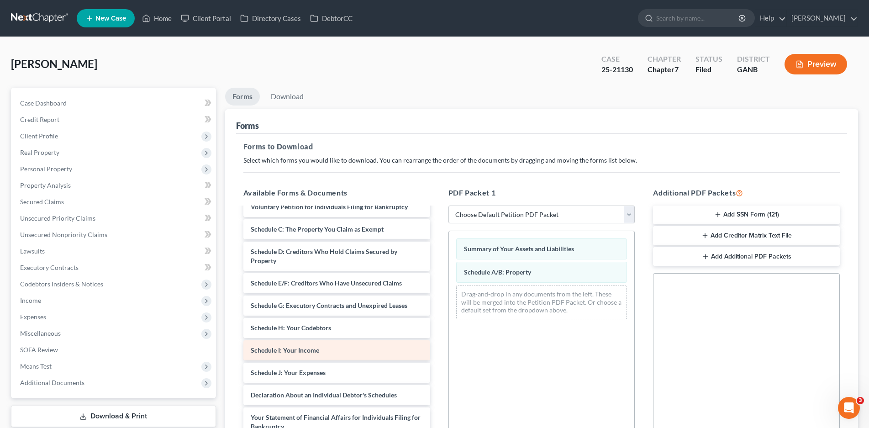
scroll to position [91, 0]
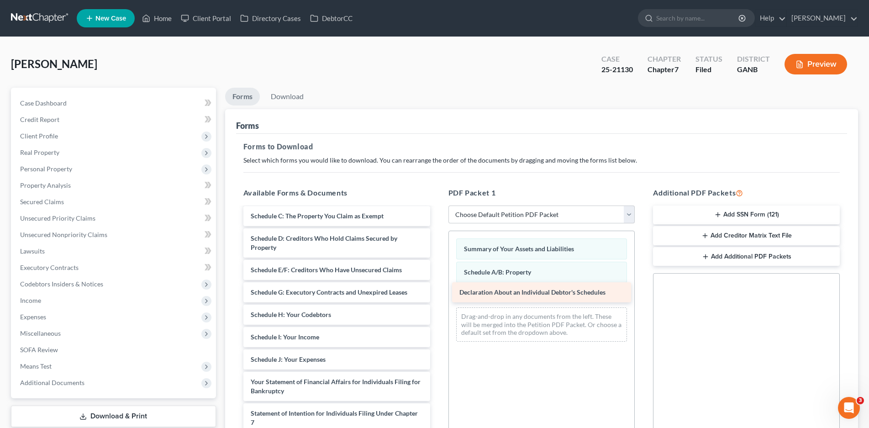
drag, startPoint x: 335, startPoint y: 381, endPoint x: 544, endPoint y: 292, distance: 227.2
click at [437, 291] on div "Declaration About an Individual Debtor's Schedules Credit Counseling Course (De…" at bounding box center [336, 339] width 201 height 446
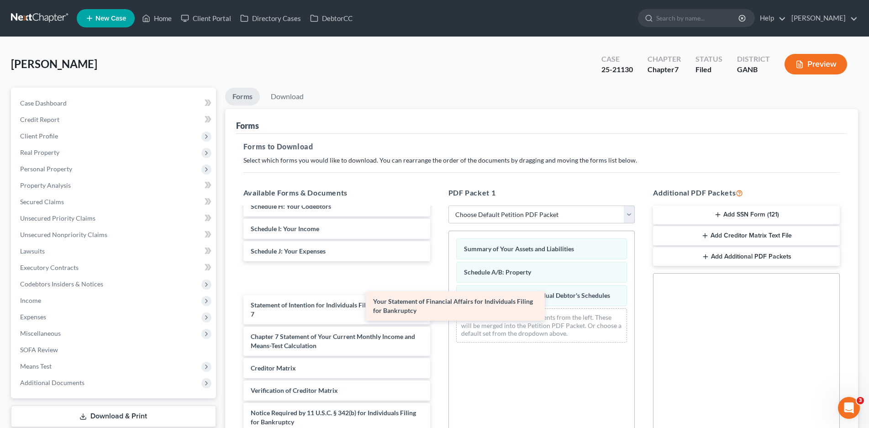
scroll to position [168, 0]
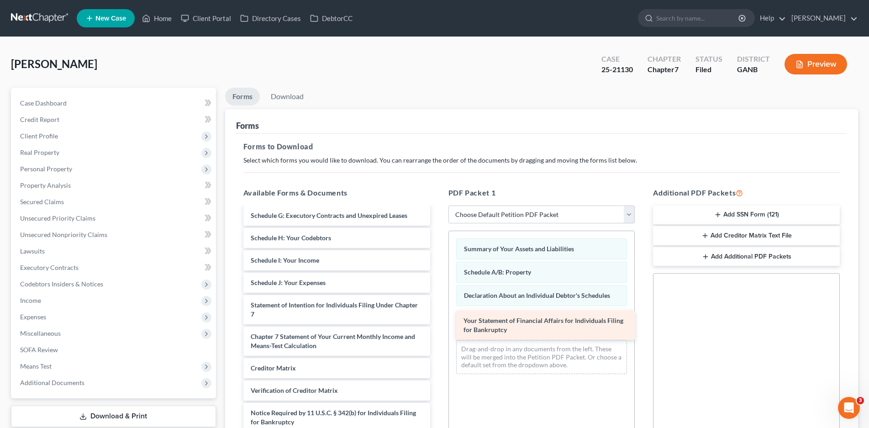
drag, startPoint x: 311, startPoint y: 277, endPoint x: 523, endPoint y: 324, distance: 216.9
click at [437, 324] on div "Your Statement of Financial Affairs for Individuals Filing for Bankruptcy Credi…" at bounding box center [336, 247] width 201 height 414
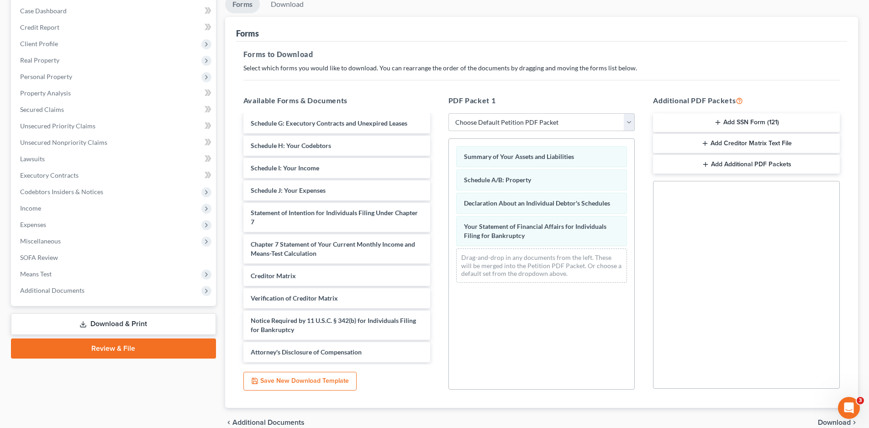
scroll to position [136, 0]
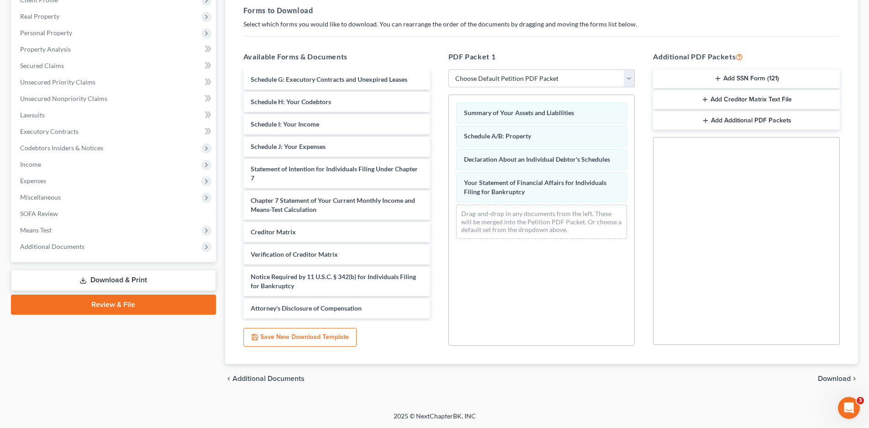
click at [834, 379] on span "Download" at bounding box center [834, 378] width 33 height 7
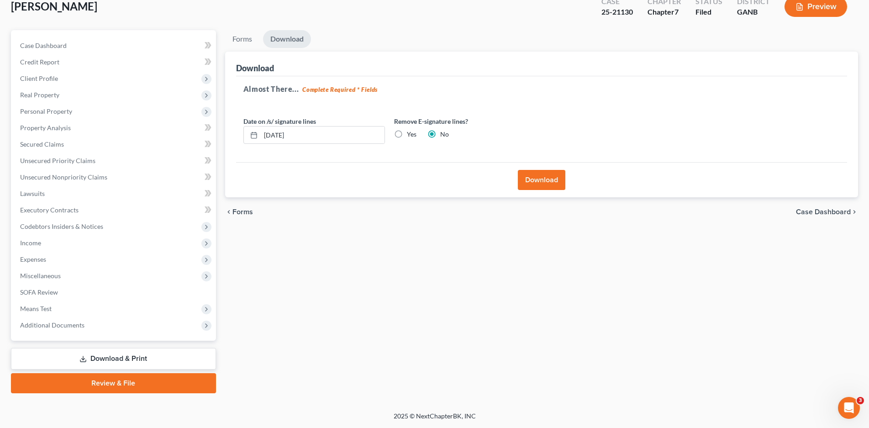
scroll to position [58, 0]
click at [544, 179] on button "Download" at bounding box center [541, 180] width 47 height 20
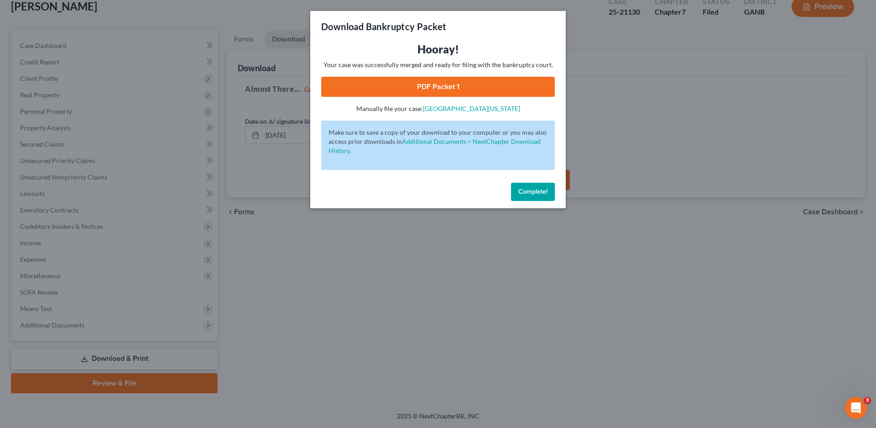
click at [437, 86] on link "PDF Packet 1" at bounding box center [438, 87] width 234 height 20
click at [535, 194] on span "Complete!" at bounding box center [533, 192] width 29 height 8
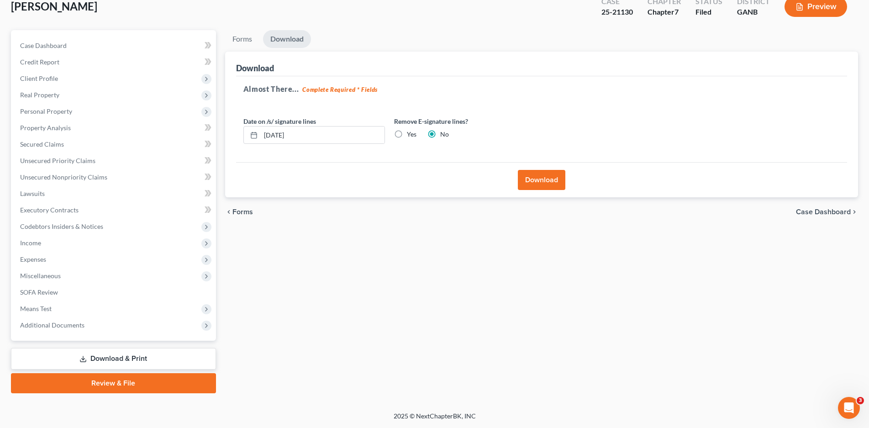
click at [153, 361] on link "Download & Print" at bounding box center [113, 358] width 205 height 21
click at [77, 226] on span "Codebtors Insiders & Notices" at bounding box center [61, 226] width 83 height 8
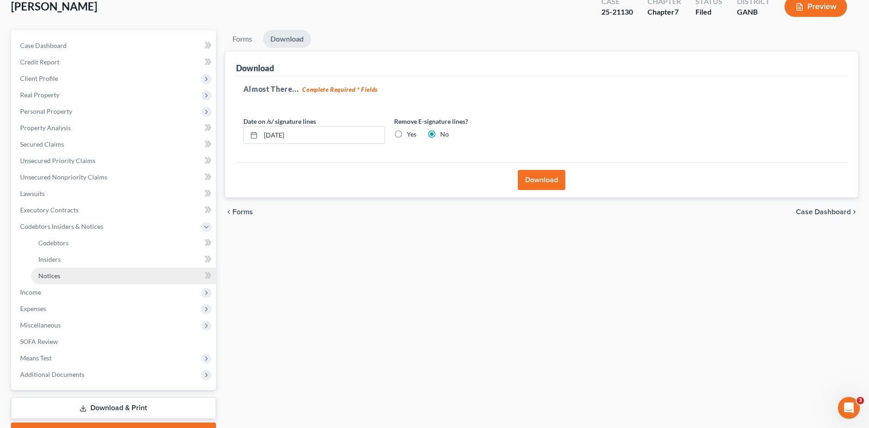
click at [60, 272] on span "Notices" at bounding box center [49, 276] width 22 height 8
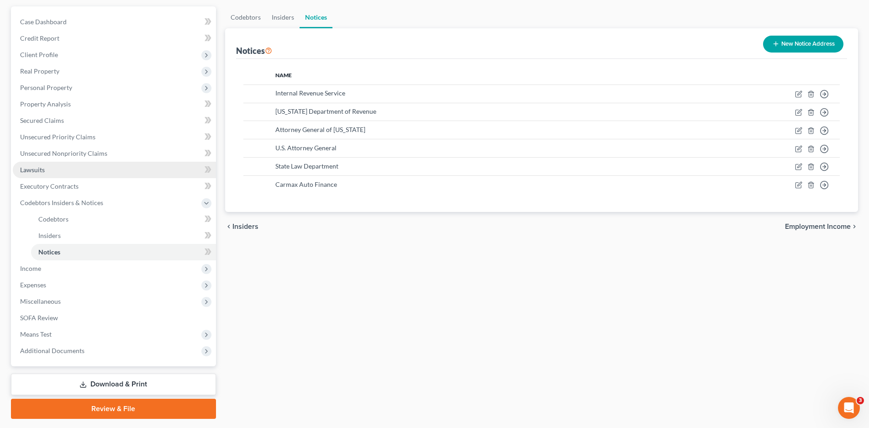
scroll to position [107, 0]
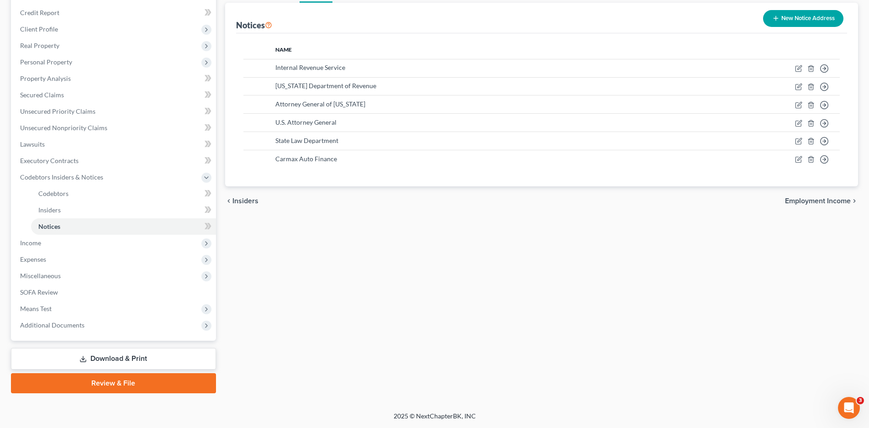
click at [124, 355] on link "Download & Print" at bounding box center [113, 358] width 205 height 21
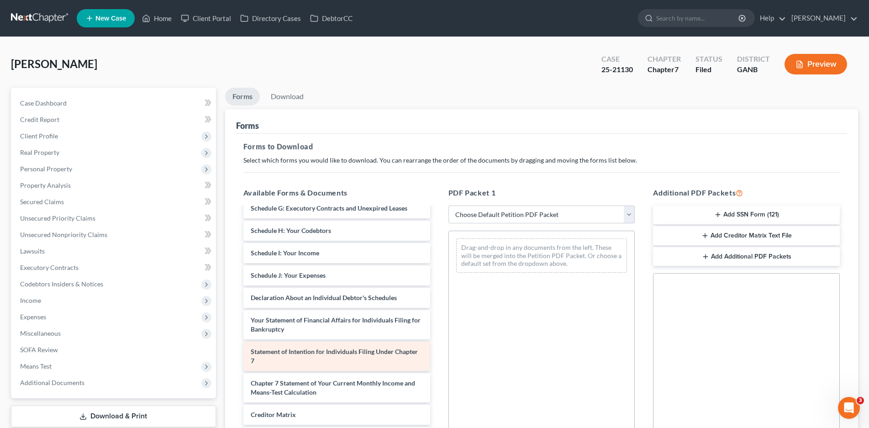
scroll to position [228, 0]
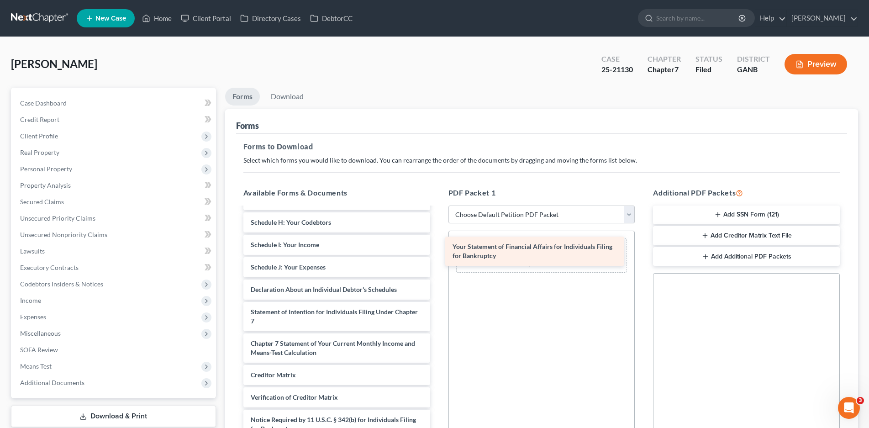
drag, startPoint x: 292, startPoint y: 320, endPoint x: 493, endPoint y: 255, distance: 212.0
click at [437, 255] on div "Your Statement of Financial Affairs for Individuals Filing for Bankruptcy Credi…" at bounding box center [336, 220] width 201 height 482
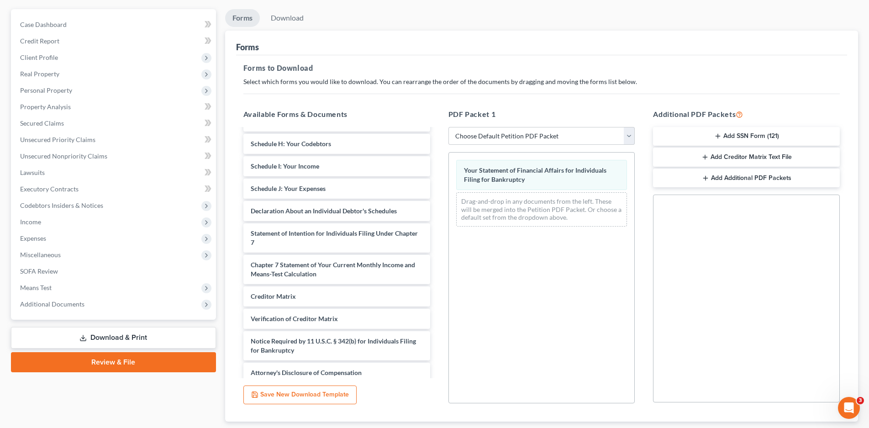
scroll to position [136, 0]
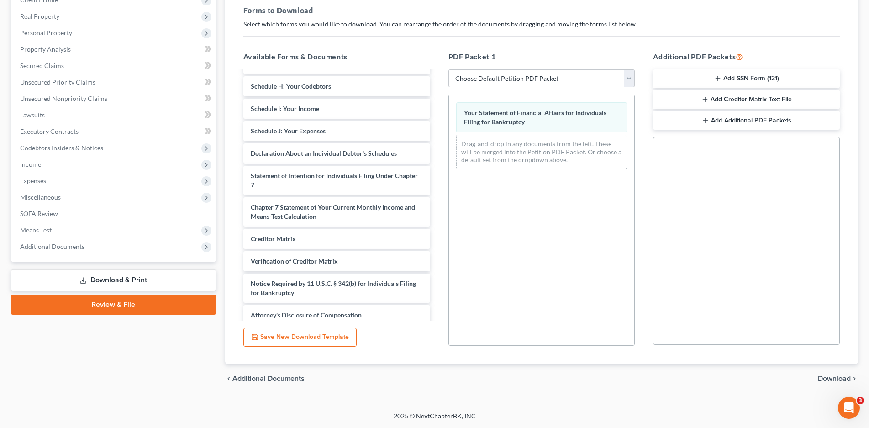
click at [830, 375] on span "Download" at bounding box center [834, 378] width 33 height 7
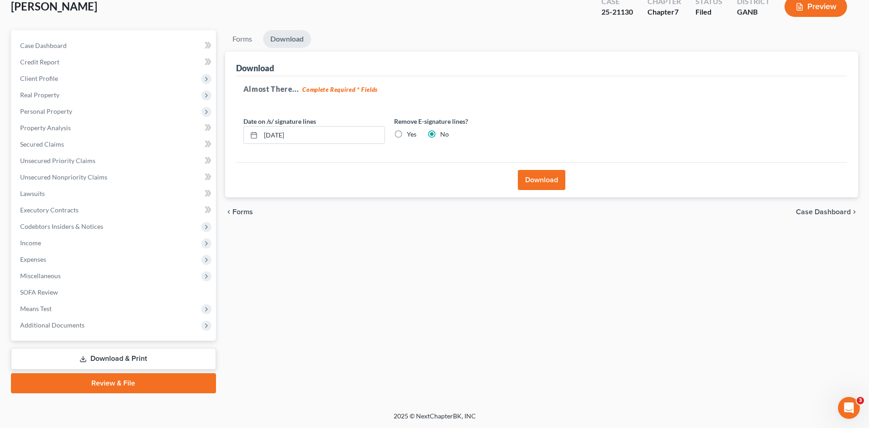
scroll to position [58, 0]
click at [541, 187] on button "Download" at bounding box center [541, 180] width 47 height 20
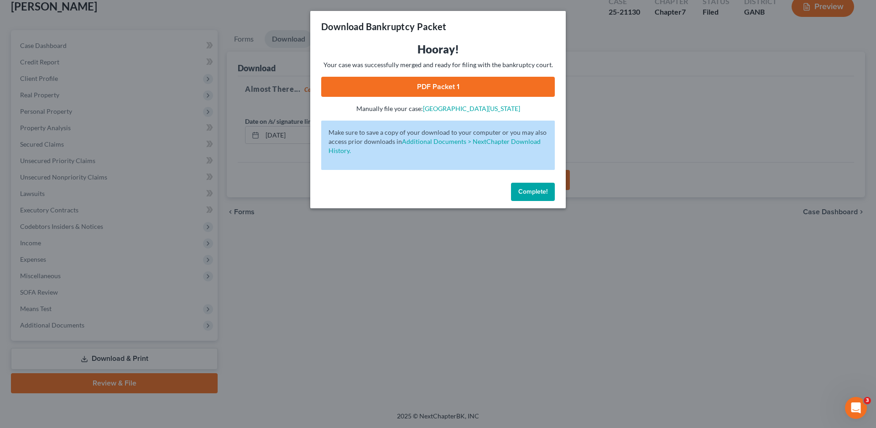
click at [451, 93] on link "PDF Packet 1" at bounding box center [438, 87] width 234 height 20
click at [532, 188] on span "Complete!" at bounding box center [533, 192] width 29 height 8
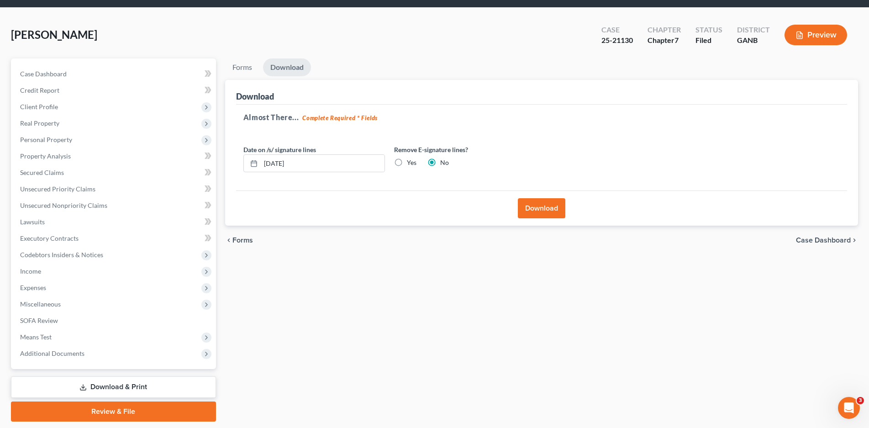
scroll to position [0, 0]
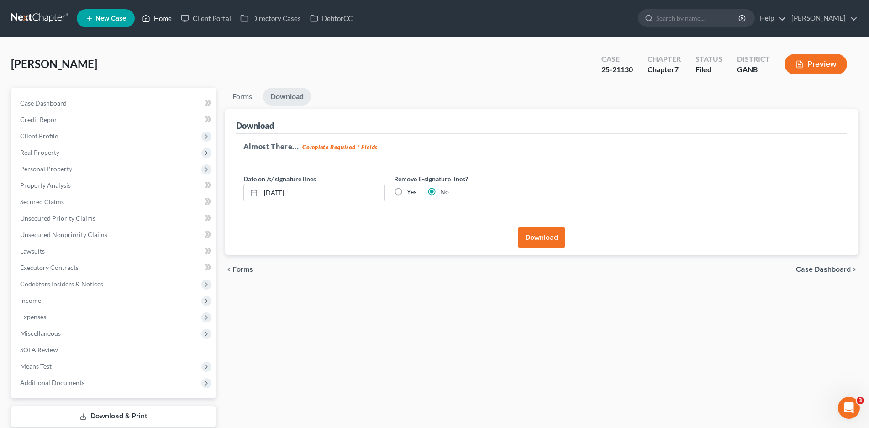
click at [164, 21] on link "Home" at bounding box center [156, 18] width 39 height 16
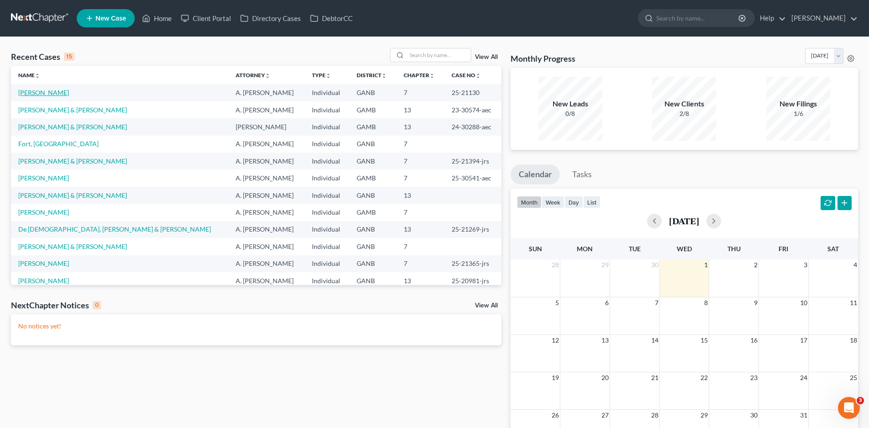
click at [50, 93] on link "[PERSON_NAME]" at bounding box center [43, 93] width 51 height 8
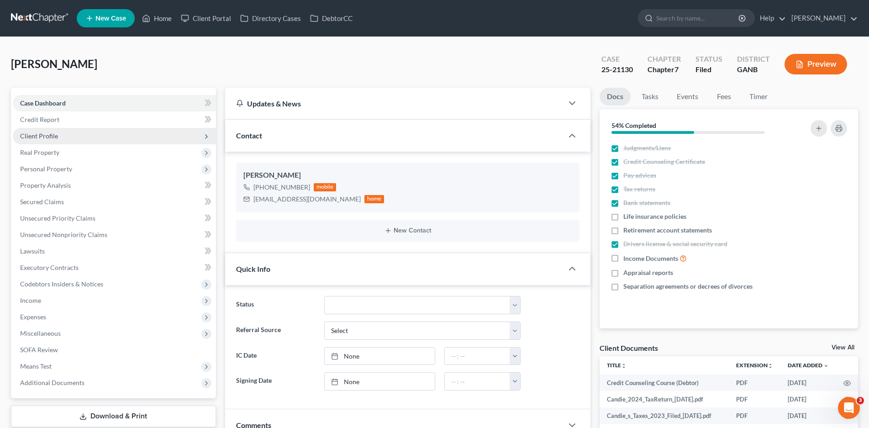
click at [33, 131] on span "Client Profile" at bounding box center [114, 136] width 203 height 16
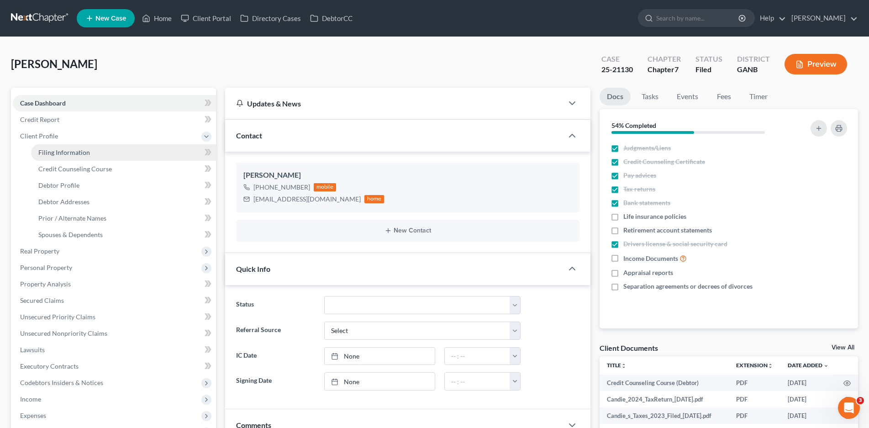
click at [81, 154] on span "Filing Information" at bounding box center [64, 152] width 52 height 8
select select "1"
select select "0"
select select "19"
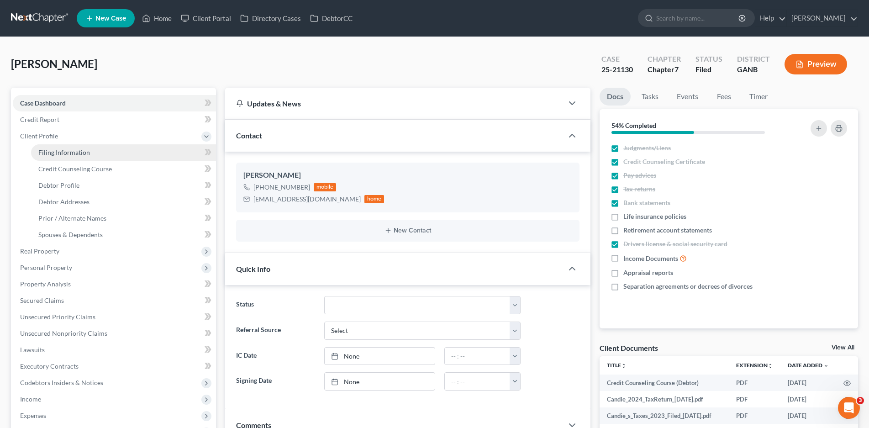
select select "2"
select select "10"
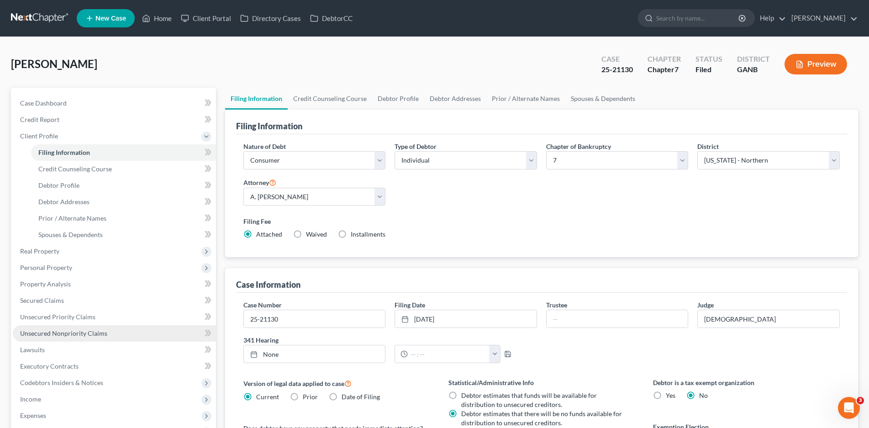
click at [76, 335] on span "Unsecured Nonpriority Claims" at bounding box center [63, 333] width 87 height 8
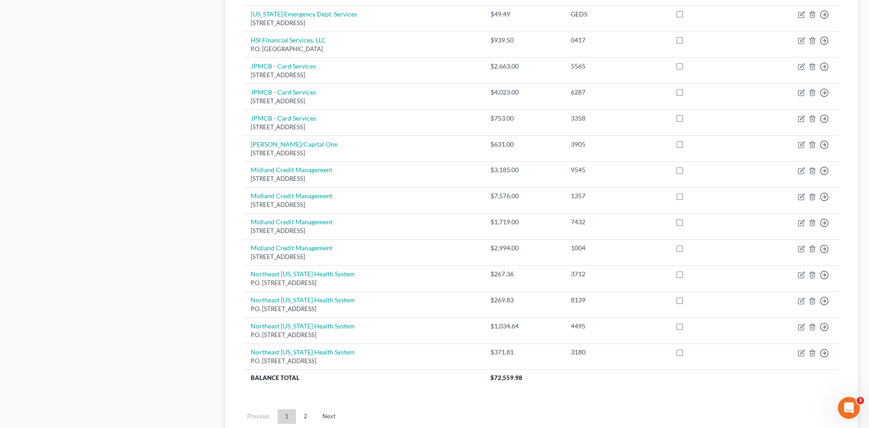
scroll to position [629, 0]
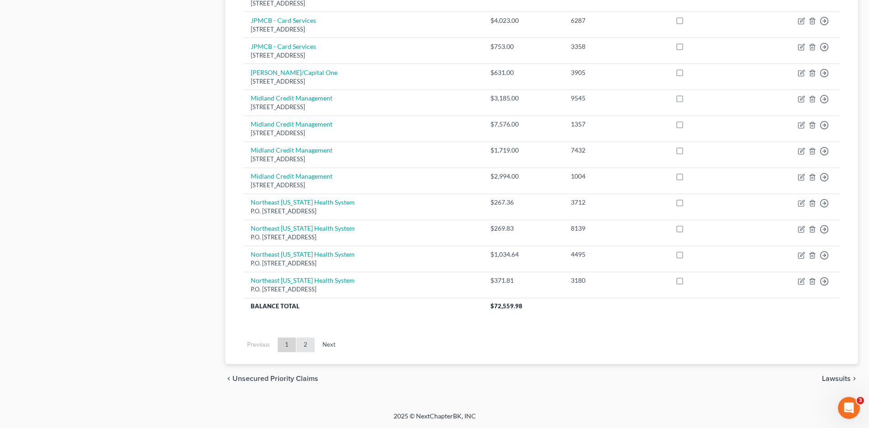
click at [306, 344] on link "2" at bounding box center [305, 344] width 18 height 15
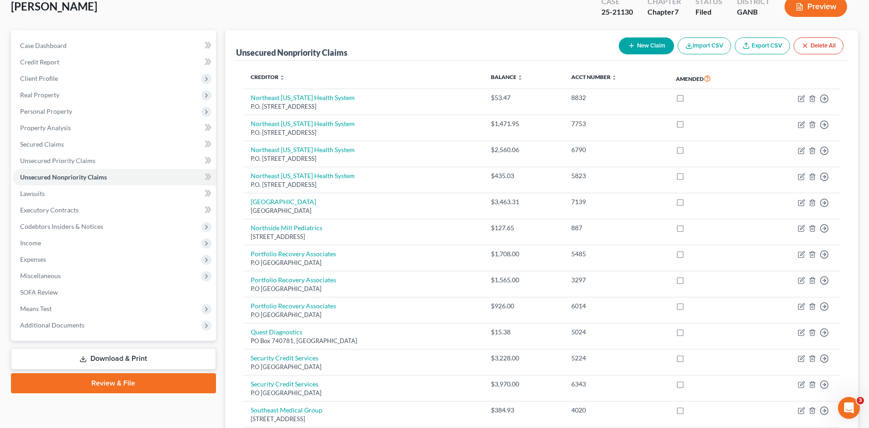
scroll to position [213, 0]
